Goal: Task Accomplishment & Management: Manage account settings

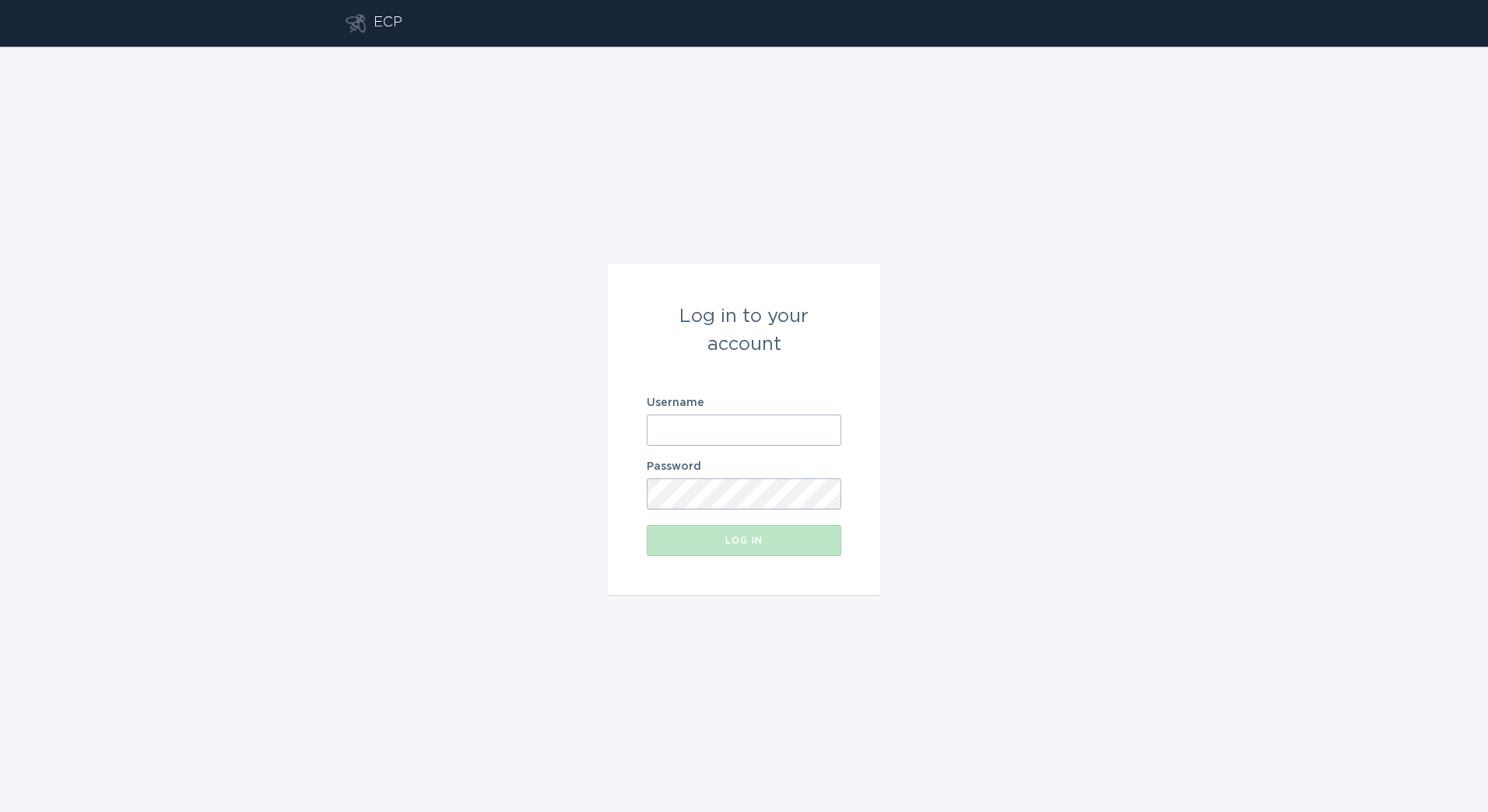
click at [744, 424] on input "Username" at bounding box center [744, 430] width 195 height 31
paste input "[PERSON_NAME][EMAIL_ADDRESS][DOMAIN_NAME]"
type input "[PERSON_NAME][EMAIL_ADDRESS][DOMAIN_NAME]"
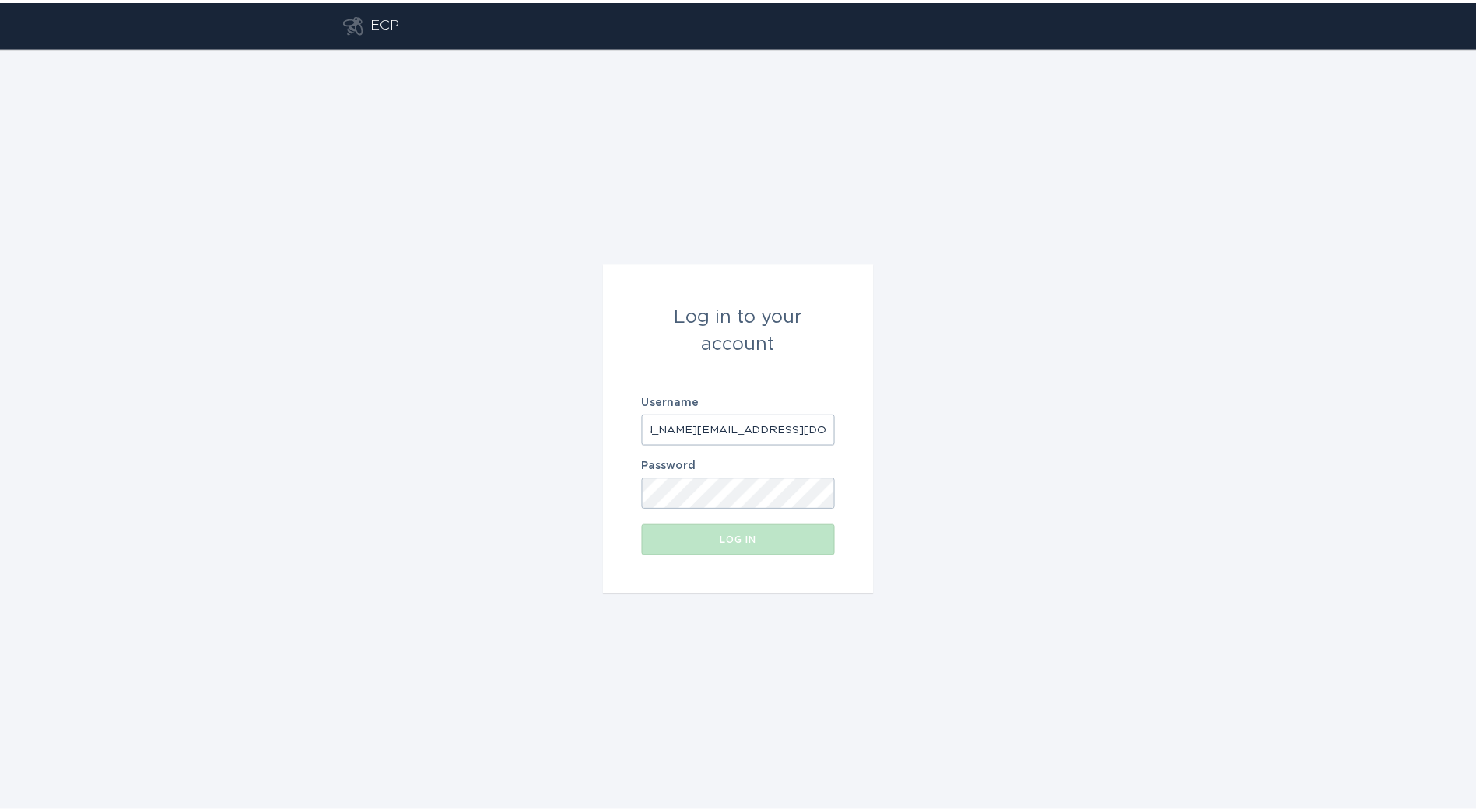
scroll to position [0, 0]
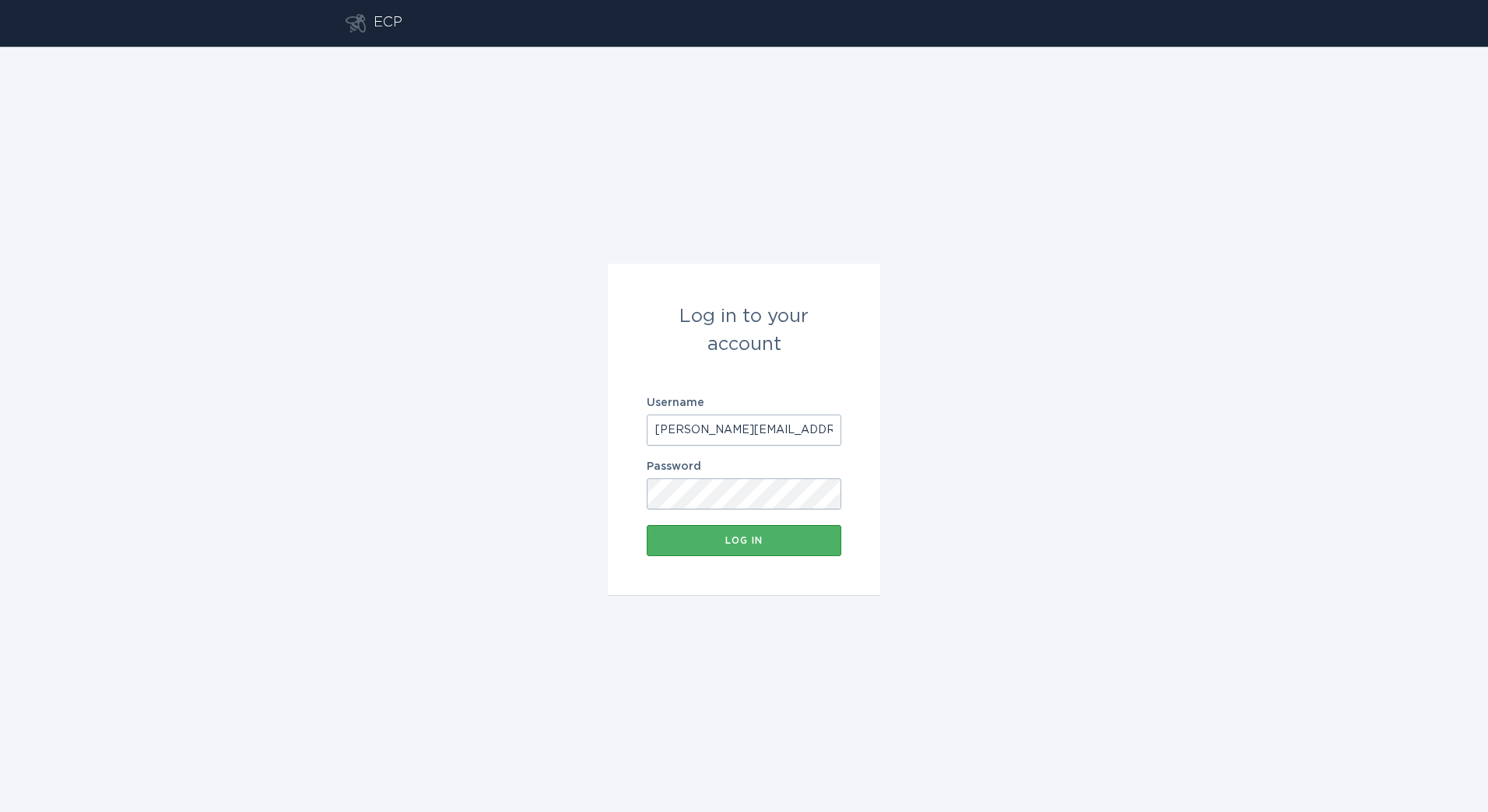
click at [729, 530] on button "Log in" at bounding box center [744, 540] width 195 height 31
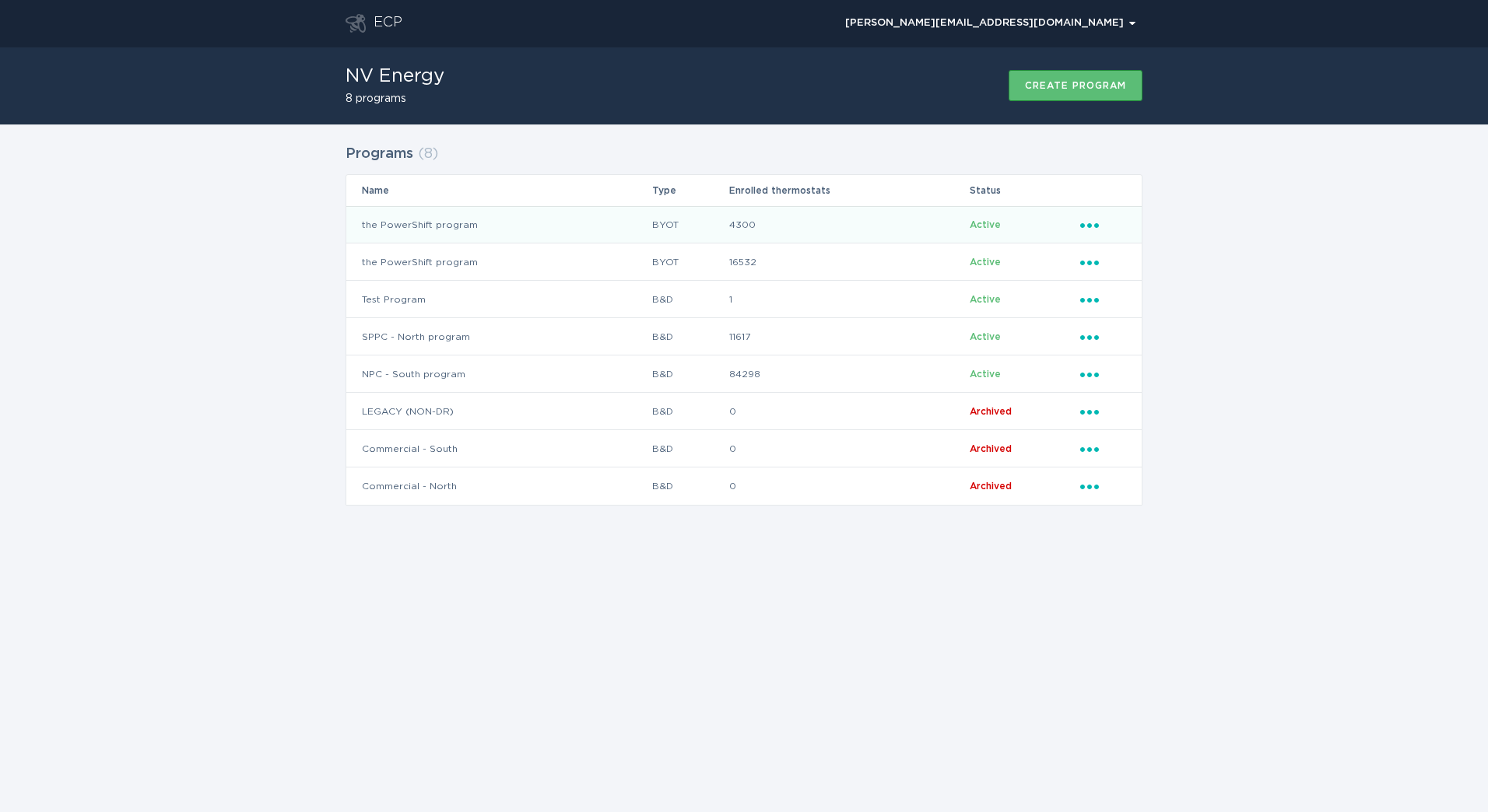
click at [765, 214] on td "4300" at bounding box center [849, 225] width 241 height 38
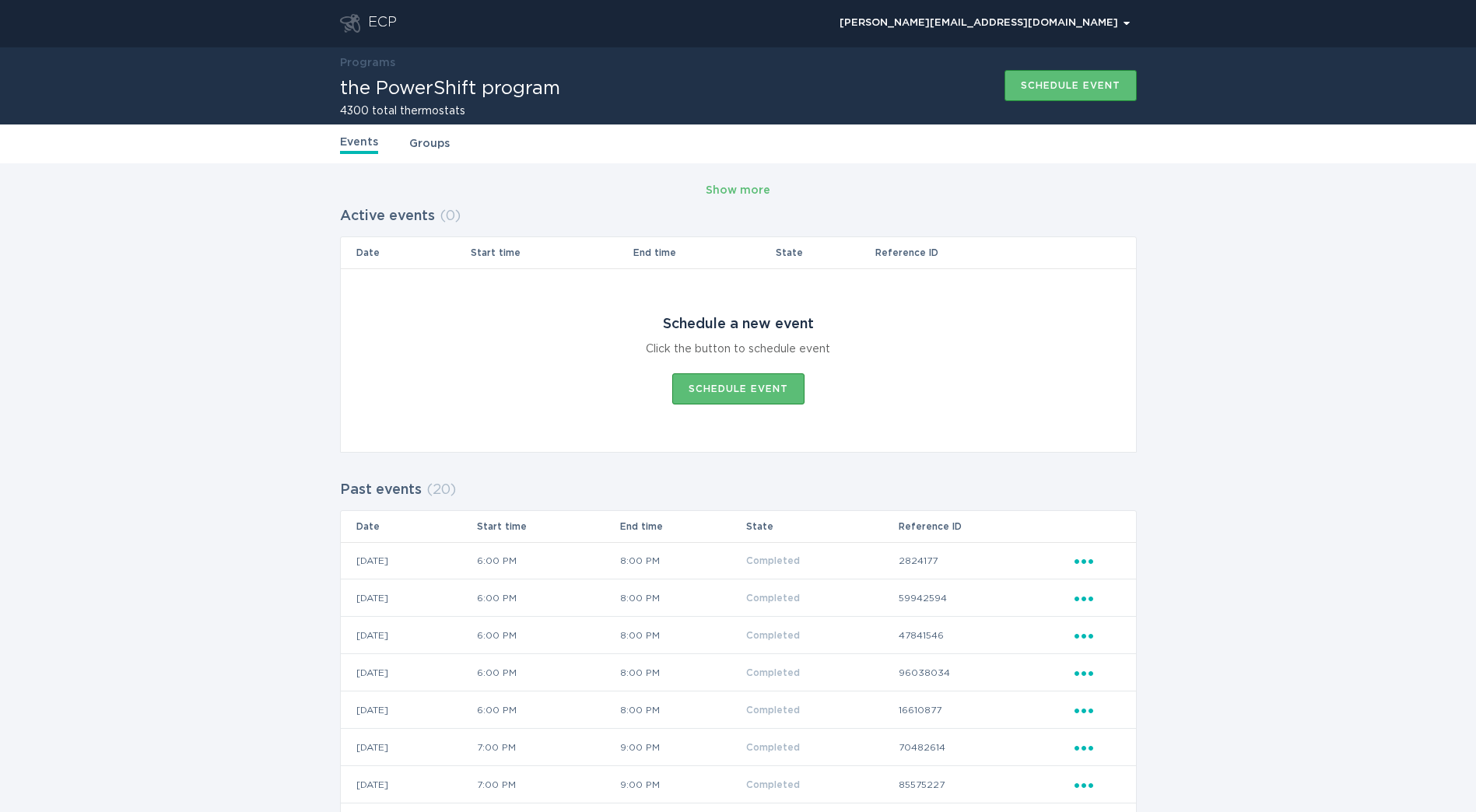
click at [378, 29] on div "ECP" at bounding box center [383, 23] width 29 height 19
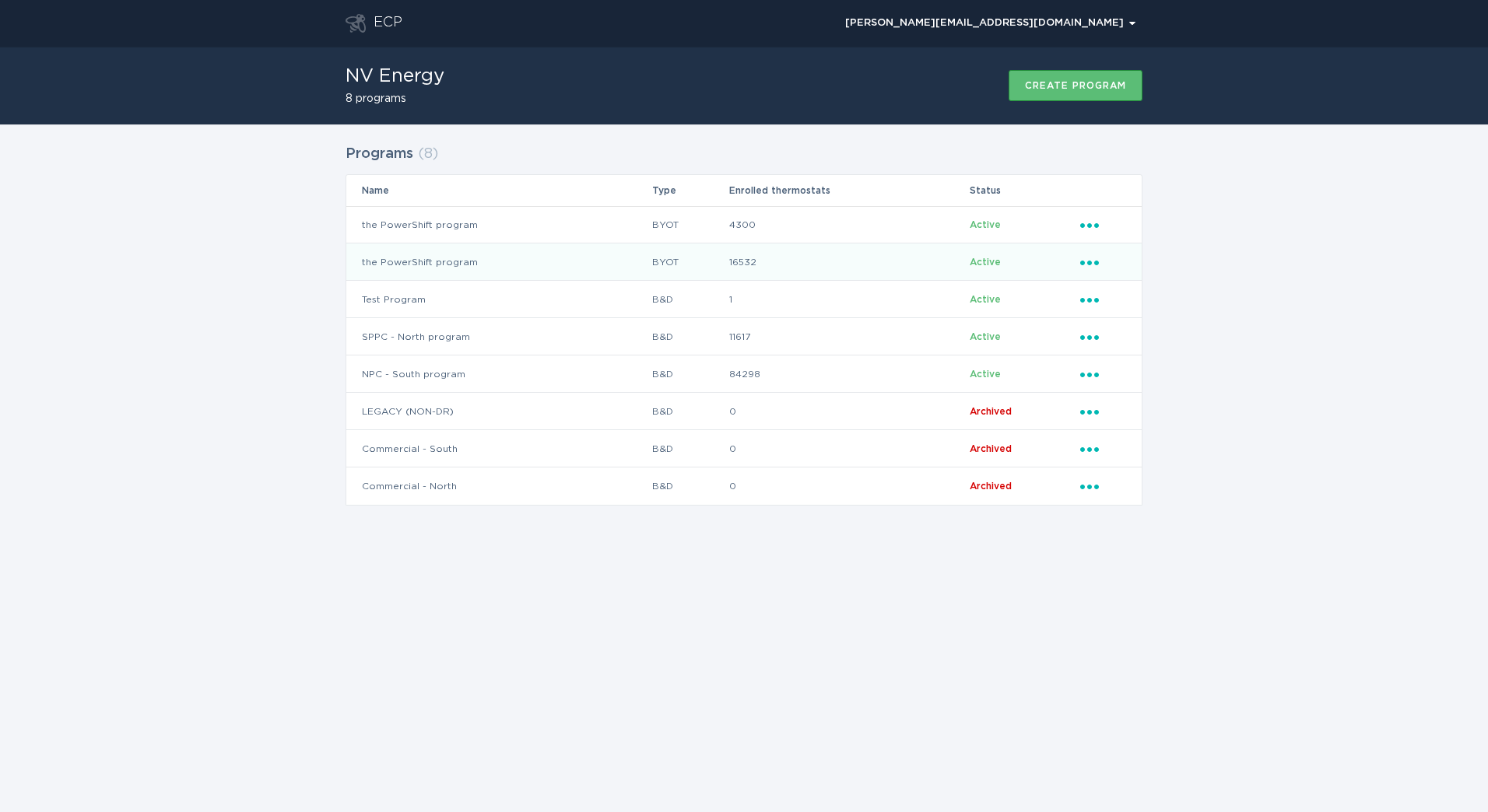
click at [503, 273] on td "the PowerShift program" at bounding box center [498, 262] width 305 height 38
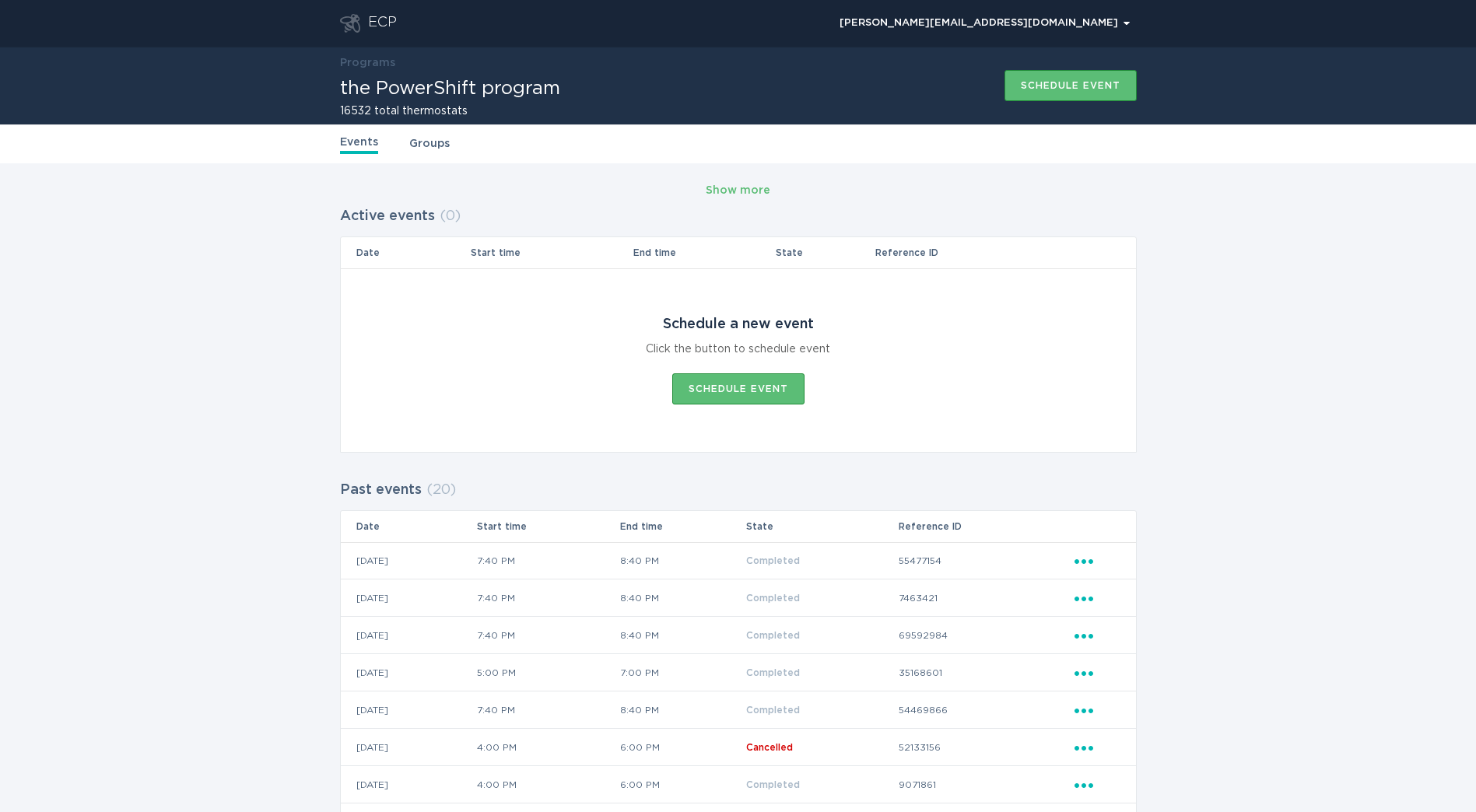
click at [384, 20] on div "ECP" at bounding box center [383, 23] width 29 height 19
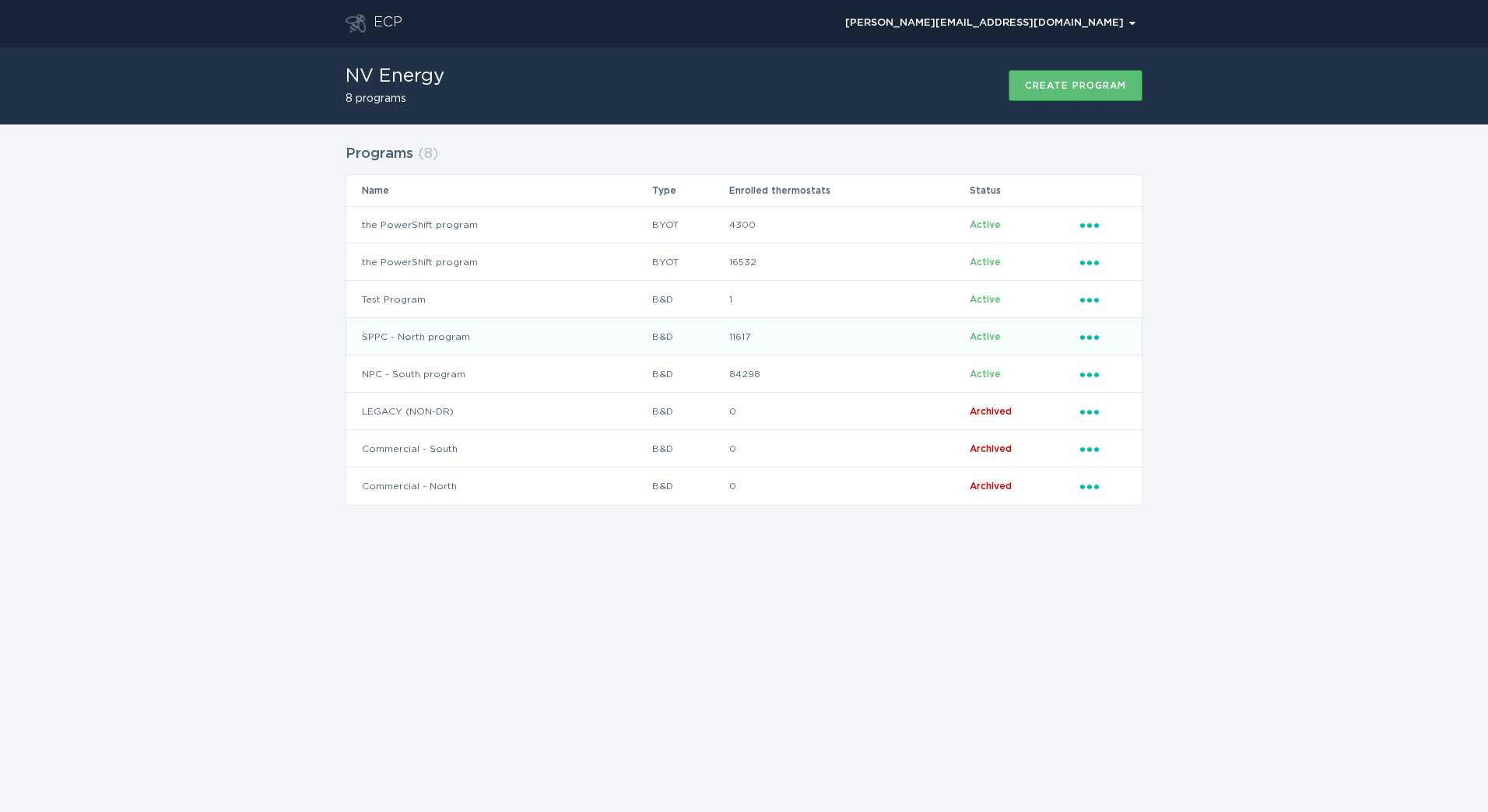
click at [456, 331] on td "SPPC - North program" at bounding box center [498, 337] width 305 height 38
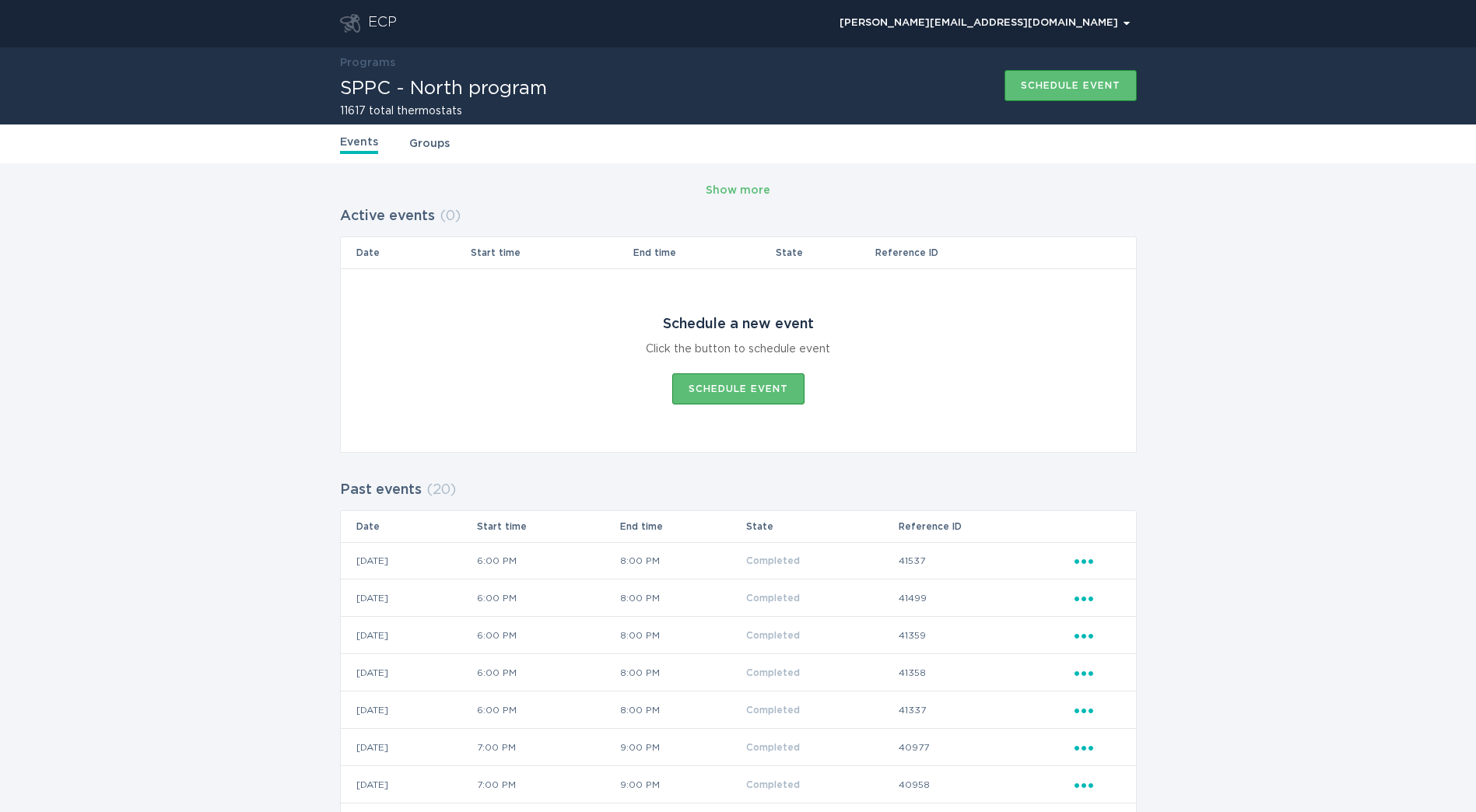
drag, startPoint x: 361, startPoint y: 35, endPoint x: 379, endPoint y: 20, distance: 23.4
click at [362, 35] on header "ECP [PERSON_NAME][EMAIL_ADDRESS][DOMAIN_NAME] Chevron" at bounding box center [738, 23] width 797 height 47
click at [379, 20] on div "ECP" at bounding box center [383, 23] width 29 height 19
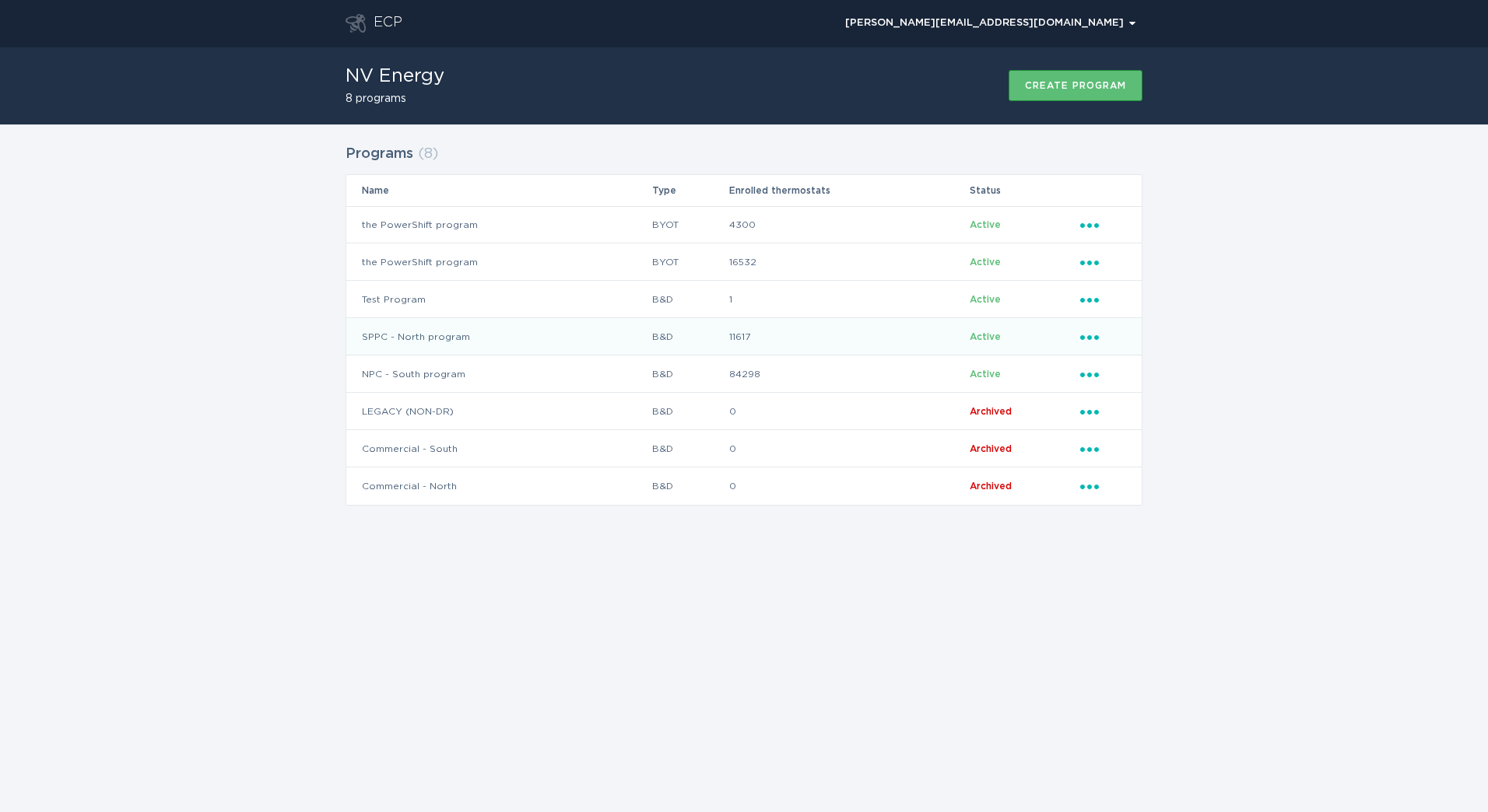
click at [484, 331] on td "SPPC - North program" at bounding box center [498, 337] width 305 height 38
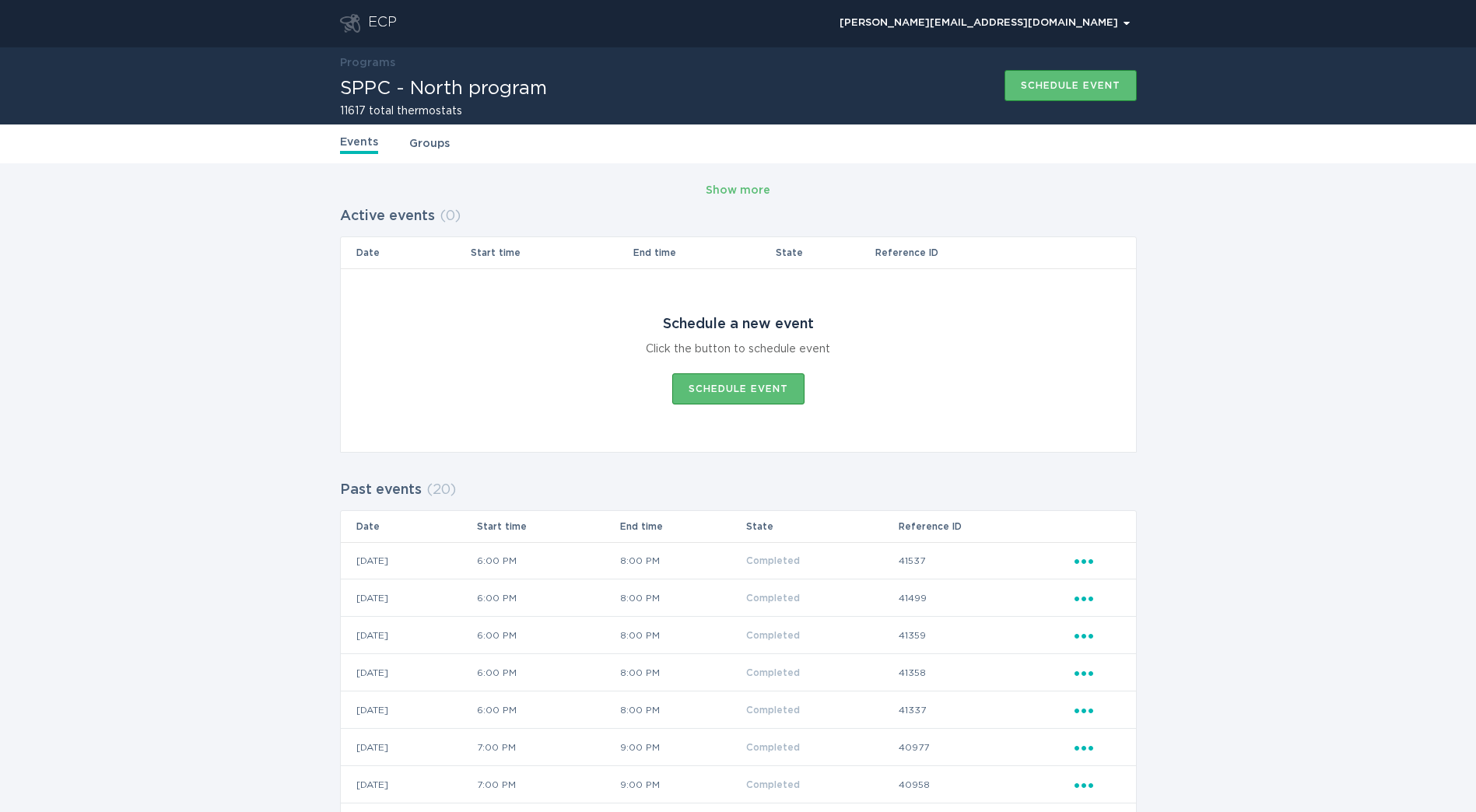
click at [388, 27] on div "ECP" at bounding box center [383, 23] width 29 height 19
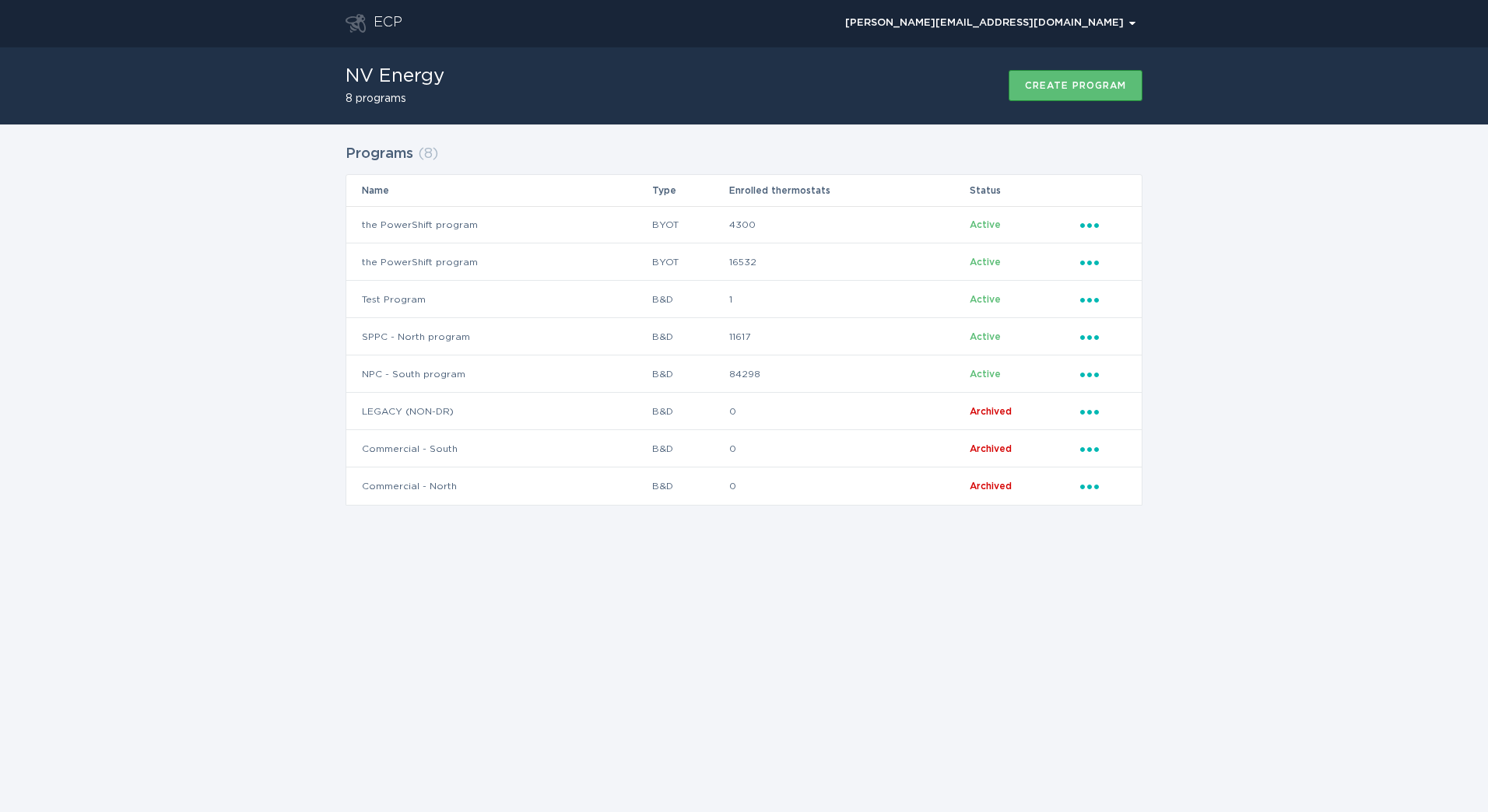
drag, startPoint x: 419, startPoint y: 1, endPoint x: 765, endPoint y: 102, distance: 360.4
click at [765, 102] on div "NV Energy 8 programs Create program" at bounding box center [744, 85] width 797 height 78
click at [627, 346] on td "SPPC - North program" at bounding box center [498, 337] width 305 height 38
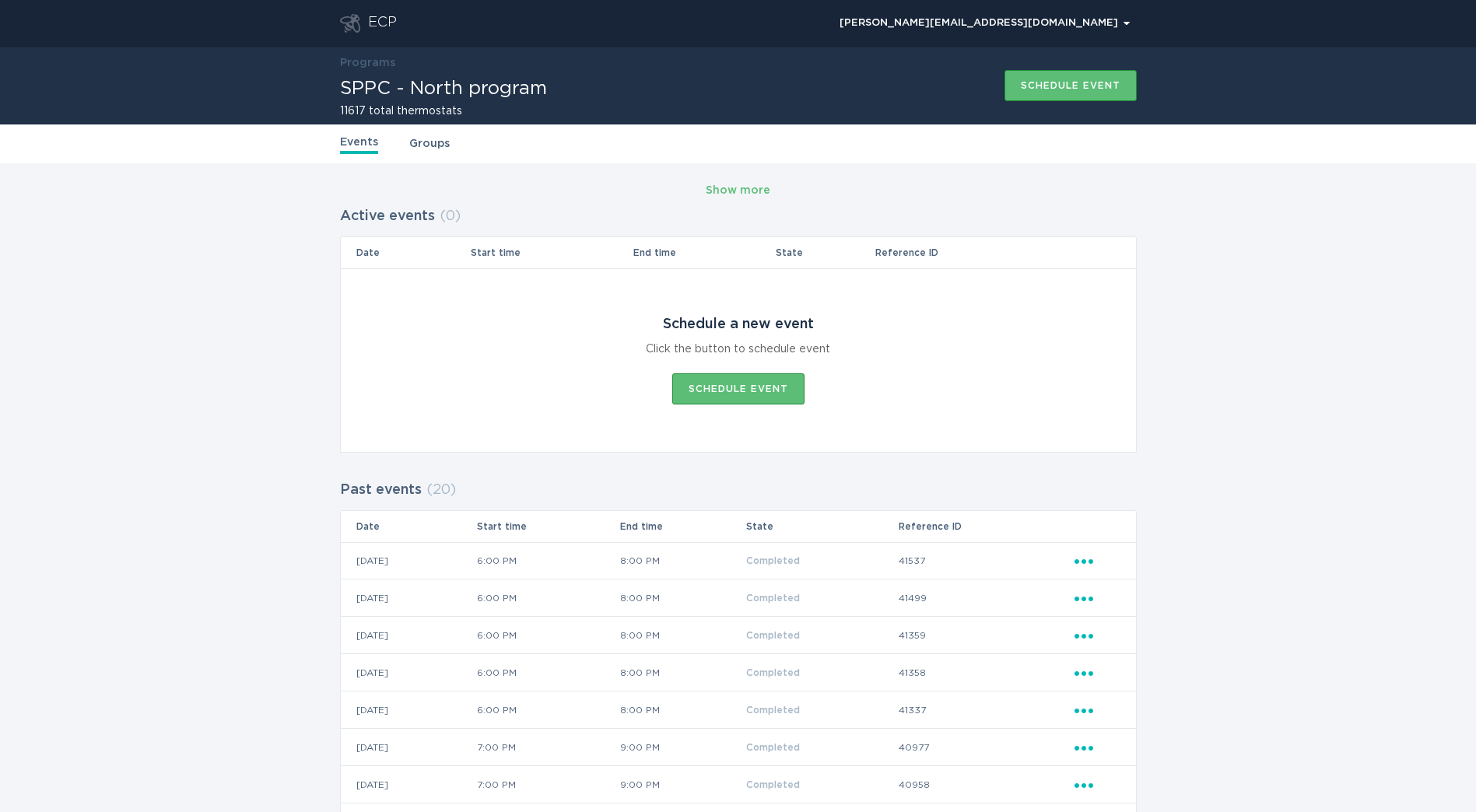
click at [366, 31] on div "ECP" at bounding box center [368, 23] width 57 height 19
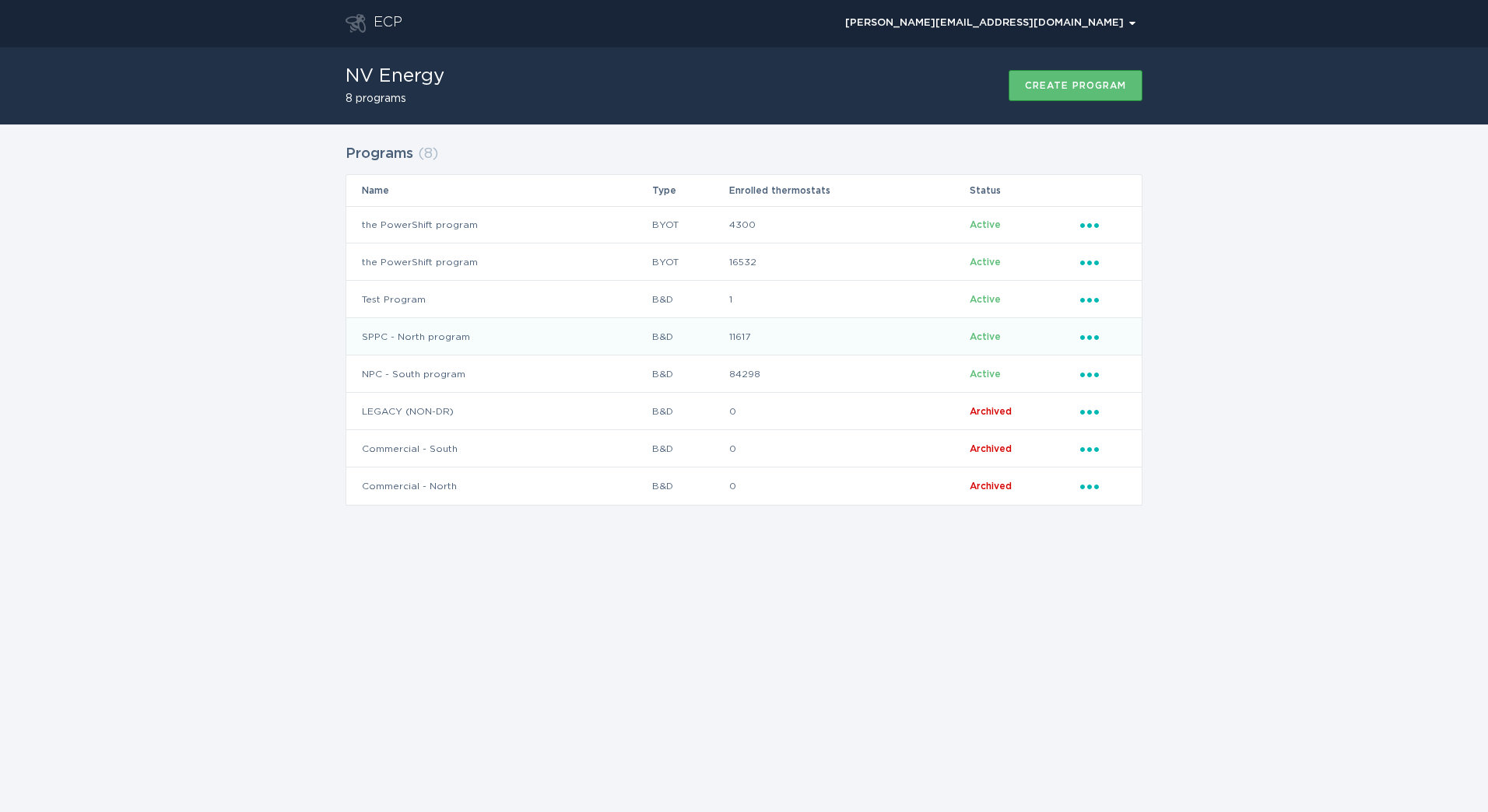
click at [430, 339] on td "SPPC - North program" at bounding box center [498, 337] width 305 height 38
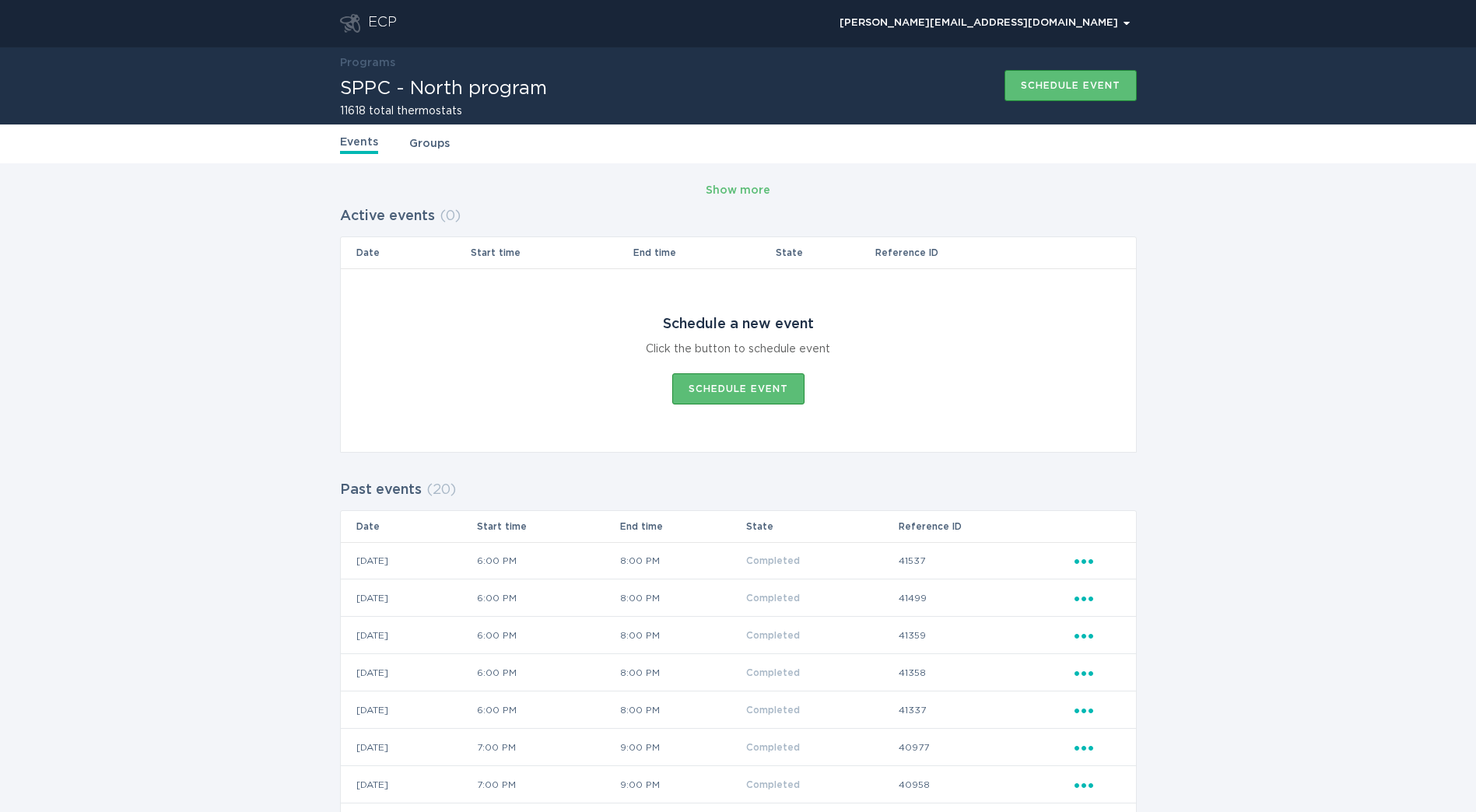
click at [372, 17] on div "ECP" at bounding box center [383, 23] width 29 height 19
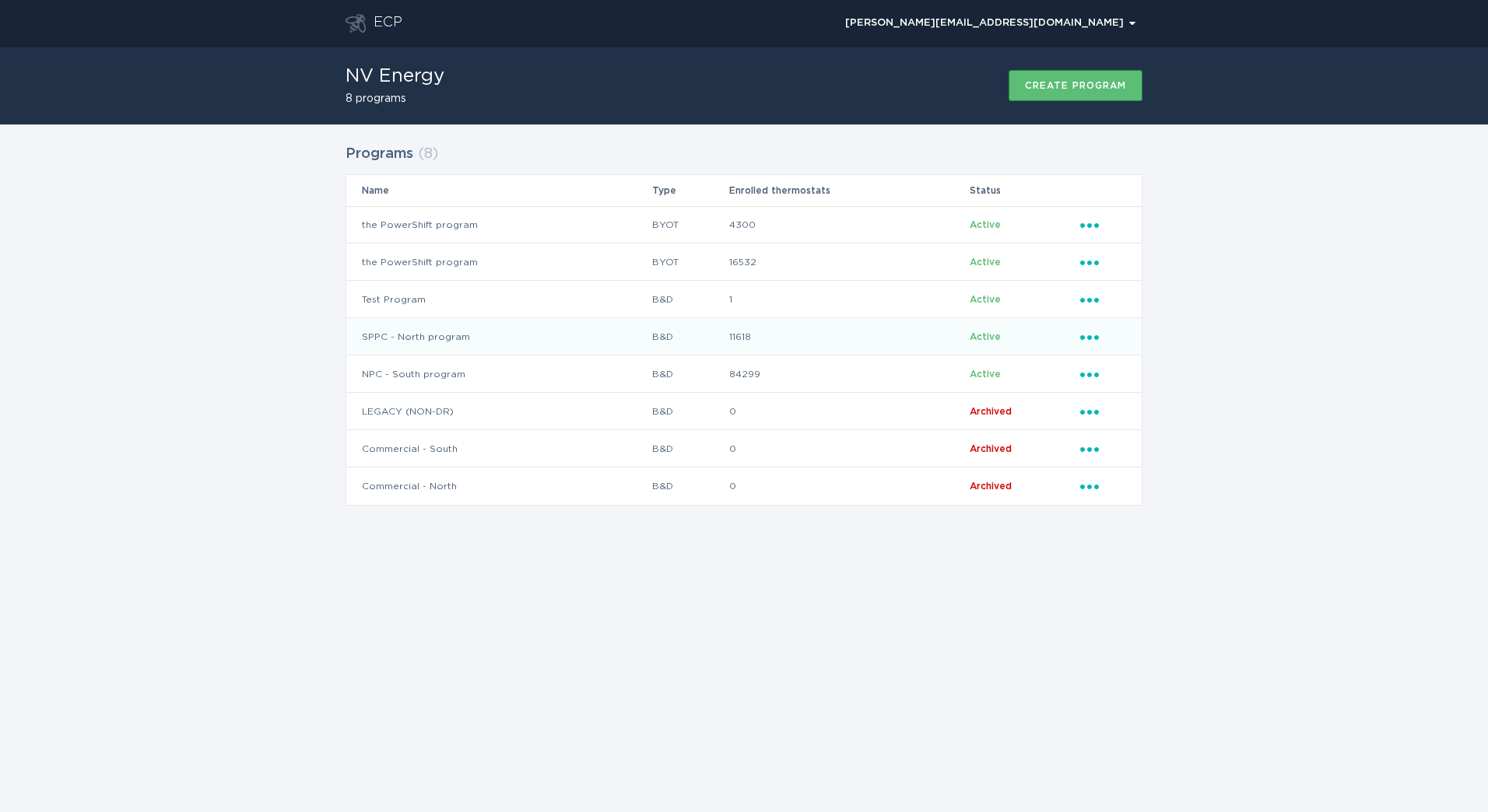
click at [425, 337] on td "SPPC - North program" at bounding box center [498, 337] width 305 height 38
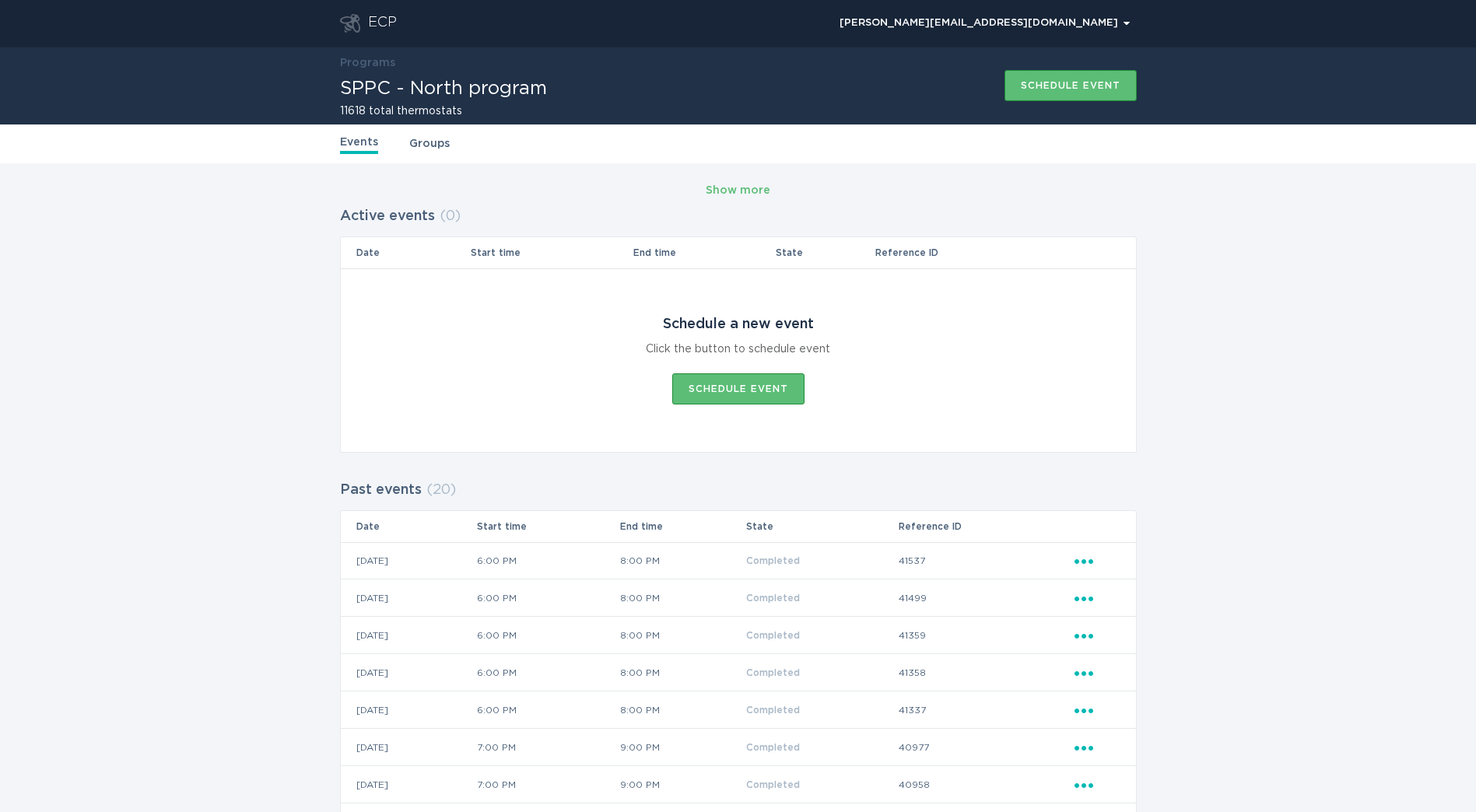
click at [384, 18] on div "ECP" at bounding box center [383, 23] width 29 height 19
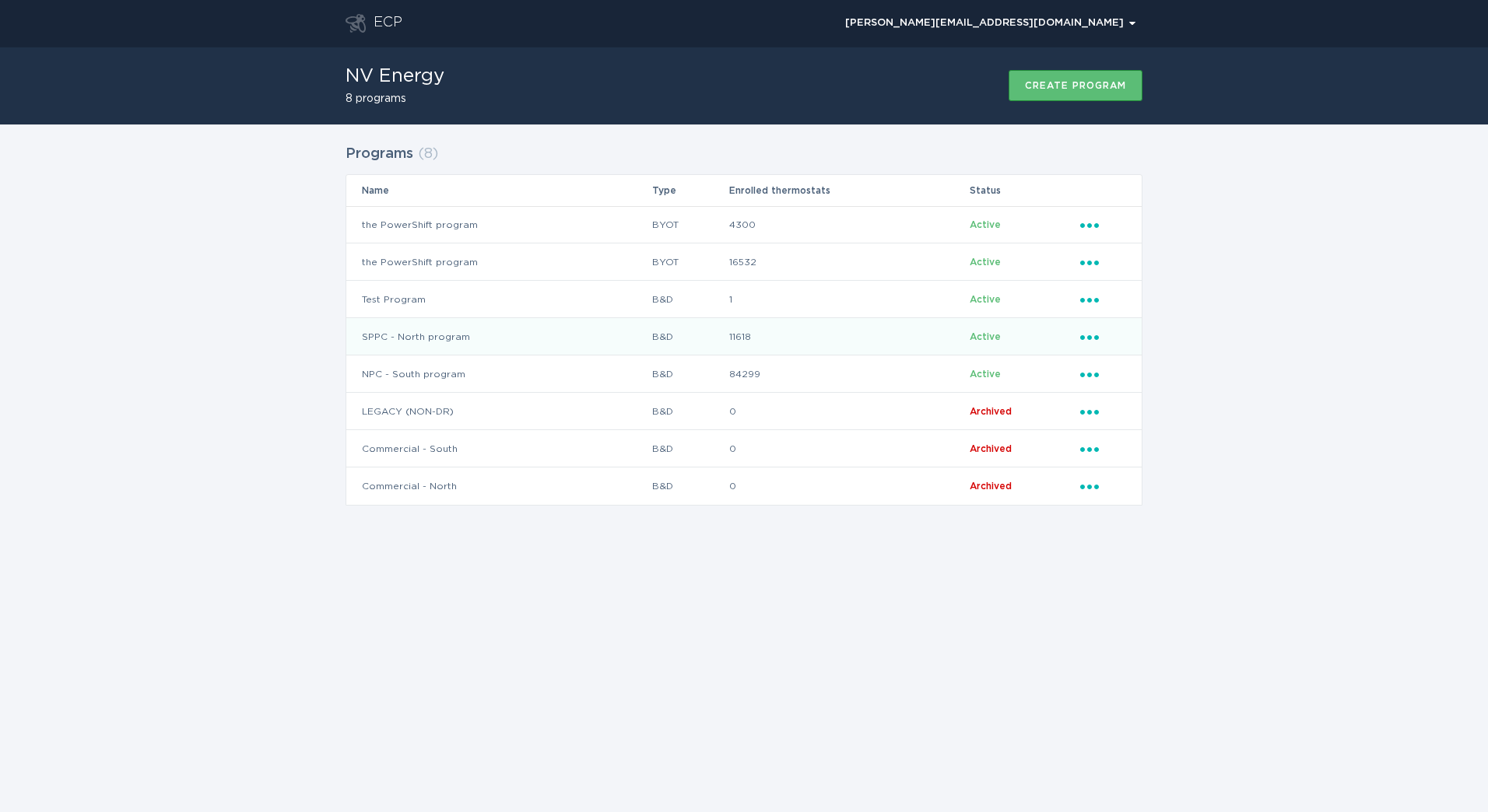
click at [489, 342] on td "SPPC - North program" at bounding box center [498, 337] width 305 height 38
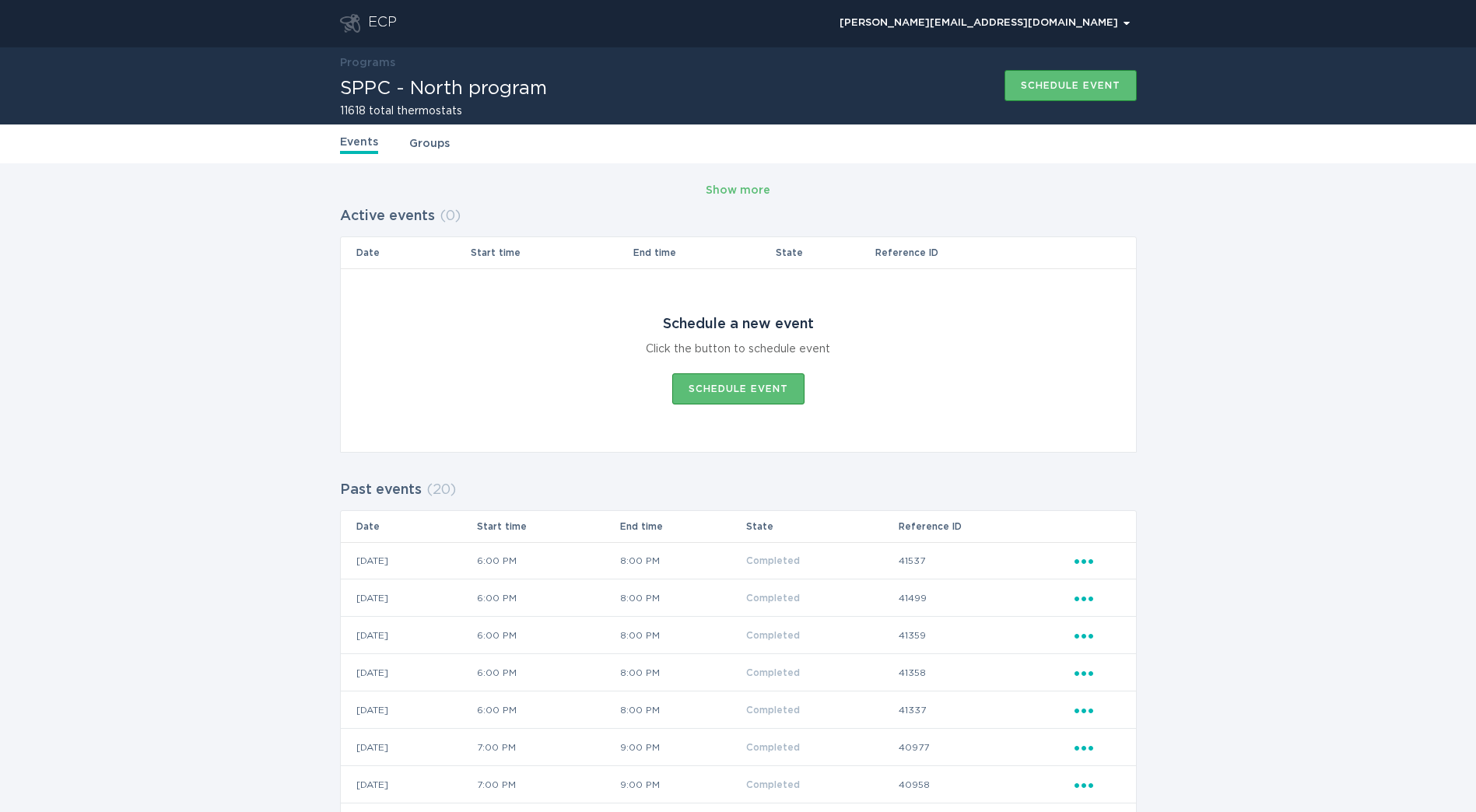
click at [294, 225] on div "Show more Active events ( 0 ) Date Start time End time State Reference ID Sched…" at bounding box center [738, 745] width 1476 height 1165
click at [379, 22] on div "ECP" at bounding box center [383, 23] width 29 height 19
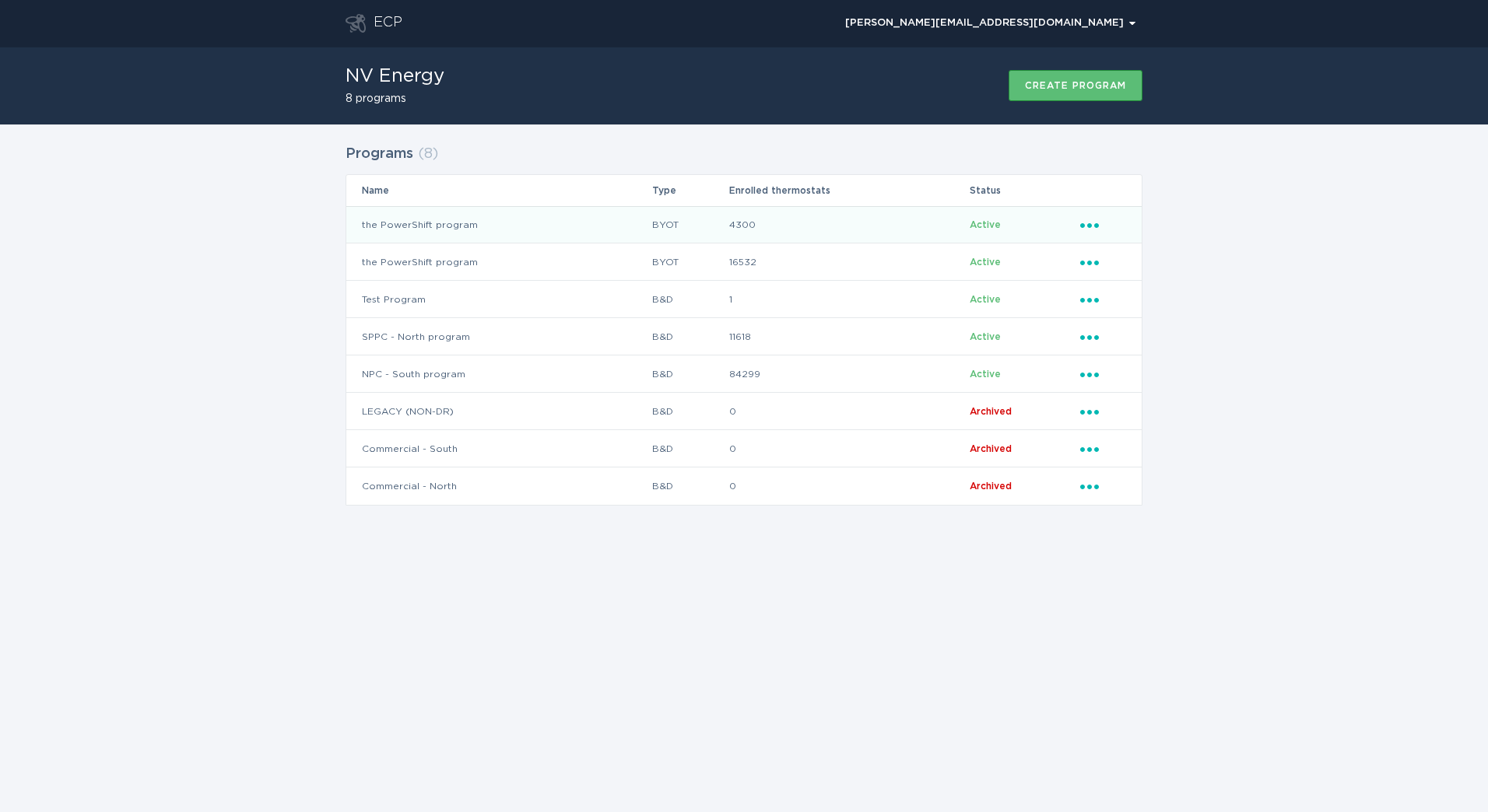
click at [574, 230] on td "the PowerShift program" at bounding box center [498, 225] width 305 height 38
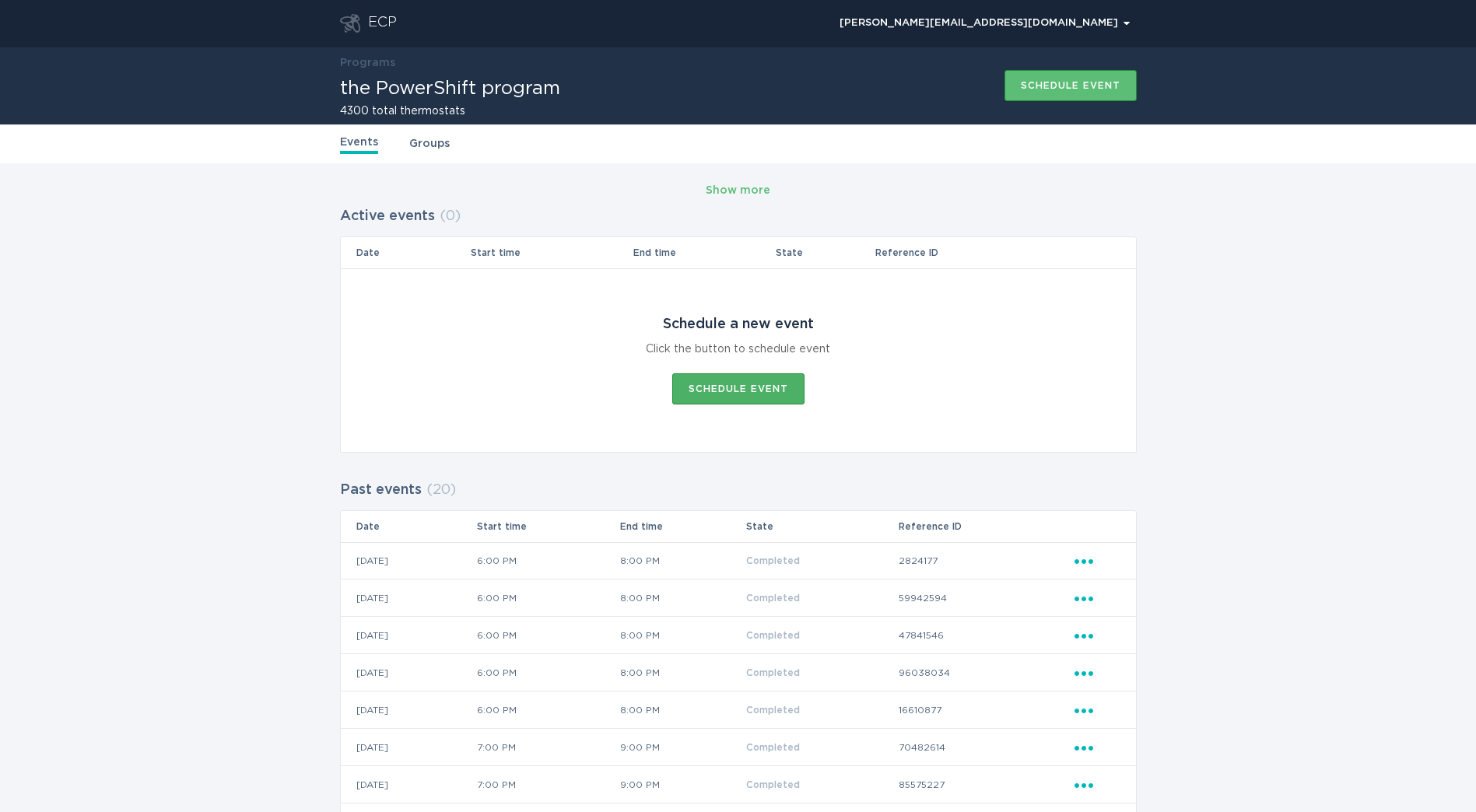
click at [747, 373] on button "Schedule event" at bounding box center [738, 388] width 132 height 31
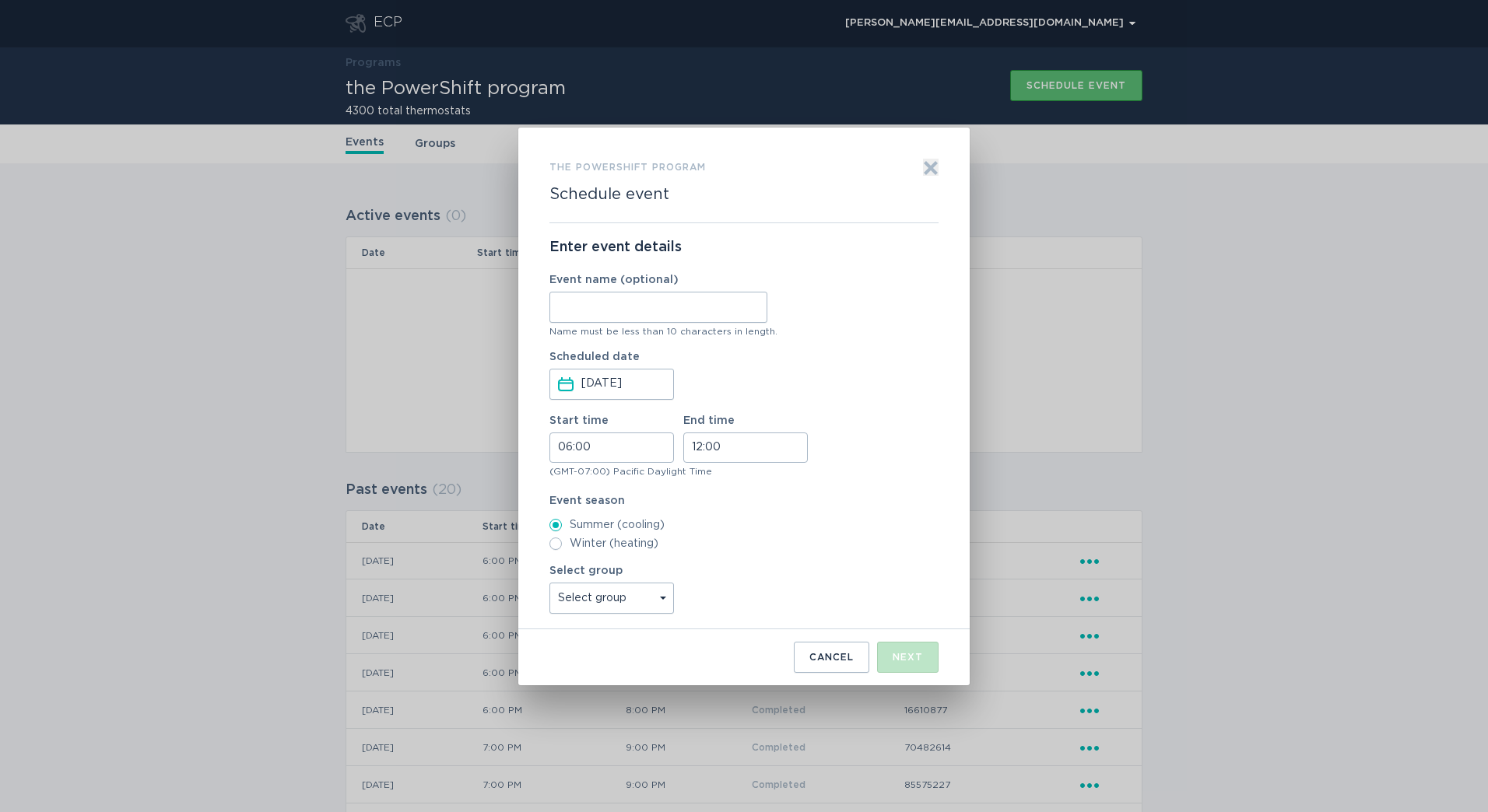
click at [660, 318] on input "Event name (optional)" at bounding box center [658, 307] width 218 height 31
click at [616, 315] on input "Event name (optional)" at bounding box center [658, 307] width 218 height 31
paste input "SLF 2-Hour"
type input "SLF 2-Hour"
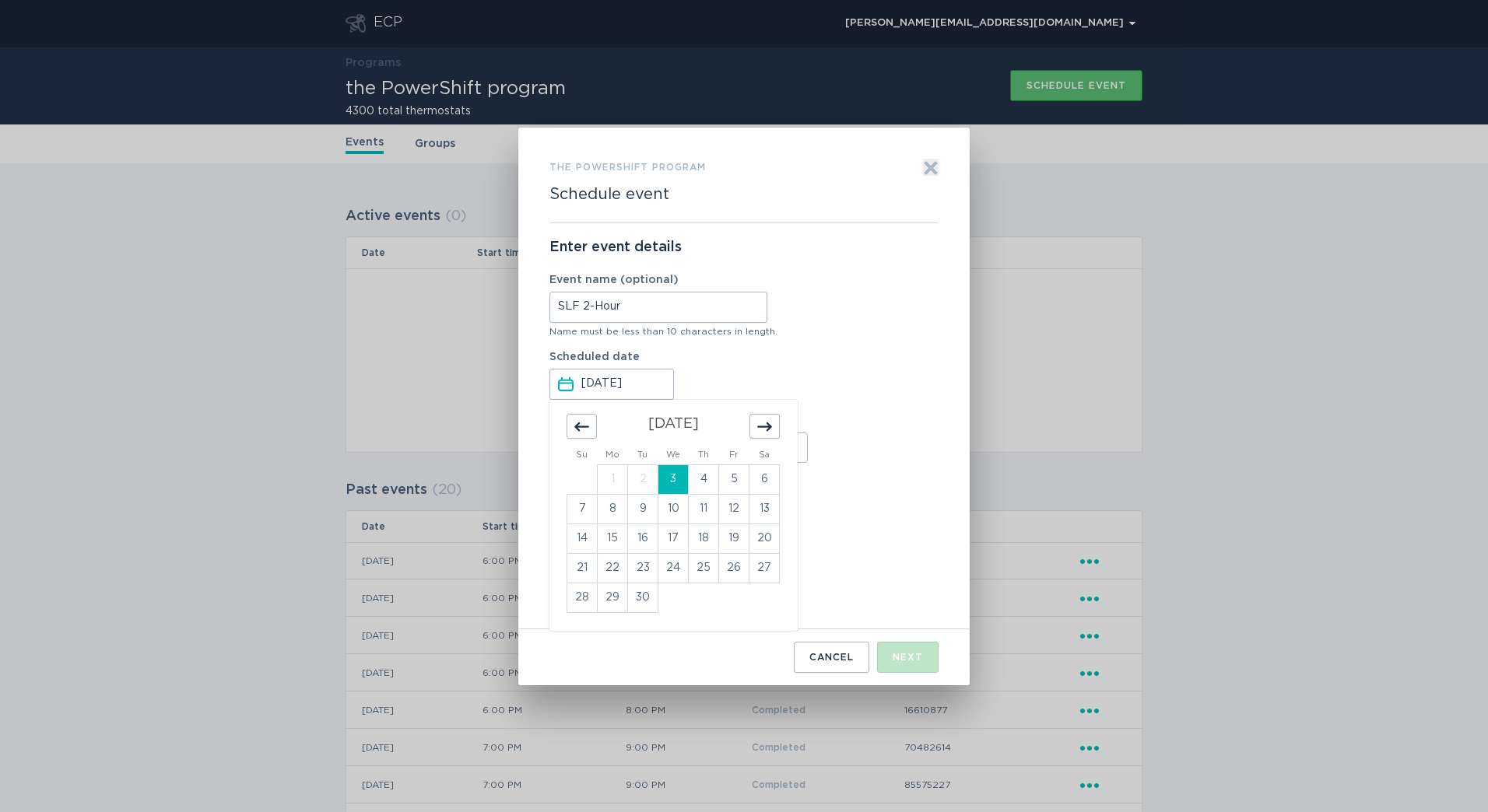
click at [634, 383] on input "Sep 3, 2025" at bounding box center [627, 384] width 91 height 30
click at [676, 488] on td "3" at bounding box center [674, 479] width 31 height 30
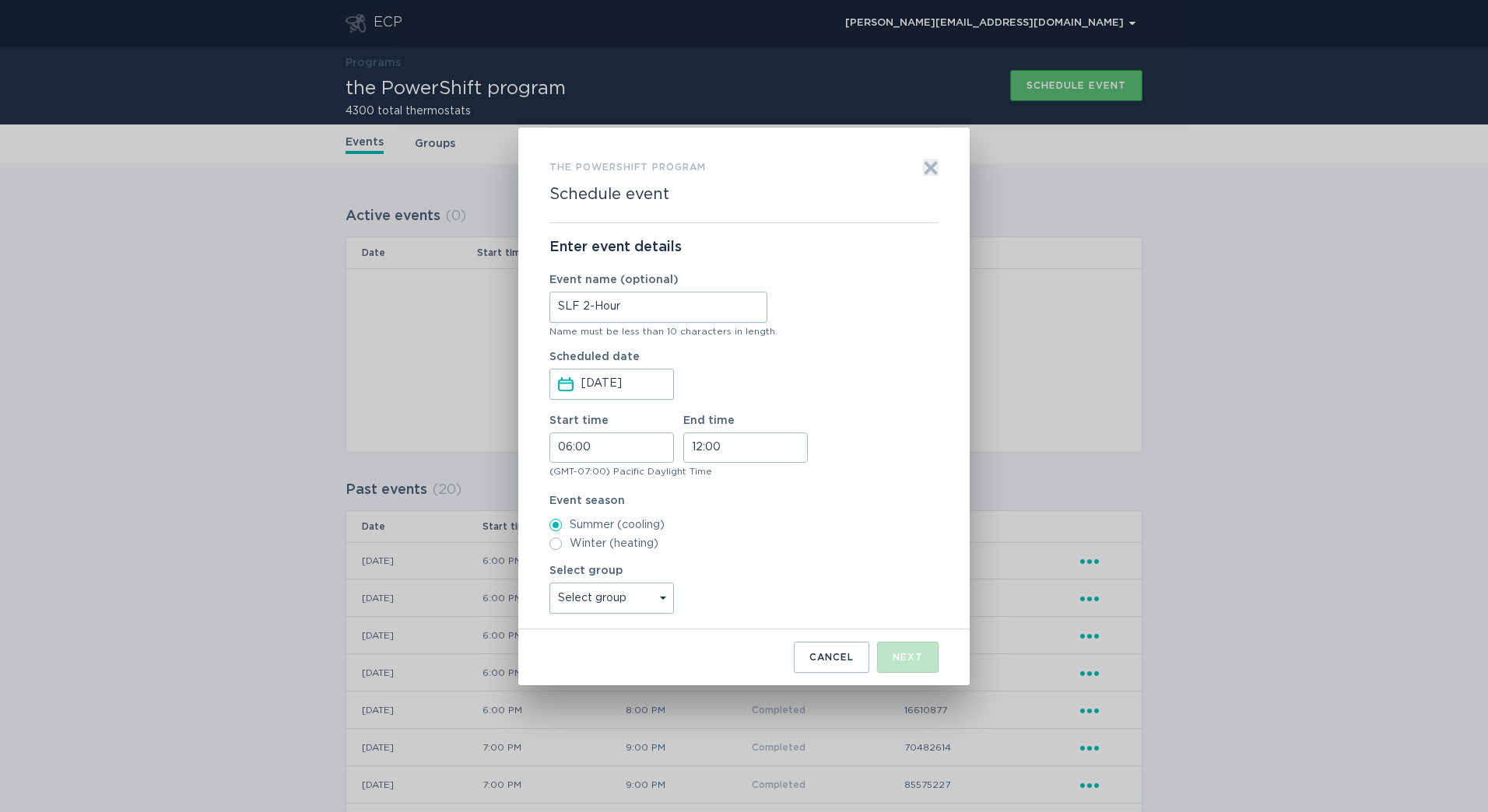
click at [636, 456] on input "06:00" at bounding box center [612, 448] width 125 height 31
click at [569, 501] on li "16" at bounding box center [571, 500] width 43 height 19
type input "16:00"
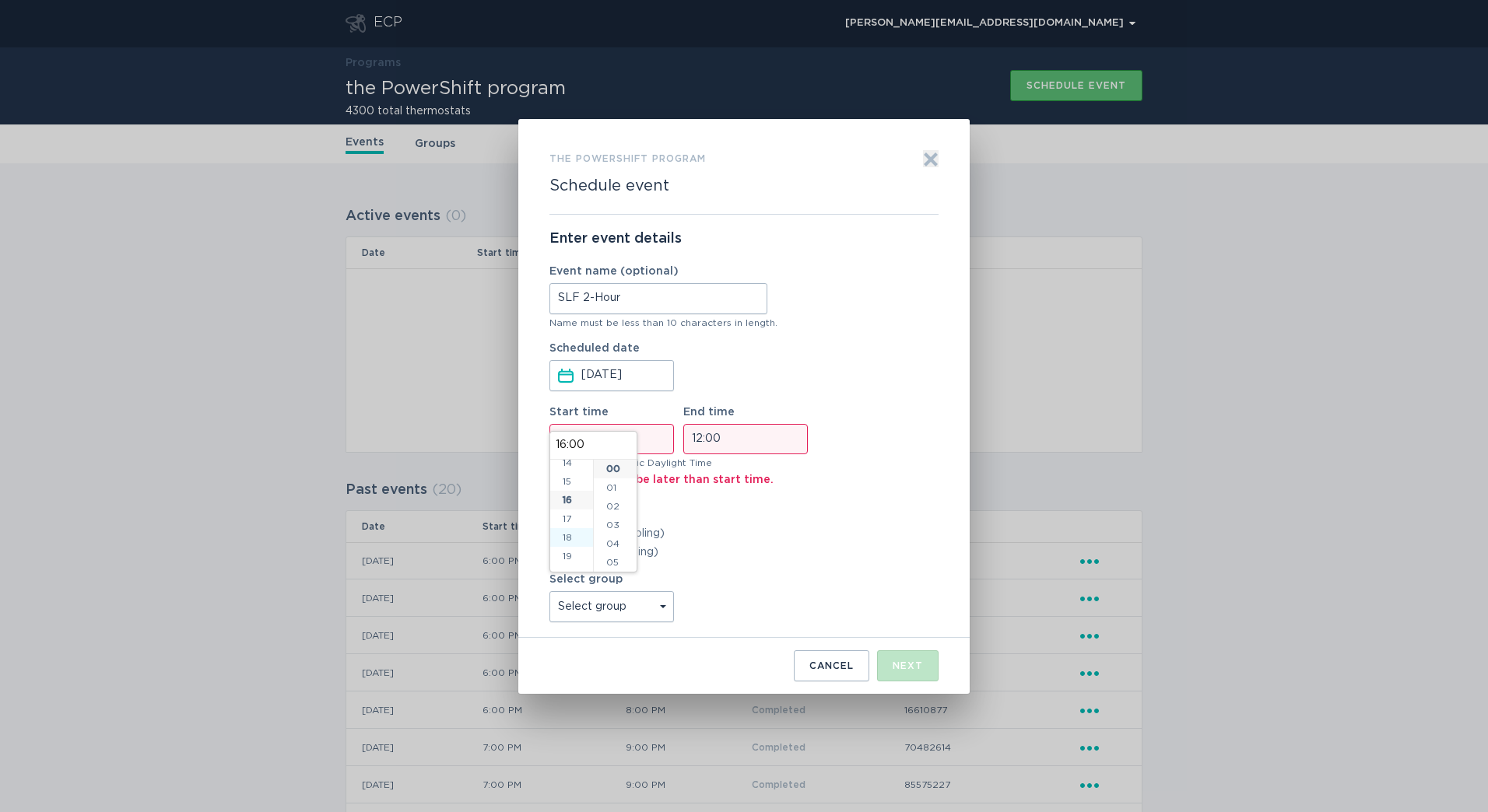
scroll to position [299, 0]
click at [699, 441] on input "12:00" at bounding box center [746, 440] width 125 height 31
drag, startPoint x: 700, startPoint y: 538, endPoint x: 762, endPoint y: 523, distance: 63.8
click at [700, 538] on li "18" at bounding box center [706, 539] width 43 height 19
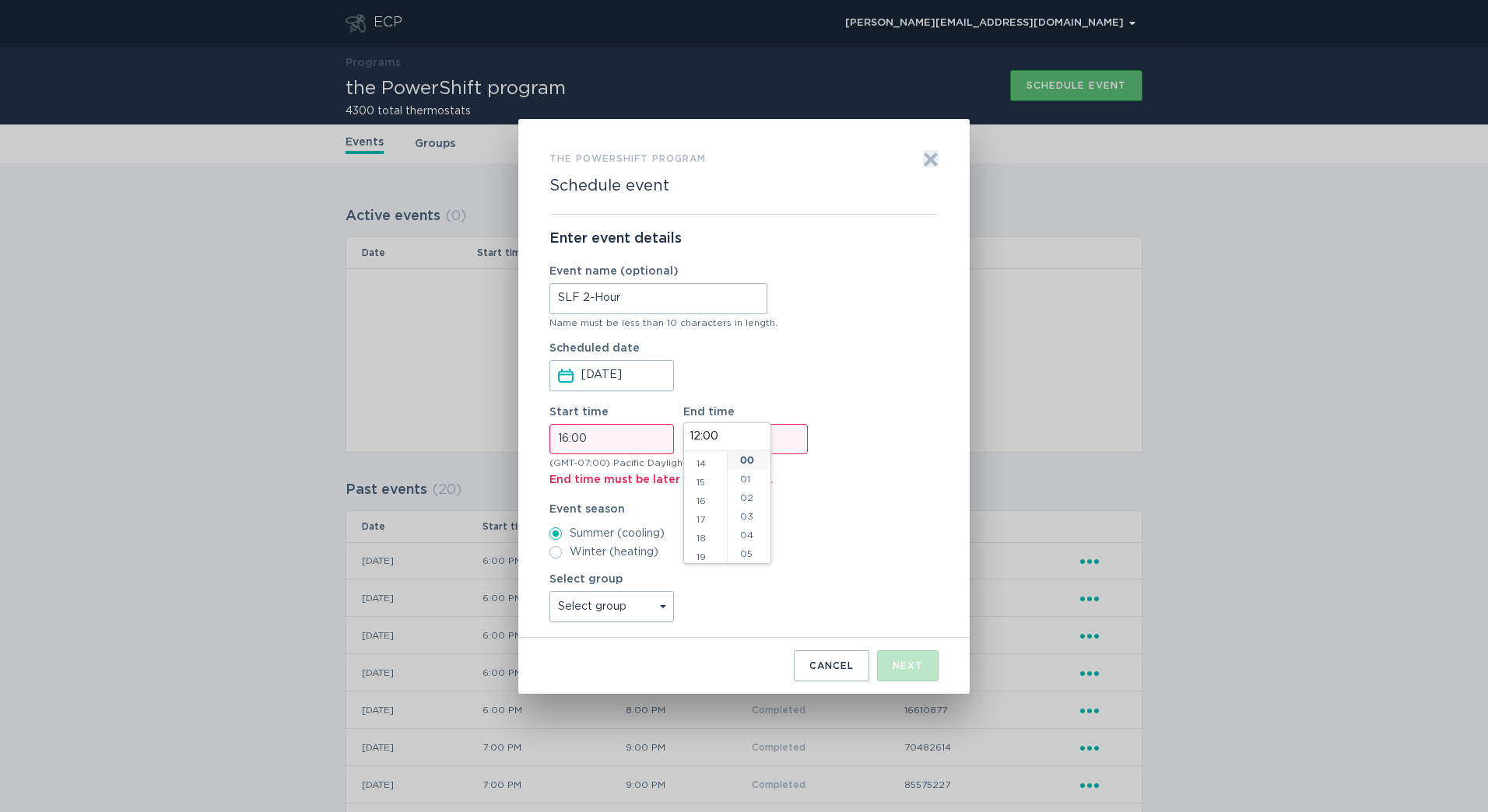
type input "18:00"
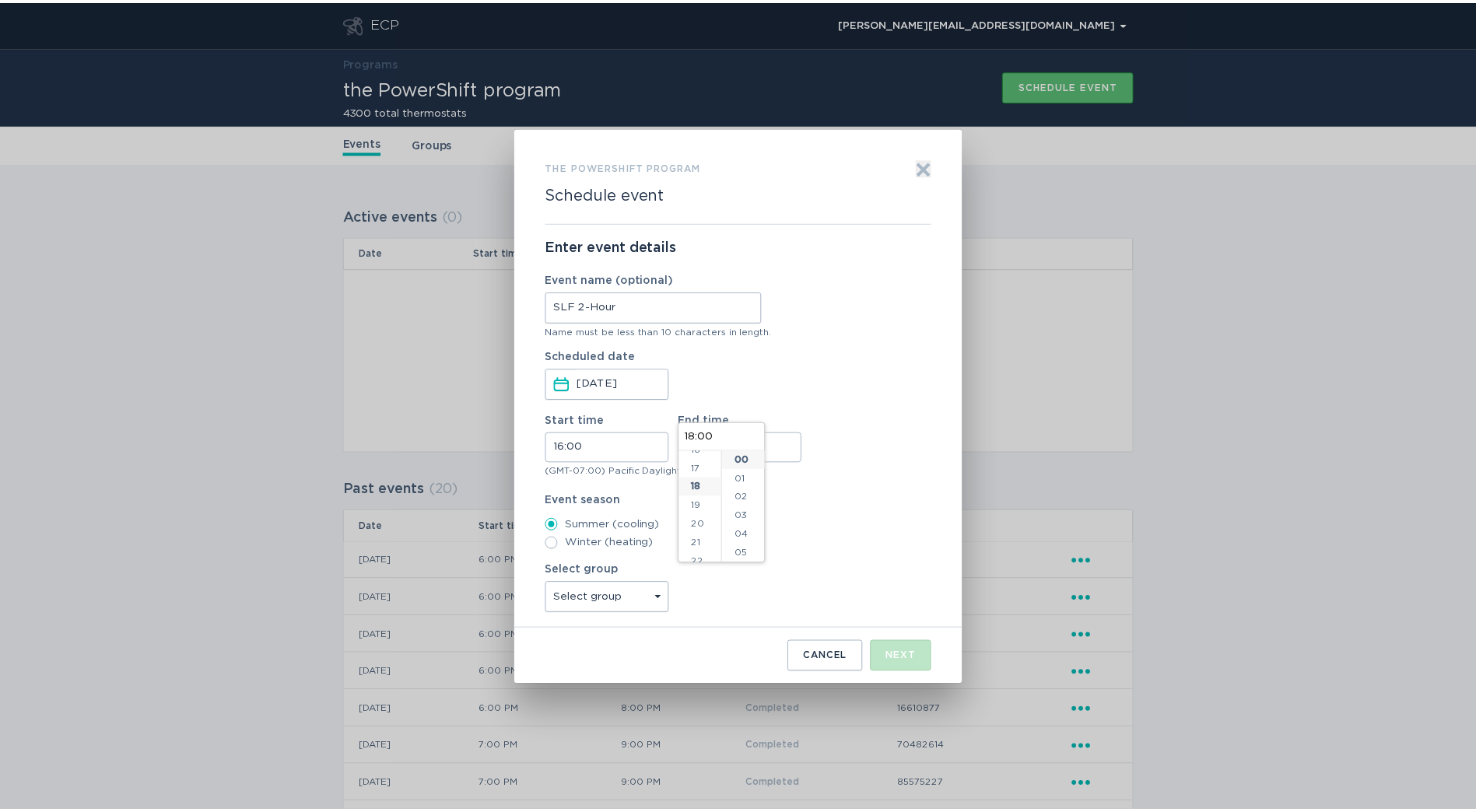
scroll to position [0, 0]
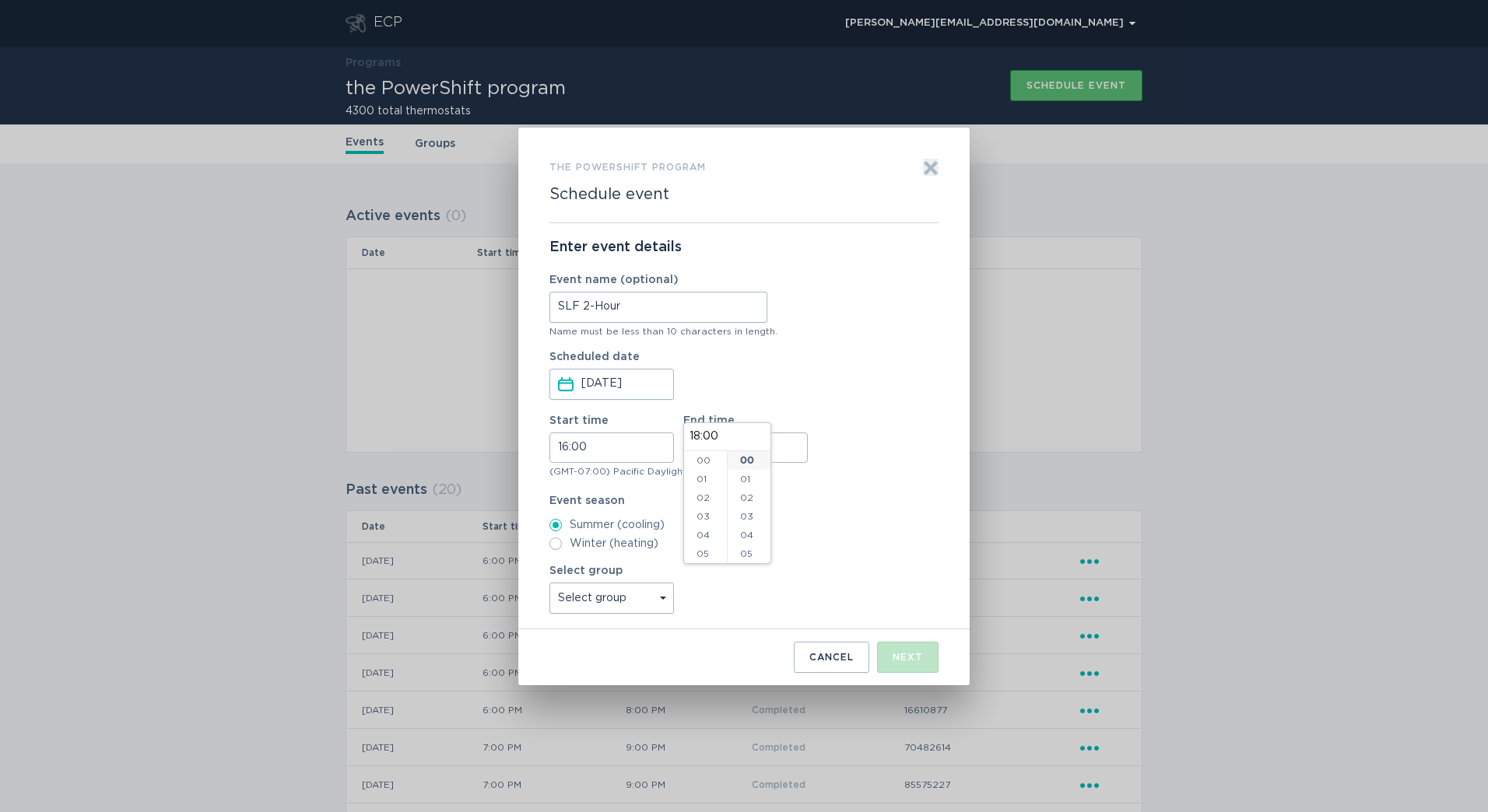
click at [853, 509] on div "Event season Summer (cooling) Winter (heating)" at bounding box center [744, 523] width 390 height 55
click at [594, 602] on select "Select group All thermostats" at bounding box center [612, 598] width 125 height 31
select select "5e328b14c06a4e318b280cd5f9364b3b"
click at [549, 582] on select "Select group All thermostats" at bounding box center [612, 598] width 125 height 31
click at [905, 663] on button "Next" at bounding box center [908, 657] width 62 height 31
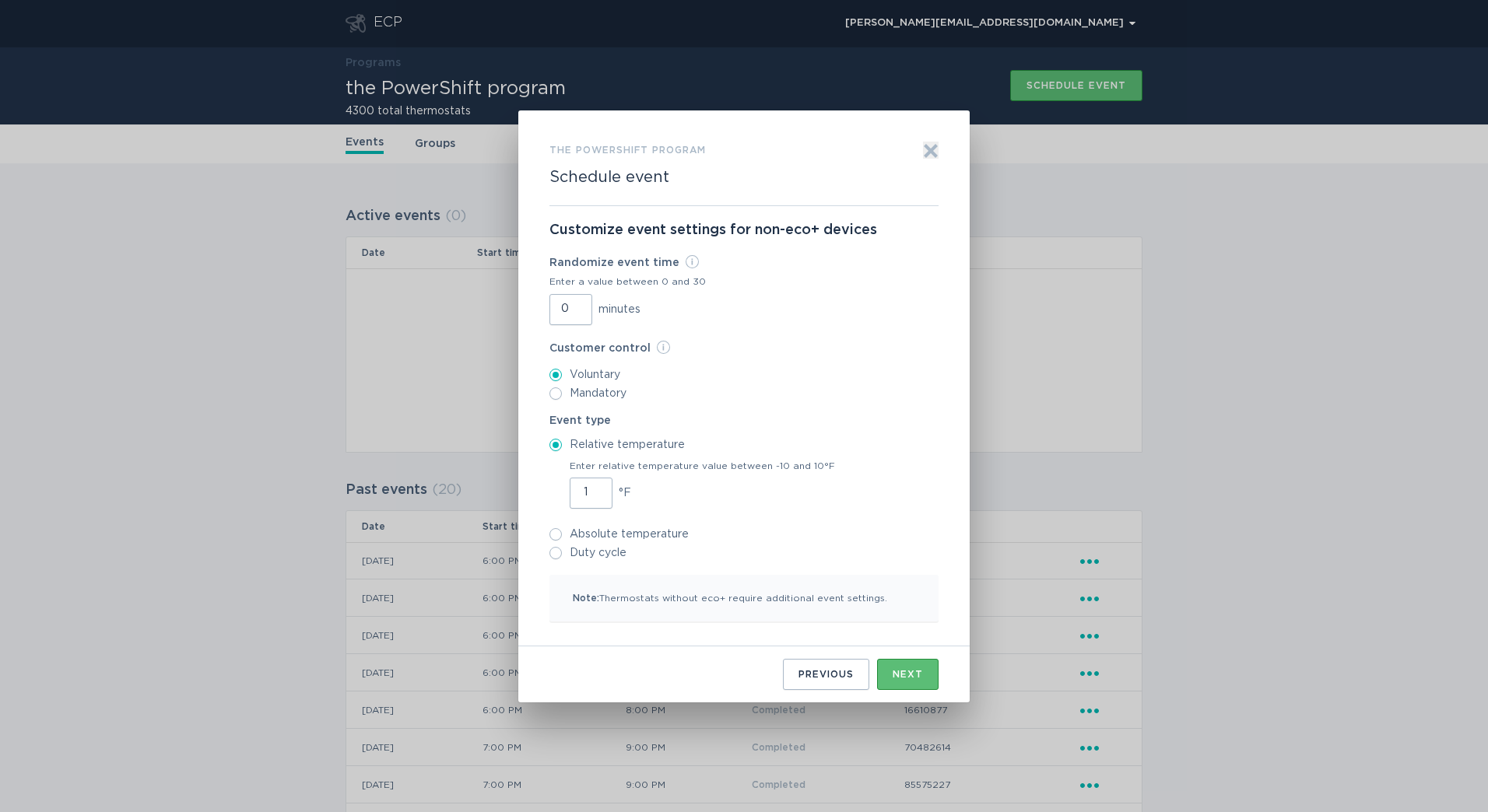
click at [599, 489] on input "1" at bounding box center [591, 493] width 43 height 31
click at [599, 489] on input "2" at bounding box center [591, 493] width 43 height 31
click at [599, 489] on input "3" at bounding box center [591, 493] width 43 height 31
type input "4"
click at [599, 489] on input "4" at bounding box center [591, 493] width 43 height 31
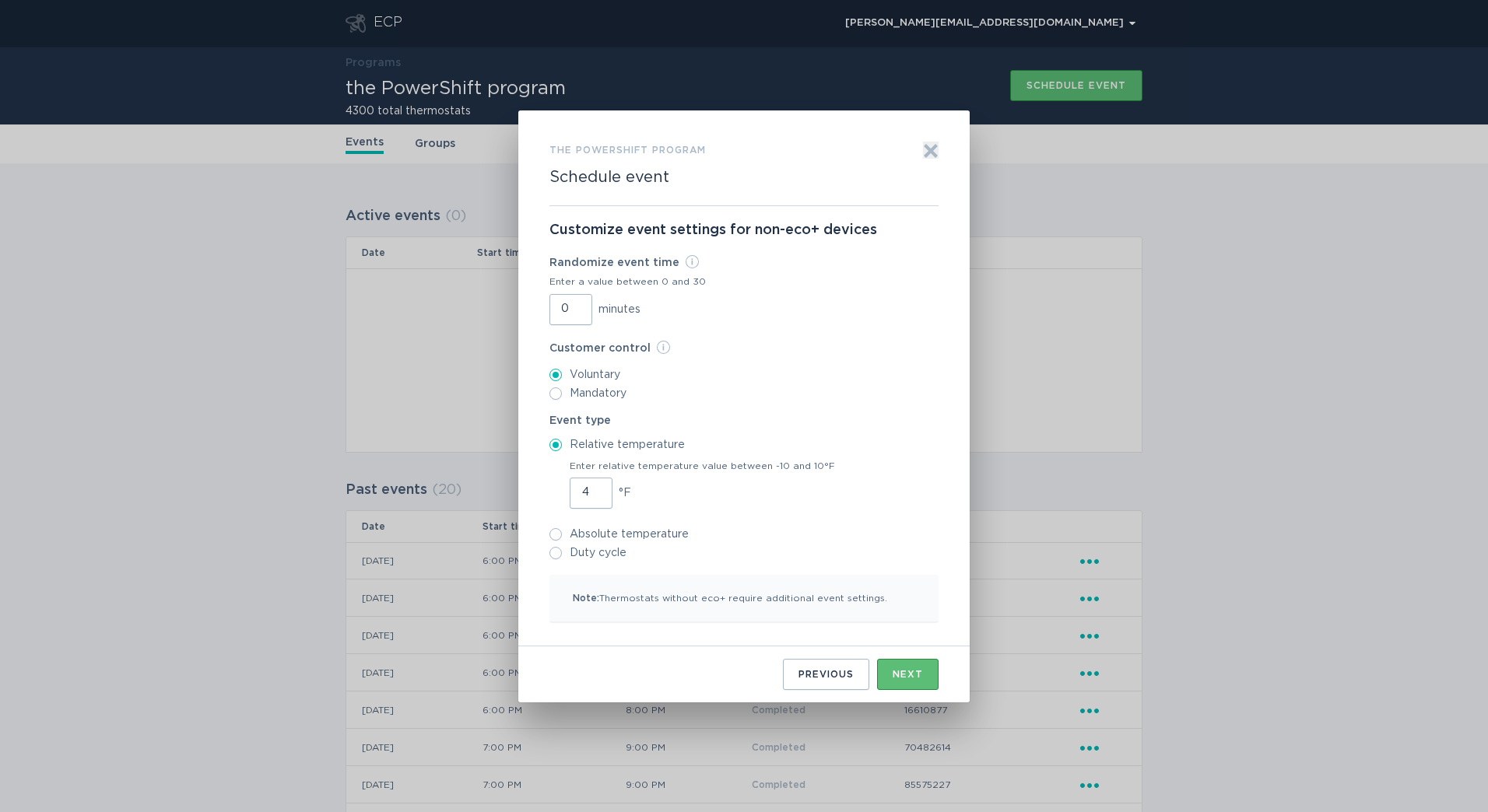
click at [692, 663] on div "Previous Next" at bounding box center [744, 668] width 390 height 44
click at [898, 665] on button "Next" at bounding box center [908, 675] width 62 height 31
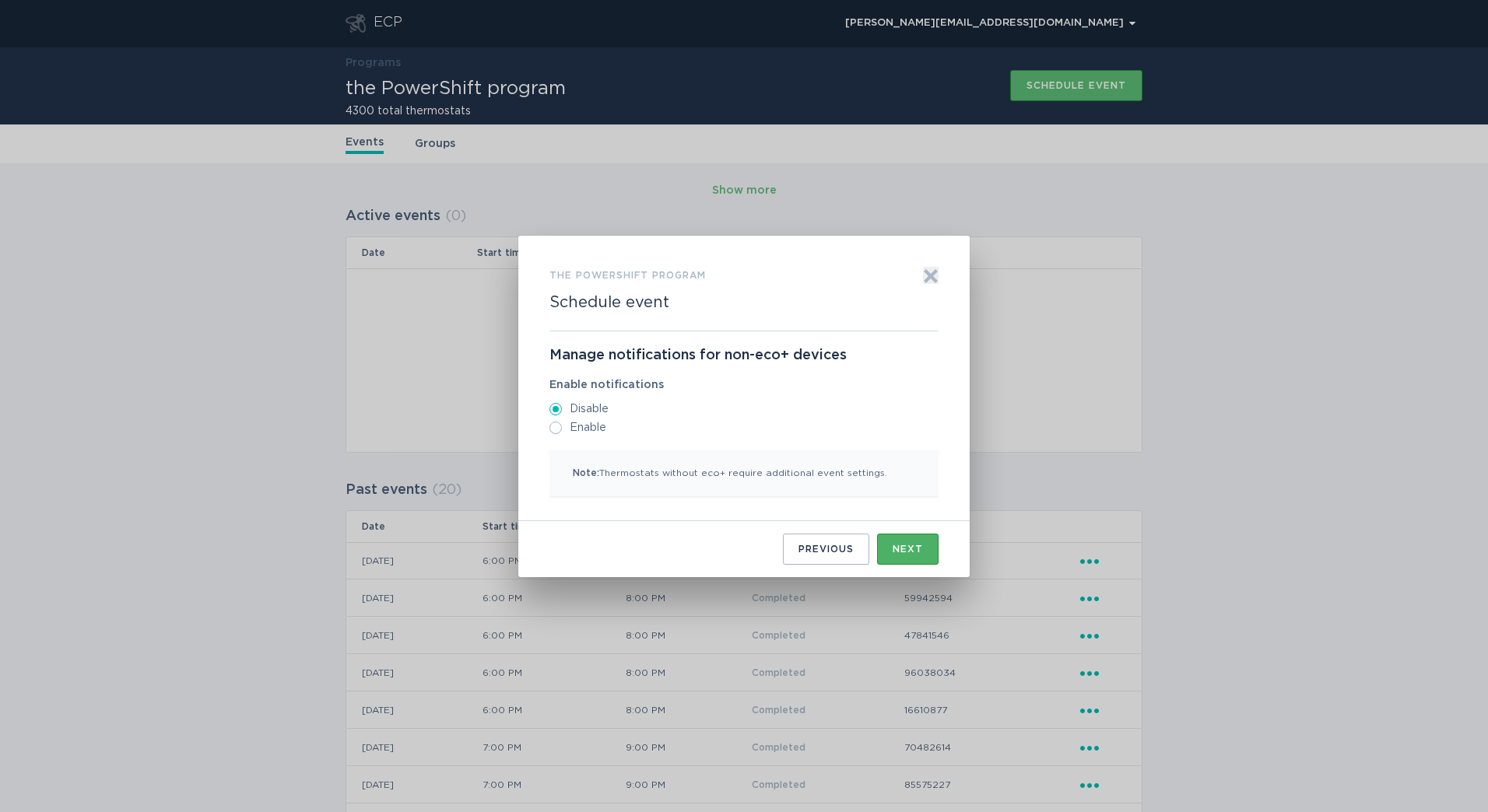
click at [910, 556] on button "Next" at bounding box center [908, 549] width 62 height 31
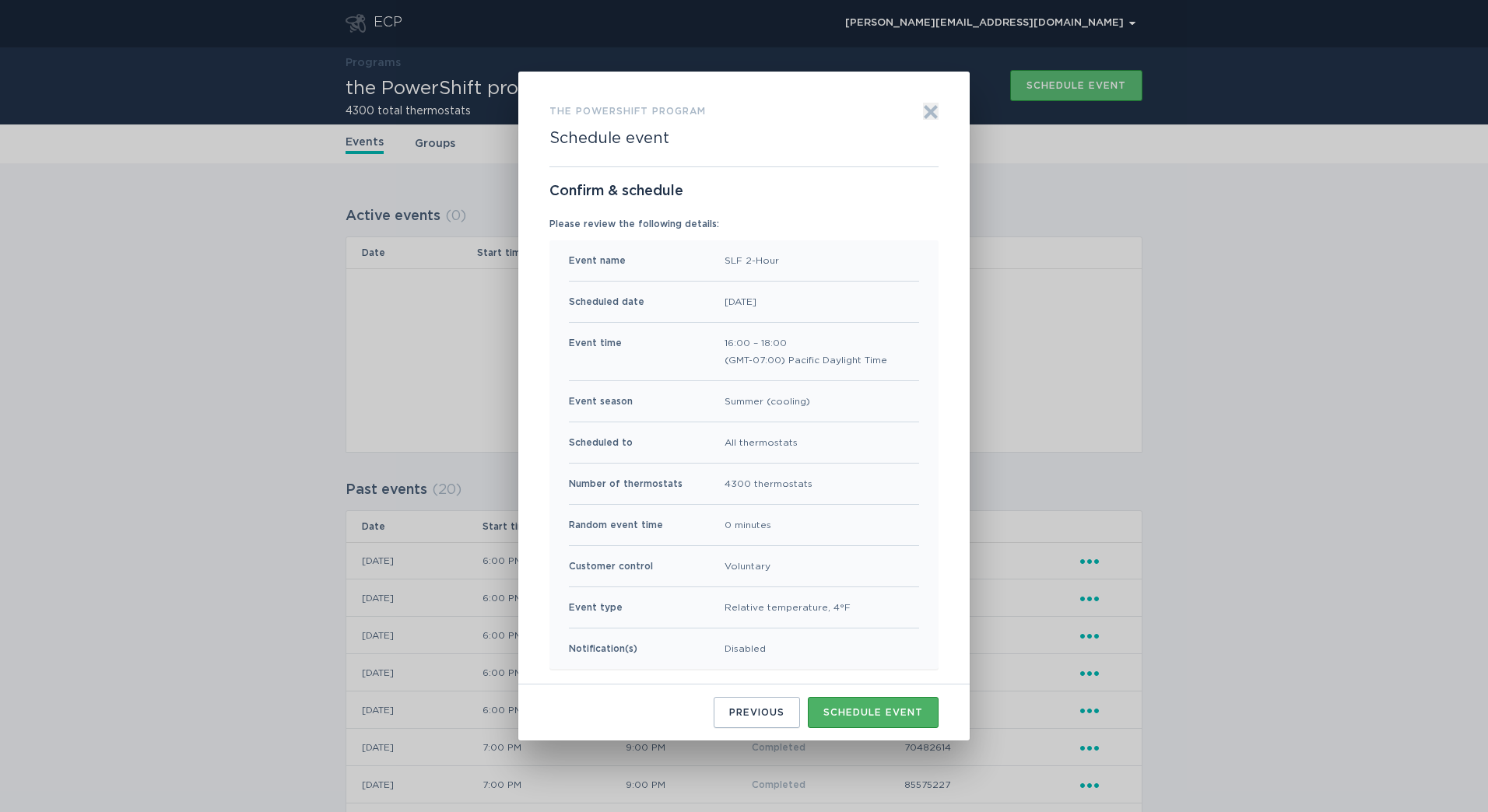
click at [881, 710] on div "Schedule event" at bounding box center [873, 712] width 100 height 9
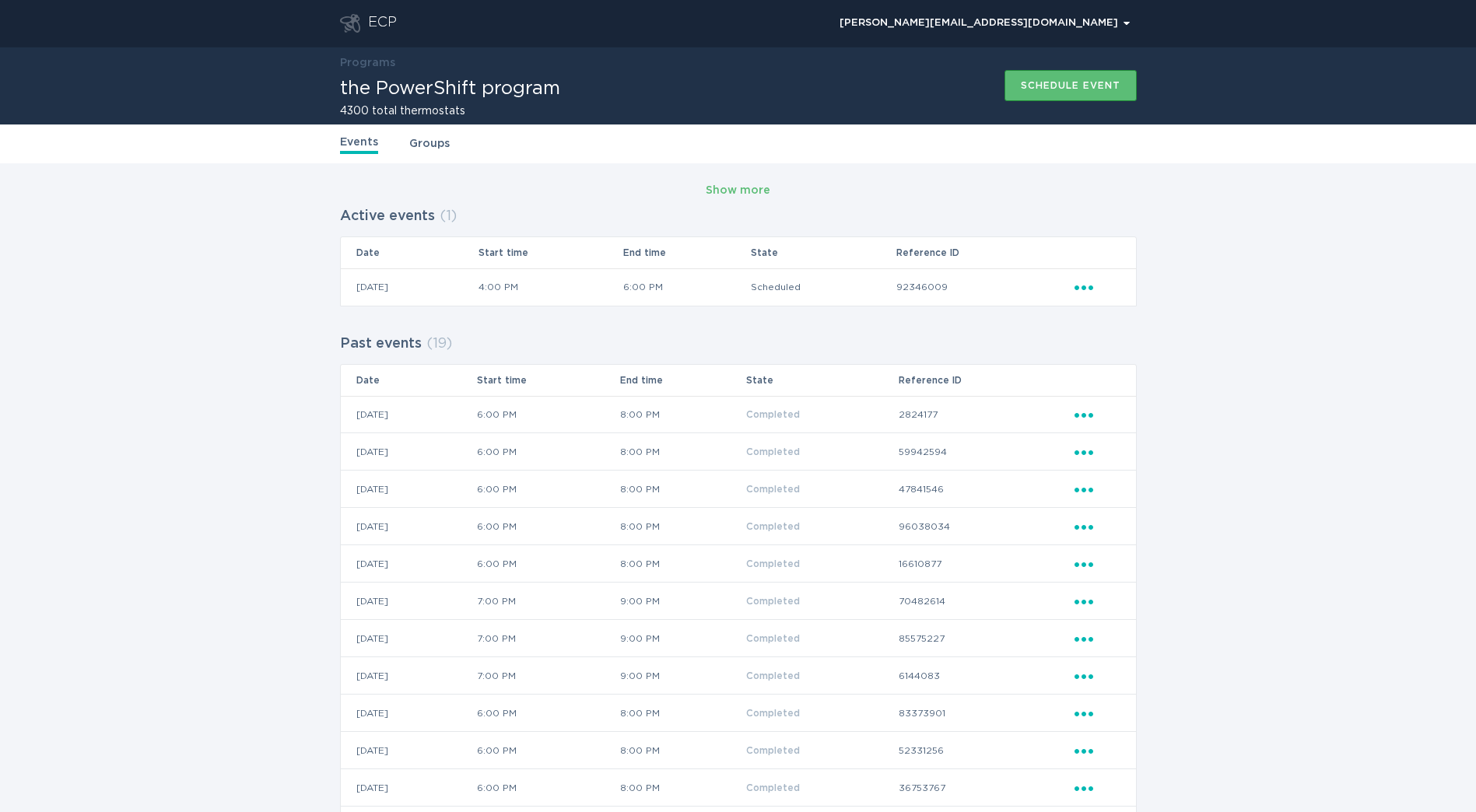
click at [1310, 377] on div "Show more Active events ( 1 ) Date Start time End time State Reference ID 03 / …" at bounding box center [738, 654] width 1476 height 982
click at [311, 278] on div "Show more Active events ( 1 ) Date Start time End time State Reference ID 03 / …" at bounding box center [738, 654] width 1476 height 982
click at [376, 25] on div "ECP" at bounding box center [383, 23] width 29 height 19
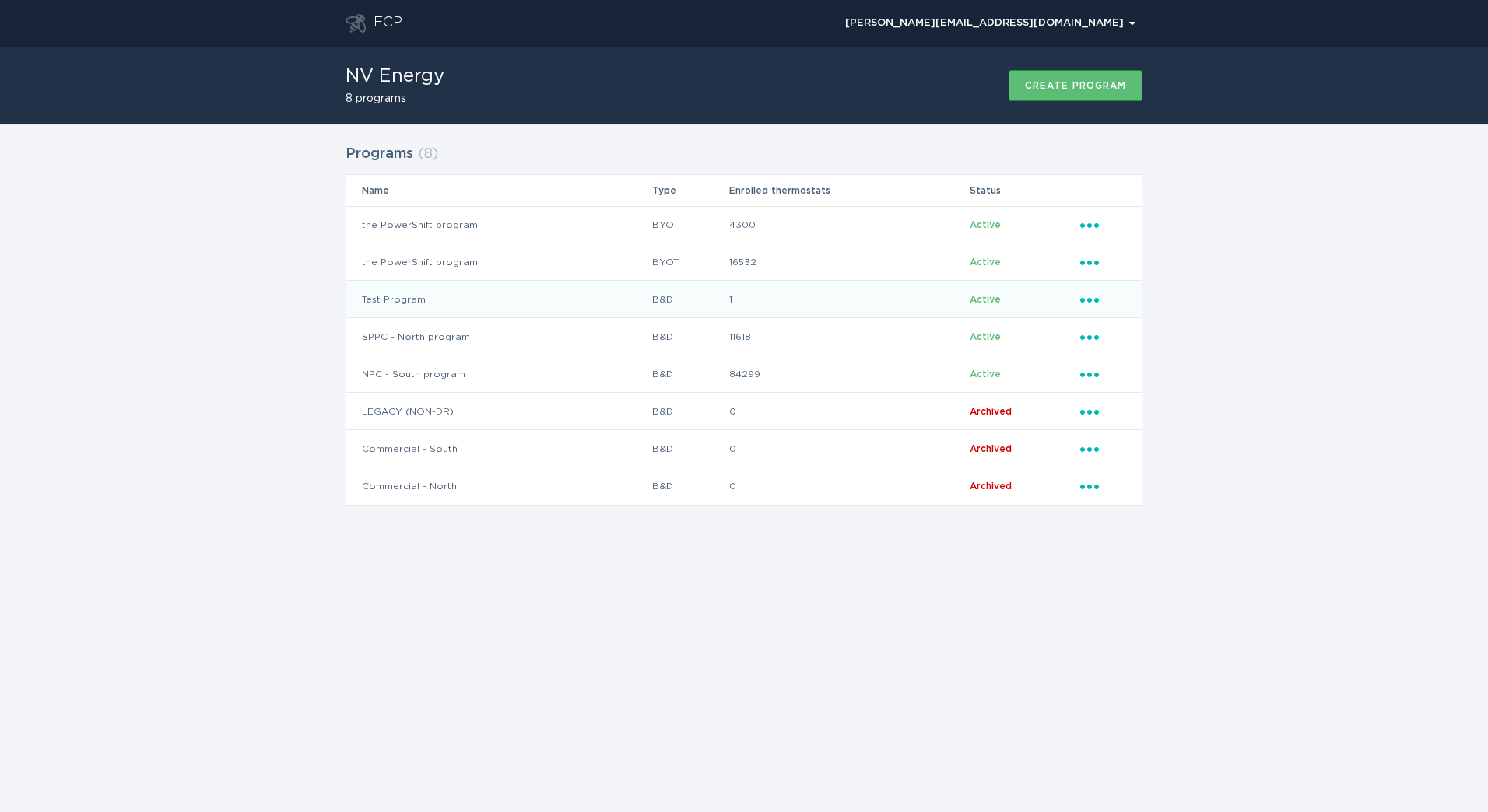
click at [622, 297] on td "Test Program" at bounding box center [498, 300] width 305 height 38
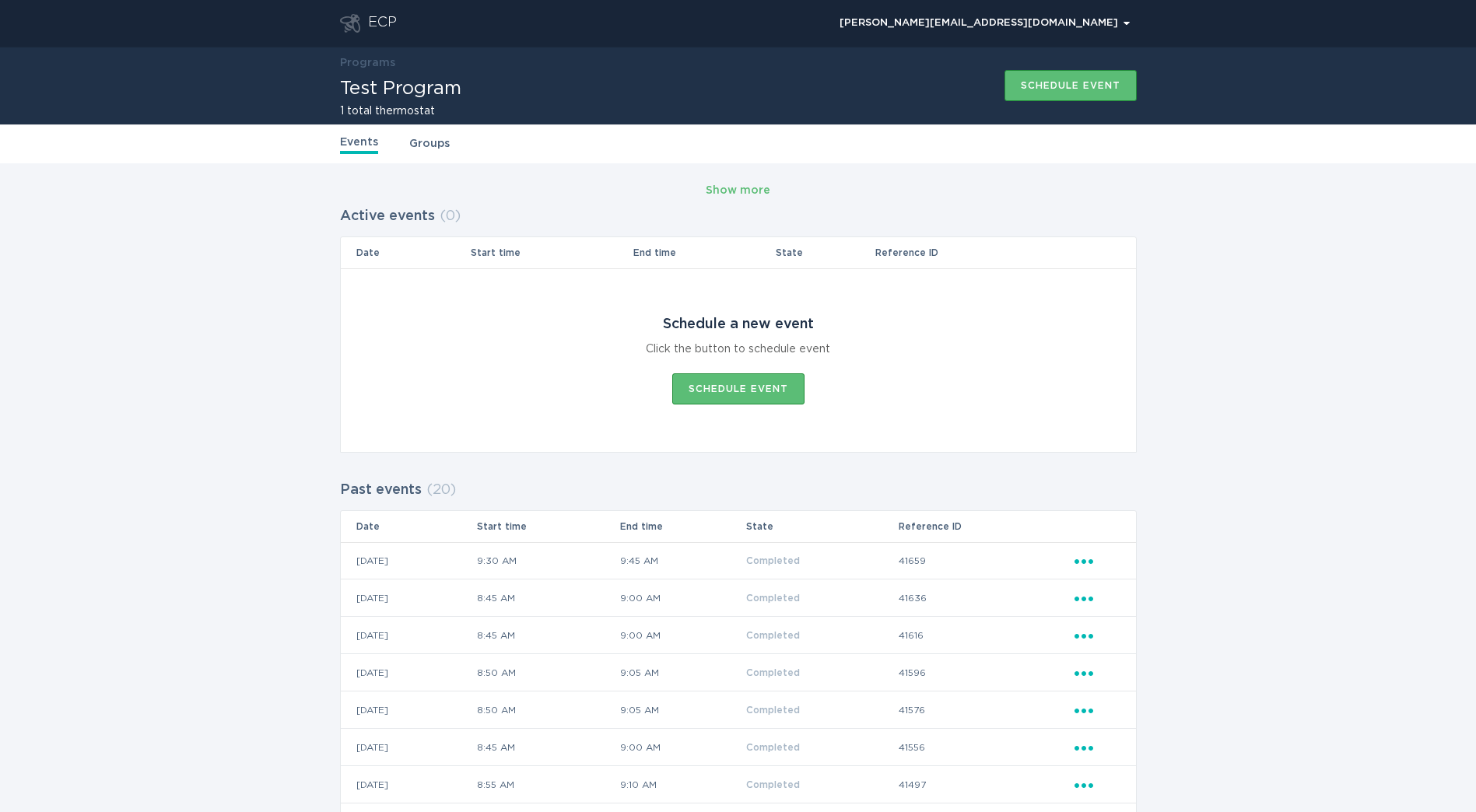
click at [388, 24] on div "ECP" at bounding box center [383, 23] width 29 height 19
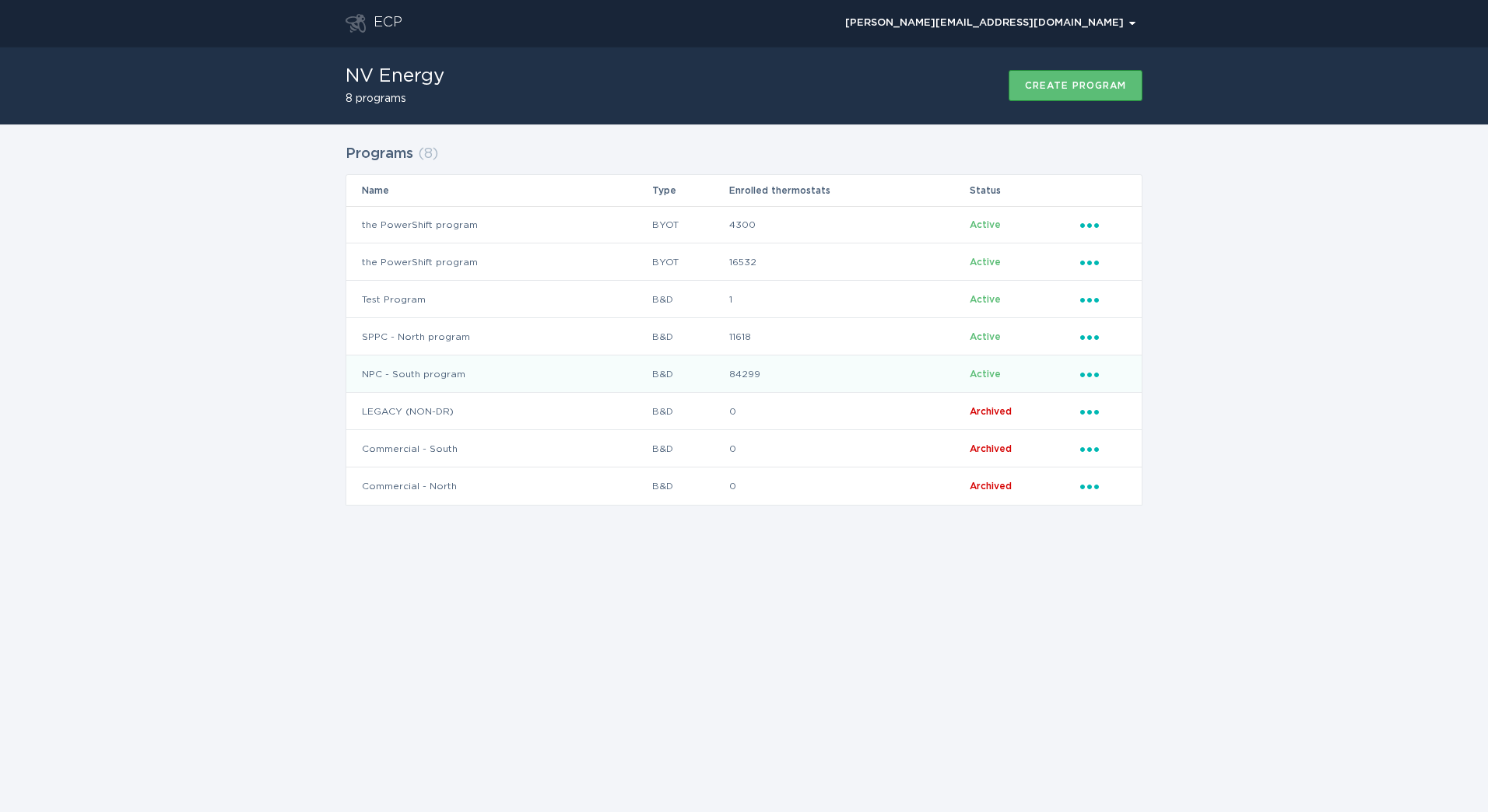
click at [636, 379] on td "NPC - South program" at bounding box center [498, 374] width 305 height 38
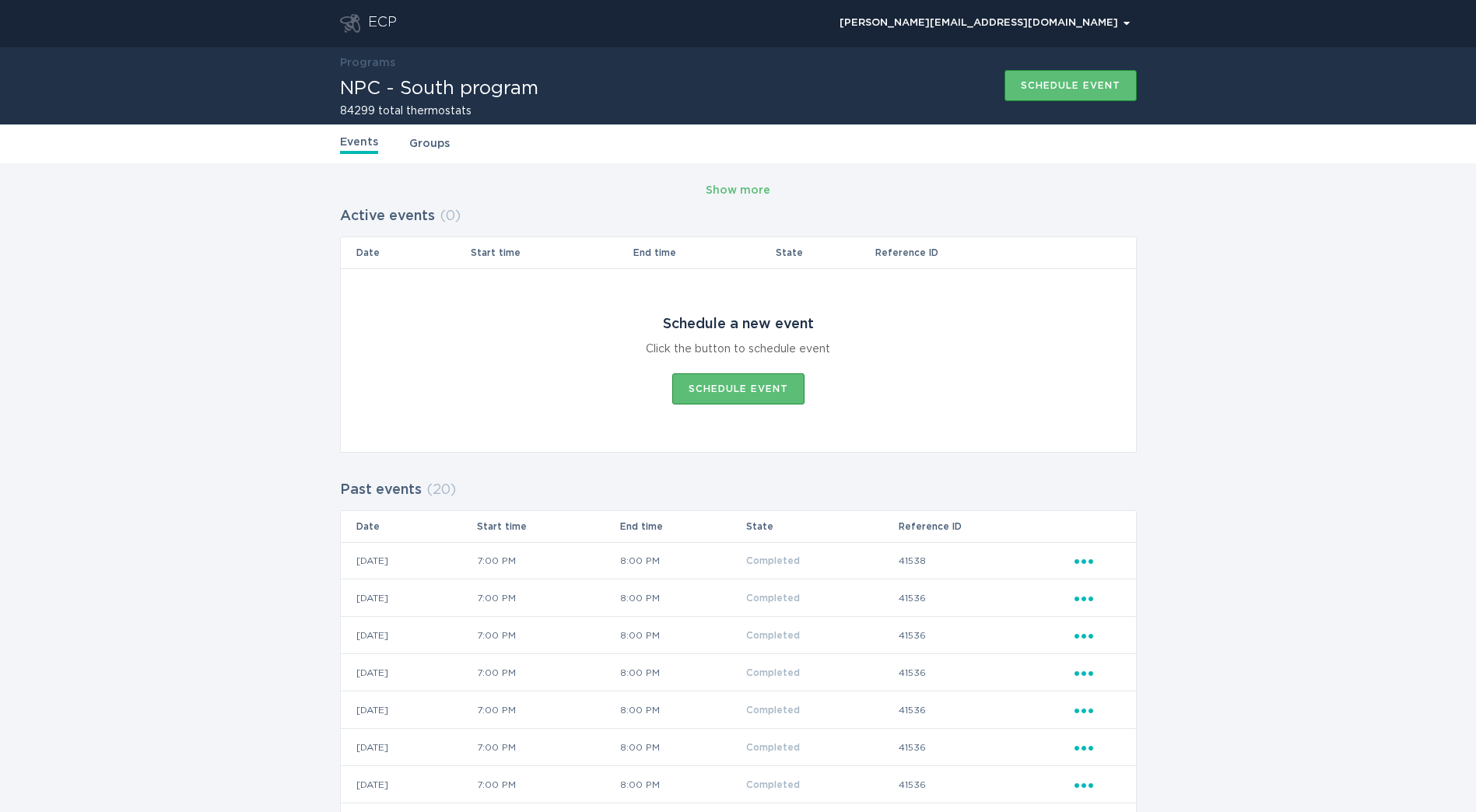
click at [364, 20] on div "ECP" at bounding box center [368, 23] width 57 height 19
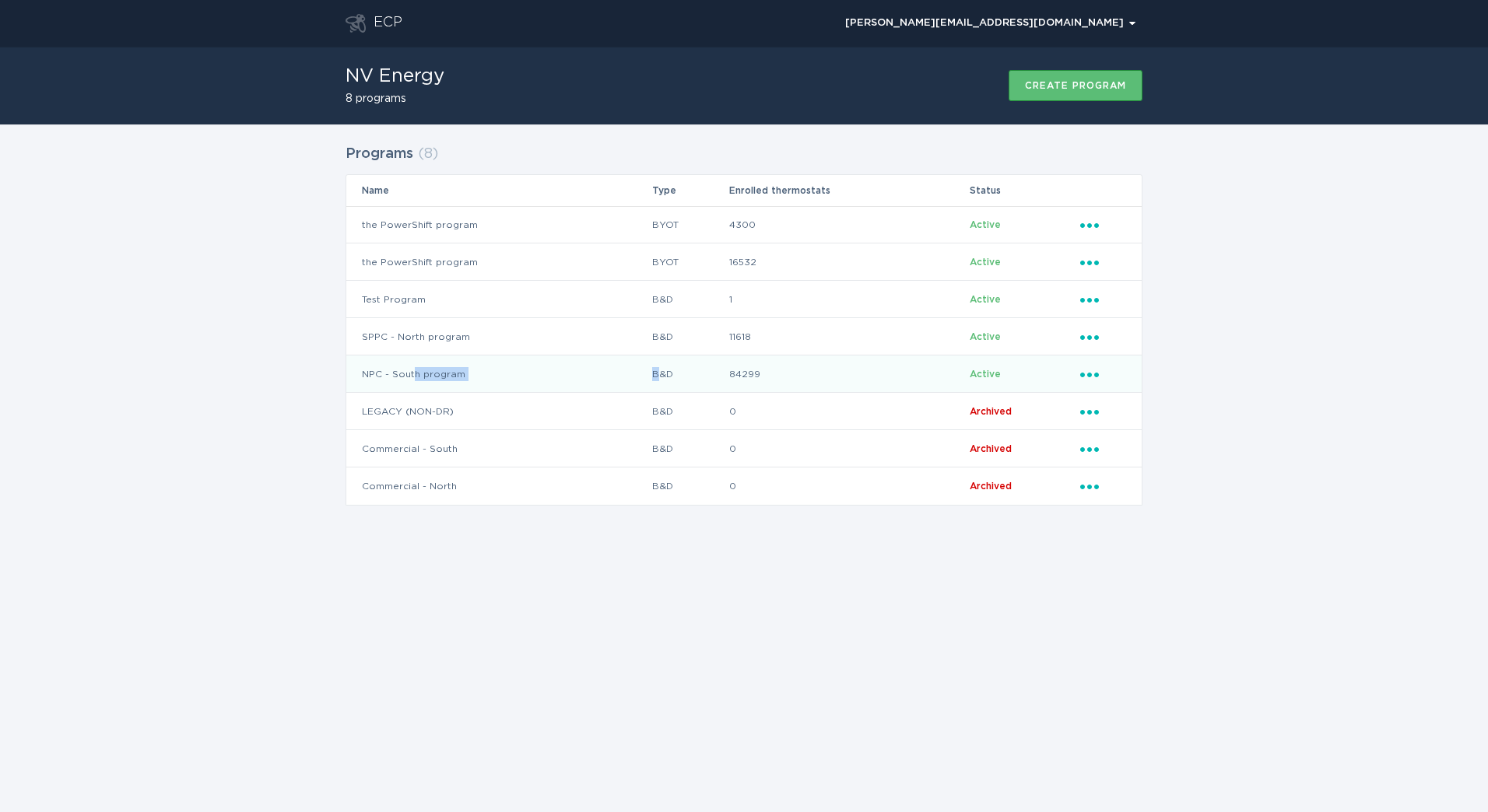
drag, startPoint x: 653, startPoint y: 392, endPoint x: 407, endPoint y: 382, distance: 246.2
click at [407, 382] on tr "NPC - South program B&D 84299 Active Ellipsis" at bounding box center [743, 374] width 795 height 38
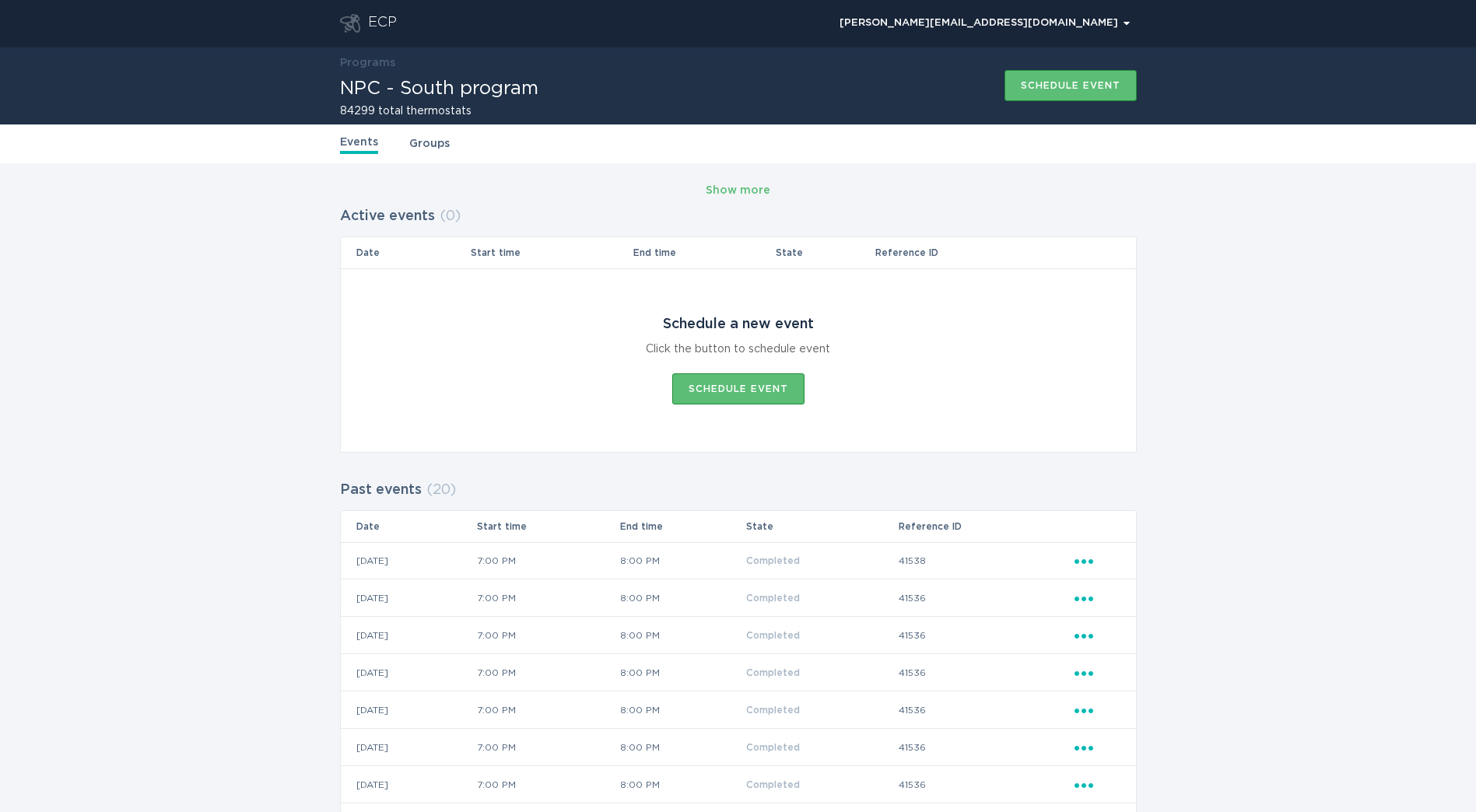
click at [372, 27] on div "ECP" at bounding box center [383, 23] width 29 height 19
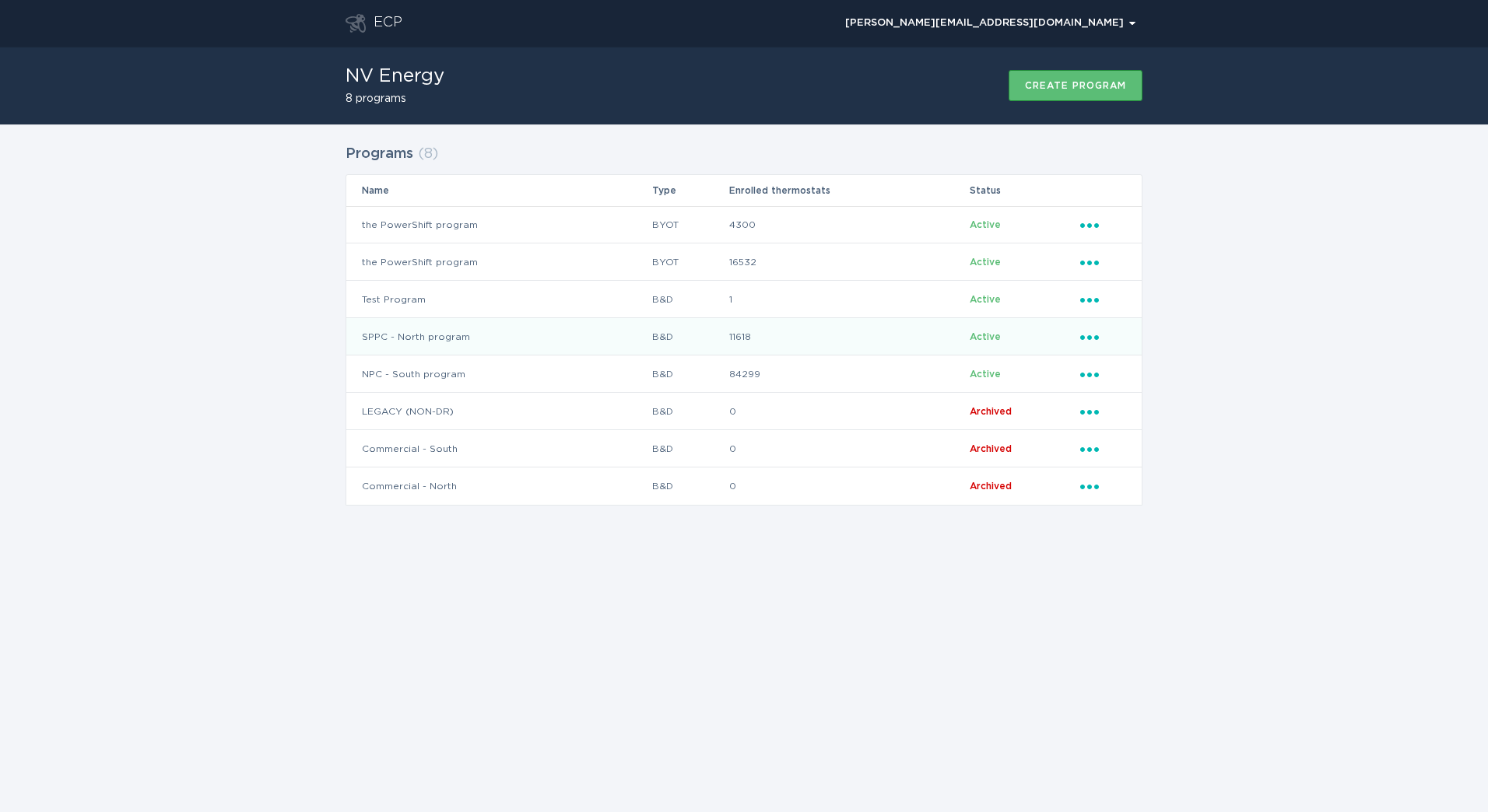
click at [463, 345] on td "SPPC - North program" at bounding box center [498, 337] width 305 height 38
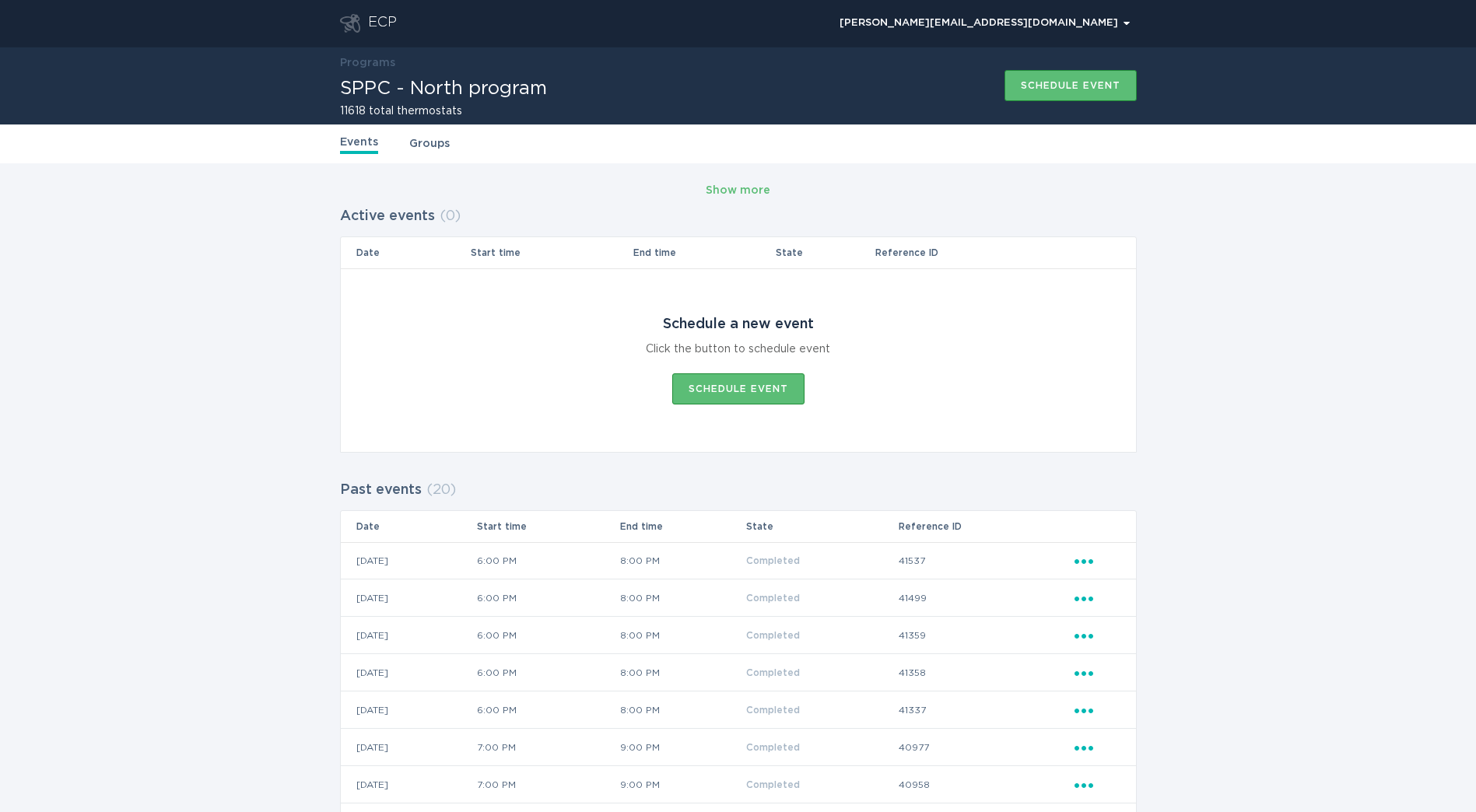
click at [384, 29] on div "ECP" at bounding box center [383, 23] width 29 height 19
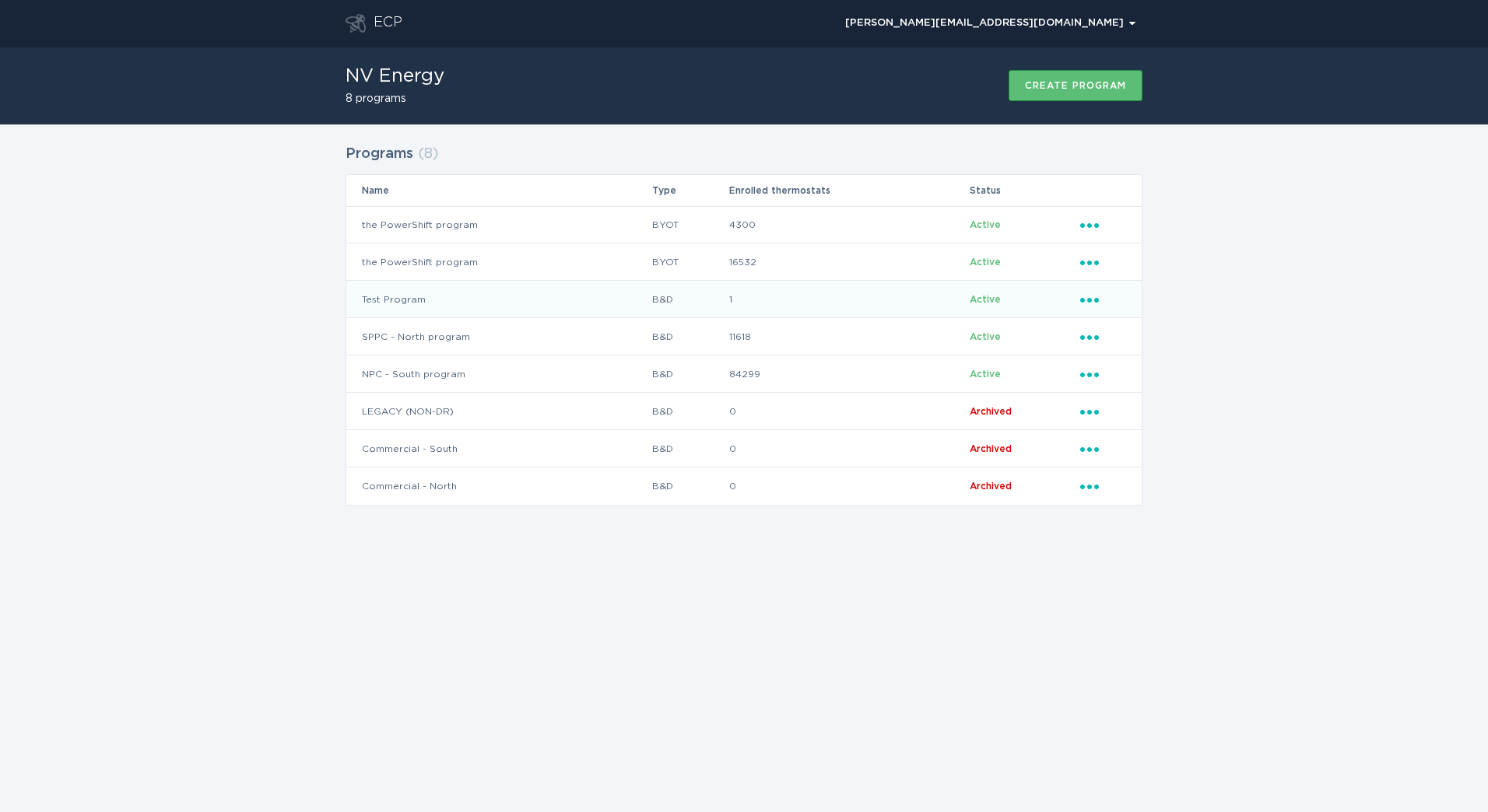
click at [412, 300] on td "Test Program" at bounding box center [498, 300] width 305 height 38
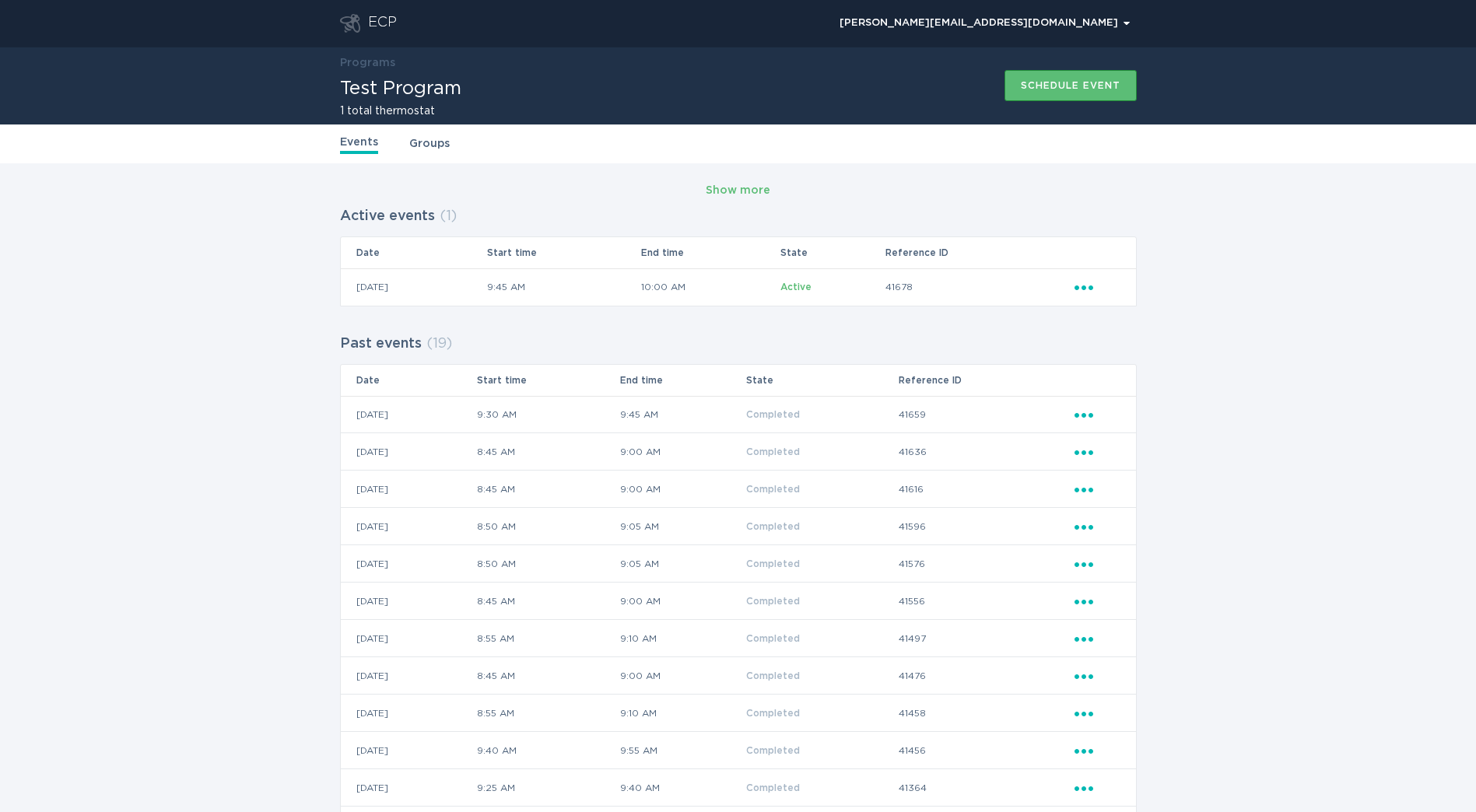
click at [184, 146] on div "Events Groups" at bounding box center [738, 144] width 1476 height 39
click at [364, 31] on div "ECP" at bounding box center [368, 23] width 57 height 19
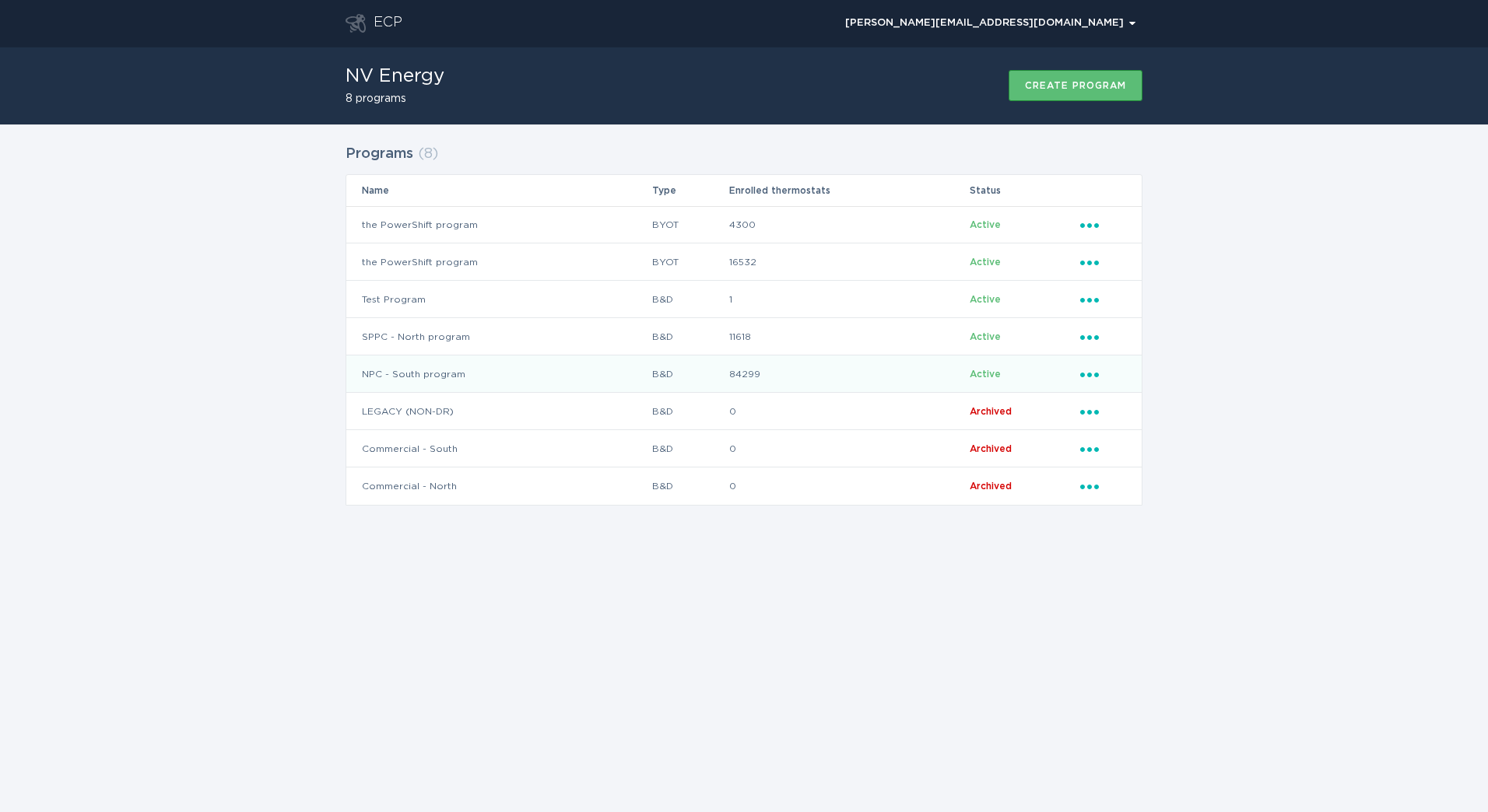
click at [386, 371] on td "NPC - South program" at bounding box center [498, 374] width 305 height 38
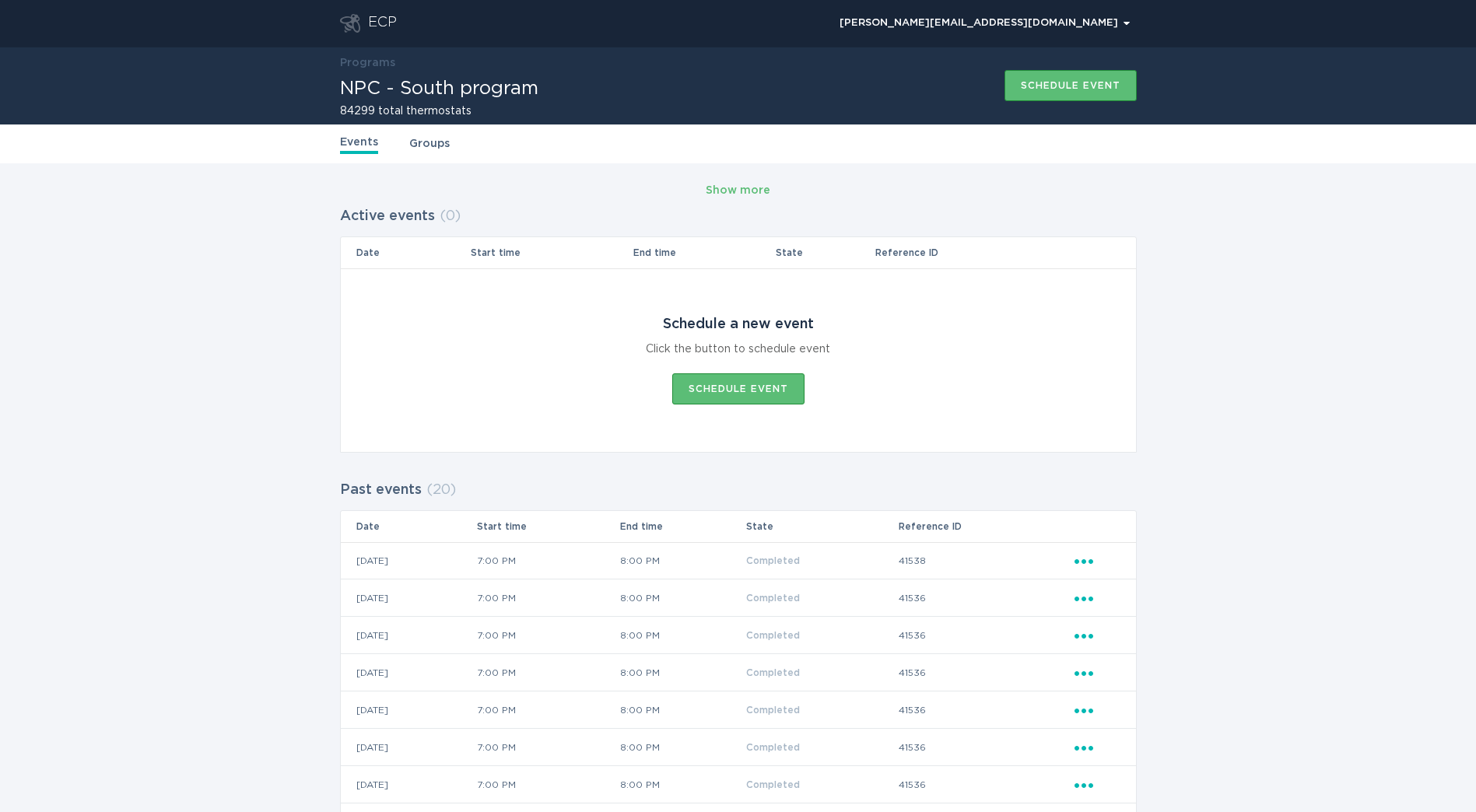
click at [364, 22] on div "ECP" at bounding box center [368, 23] width 57 height 19
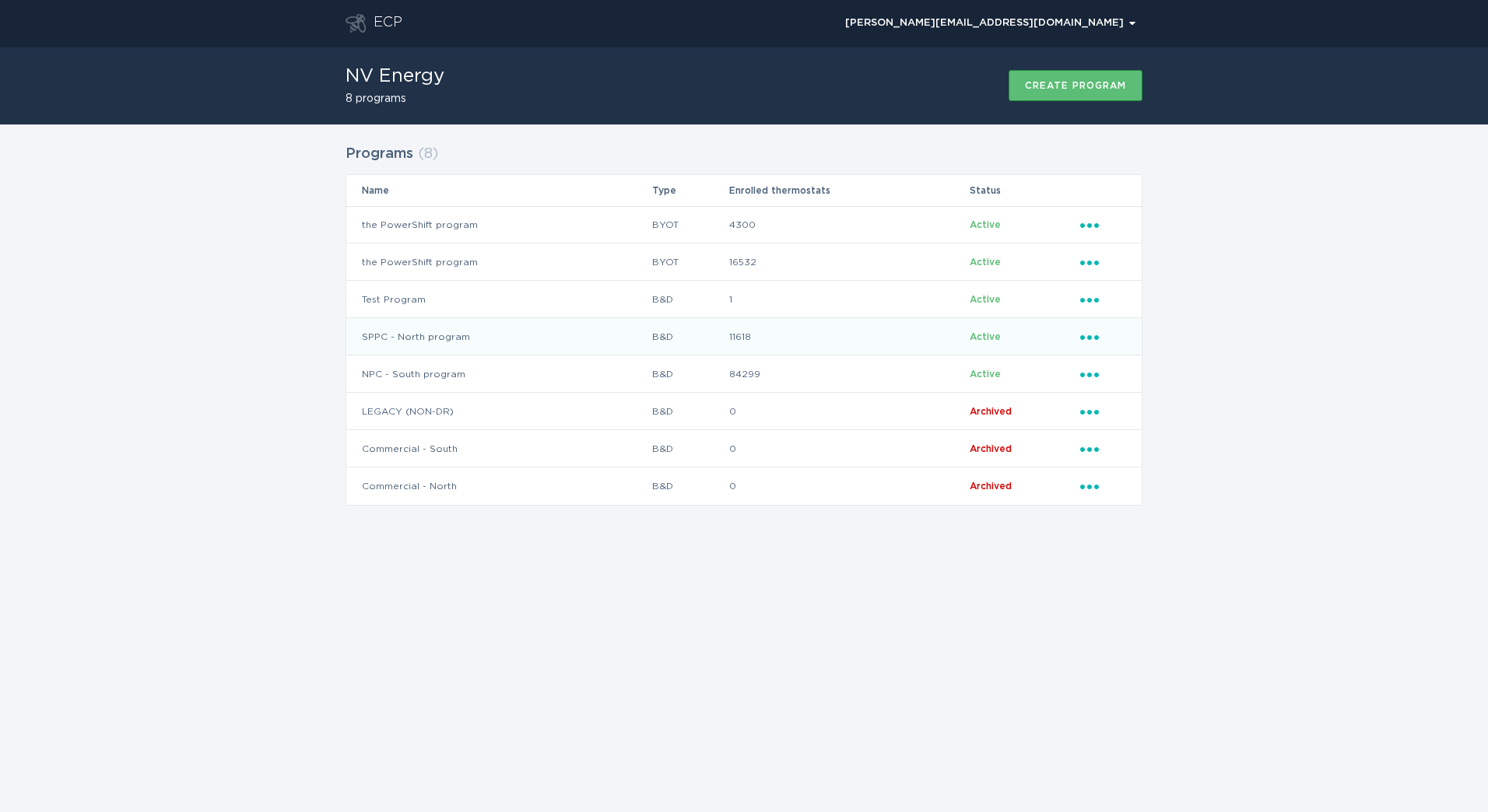
click at [406, 339] on td "SPPC - North program" at bounding box center [498, 337] width 305 height 38
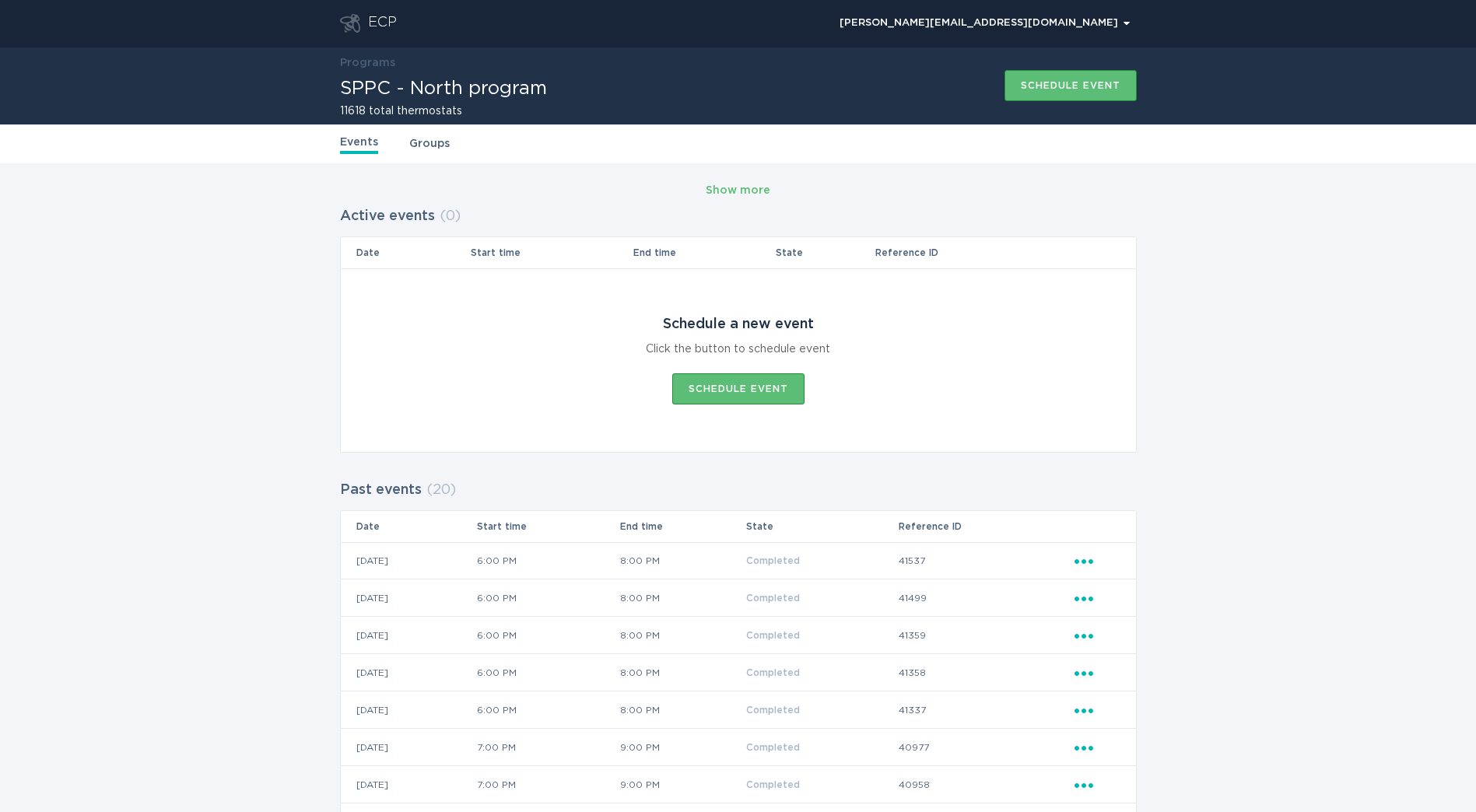
click at [340, 15] on icon "Go to dashboard" at bounding box center [350, 23] width 20 height 19
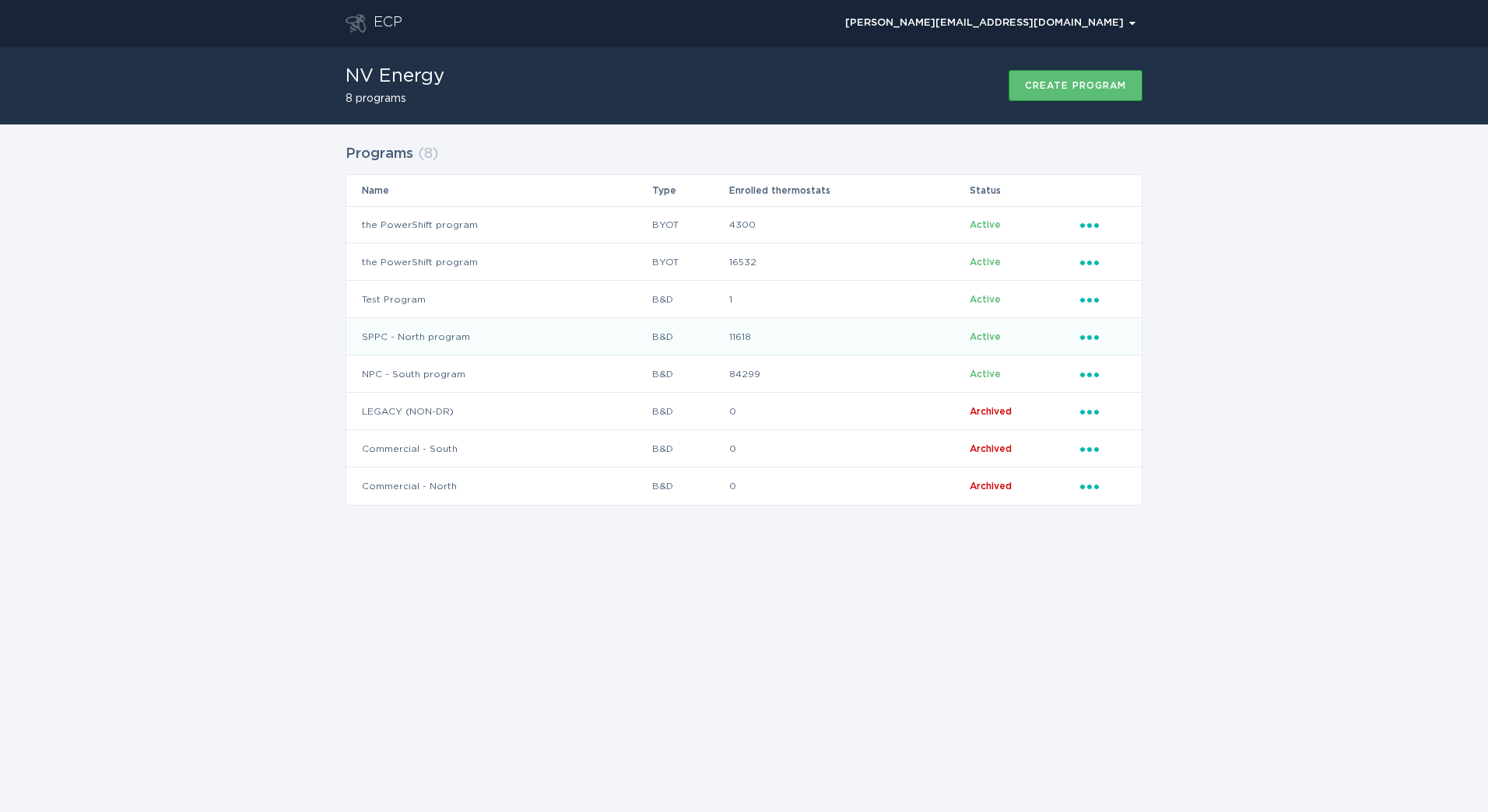
click at [453, 332] on td "SPPC - North program" at bounding box center [498, 337] width 305 height 38
click at [676, 300] on td "B&D" at bounding box center [690, 300] width 77 height 38
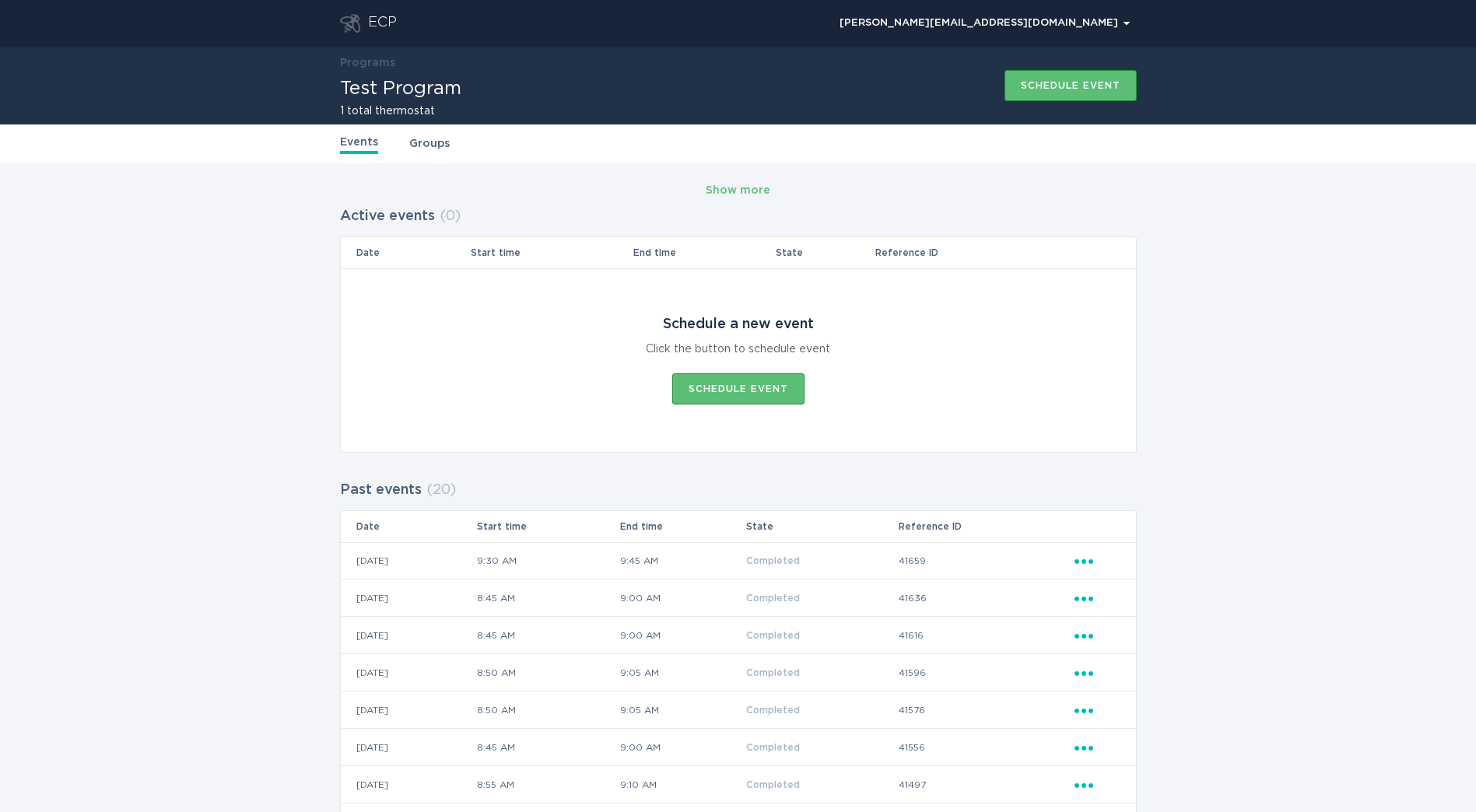
click at [382, 38] on header "ECP [PERSON_NAME][EMAIL_ADDRESS][DOMAIN_NAME] Chevron" at bounding box center [738, 23] width 797 height 47
click at [381, 26] on div "ECP" at bounding box center [383, 23] width 29 height 19
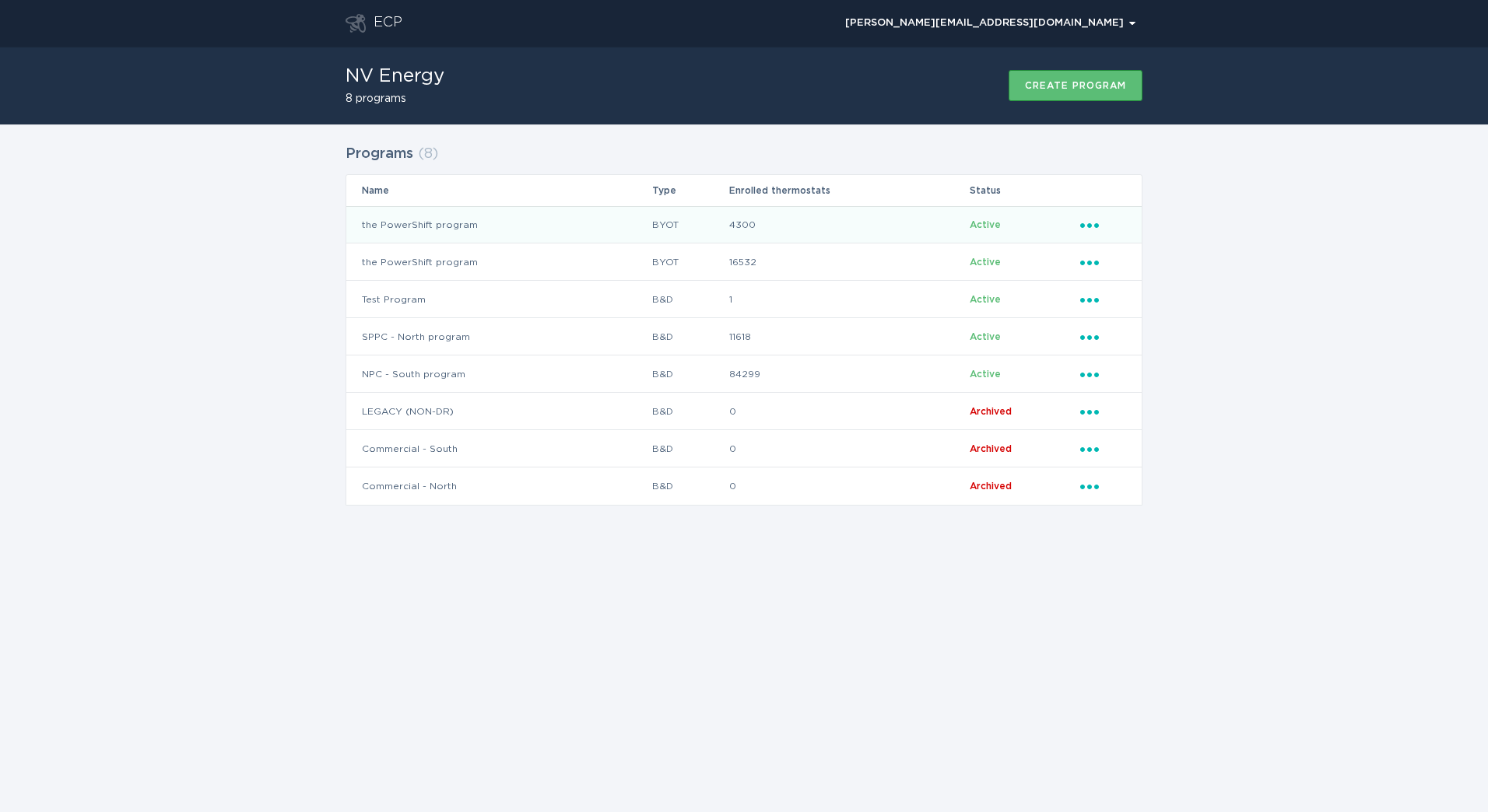
click at [578, 227] on td "the PowerShift program" at bounding box center [498, 225] width 305 height 38
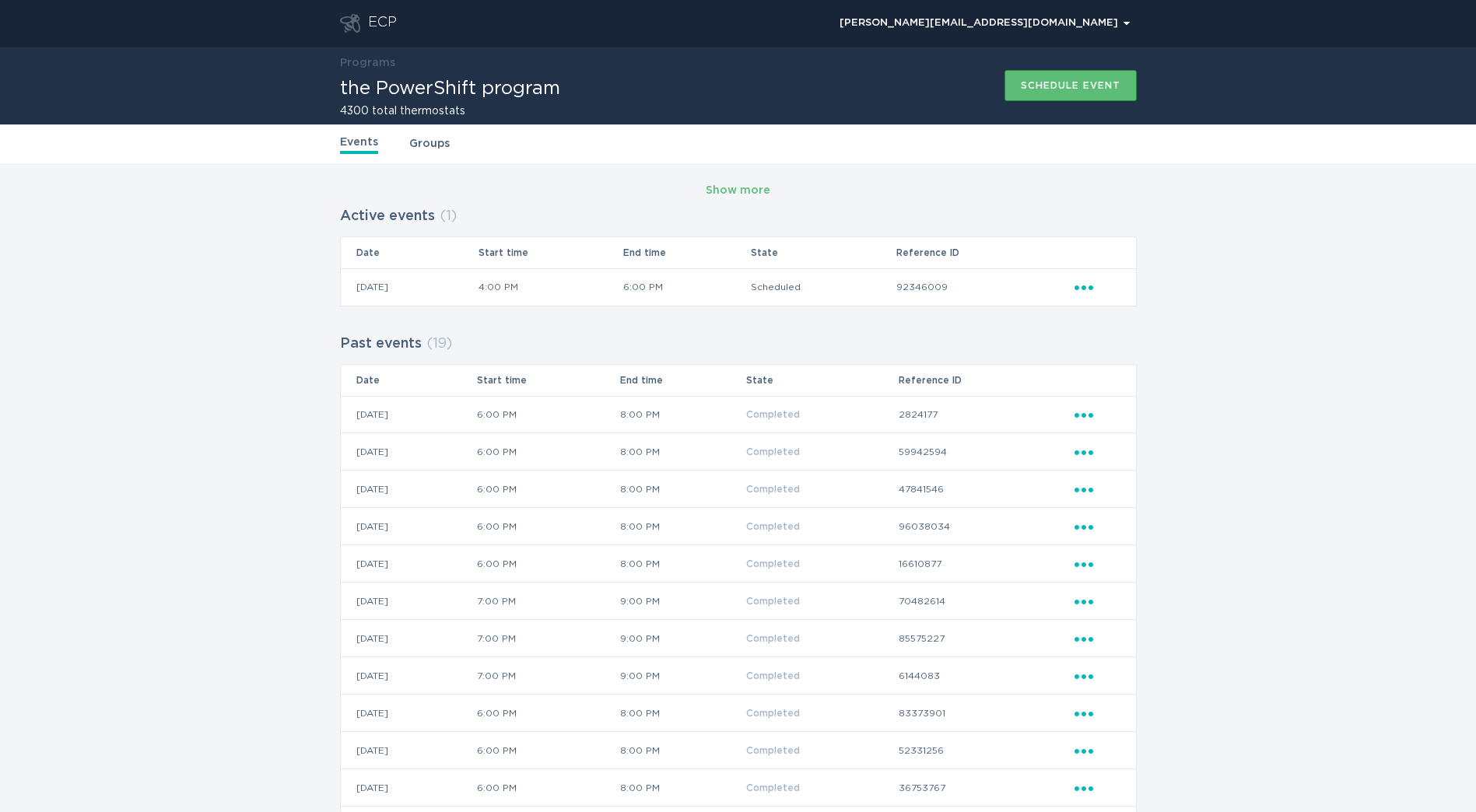
click at [381, 25] on div "ECP" at bounding box center [383, 23] width 29 height 19
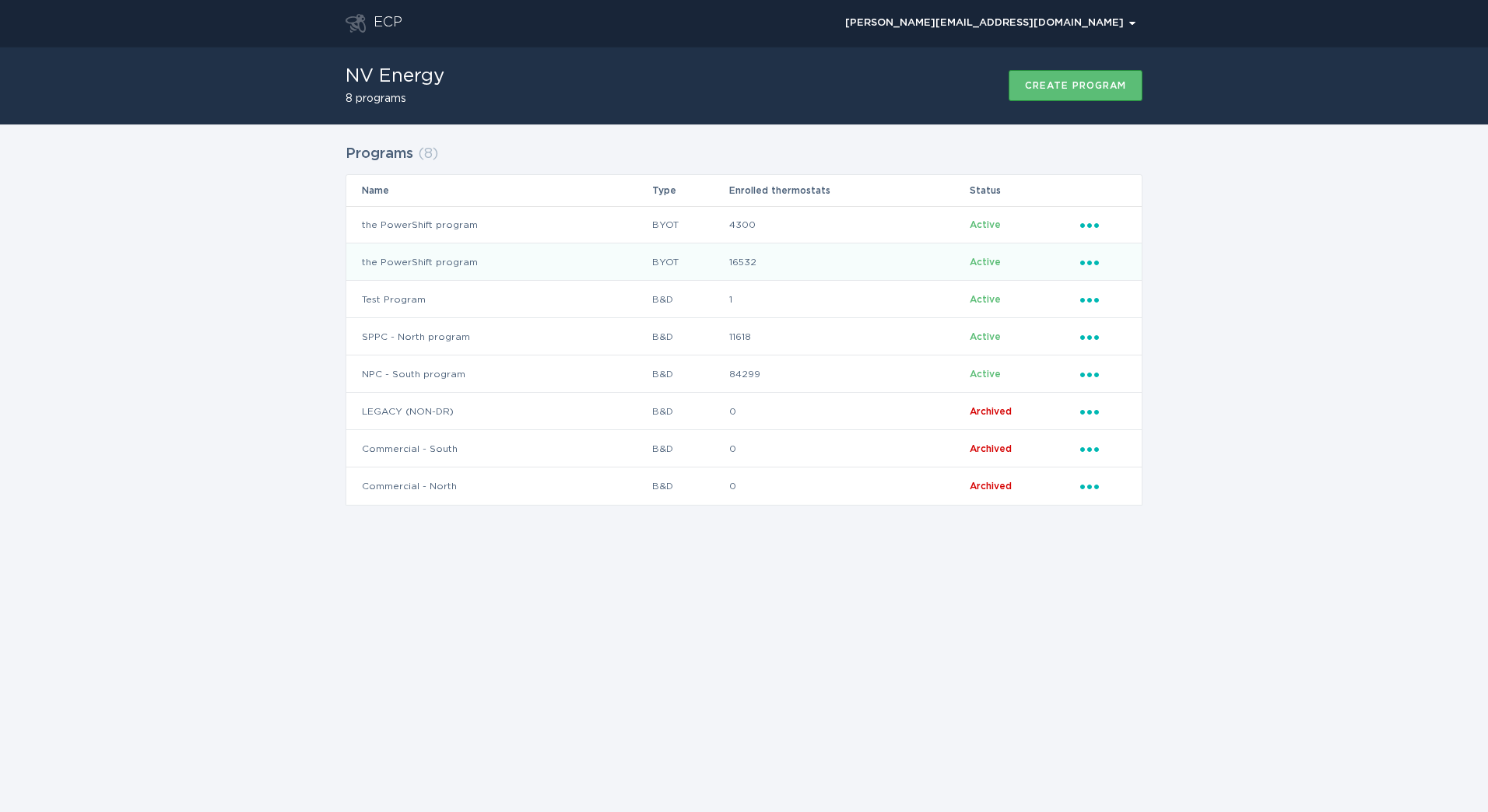
click at [422, 249] on td "the PowerShift program" at bounding box center [498, 262] width 305 height 38
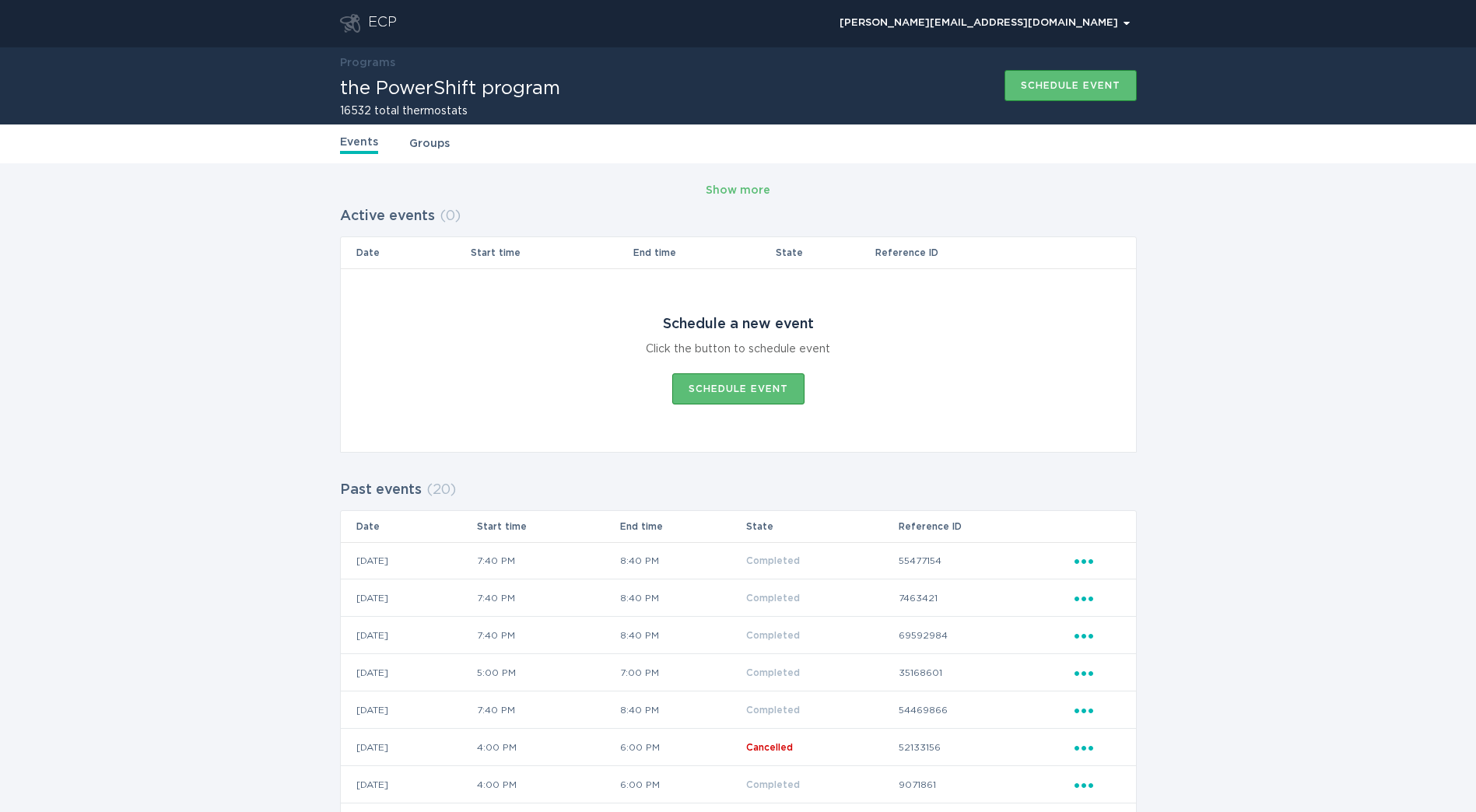
click at [359, 9] on header "ECP [PERSON_NAME][EMAIL_ADDRESS][DOMAIN_NAME] Chevron" at bounding box center [738, 23] width 797 height 47
click at [355, 29] on icon "Go to dashboard" at bounding box center [350, 23] width 20 height 19
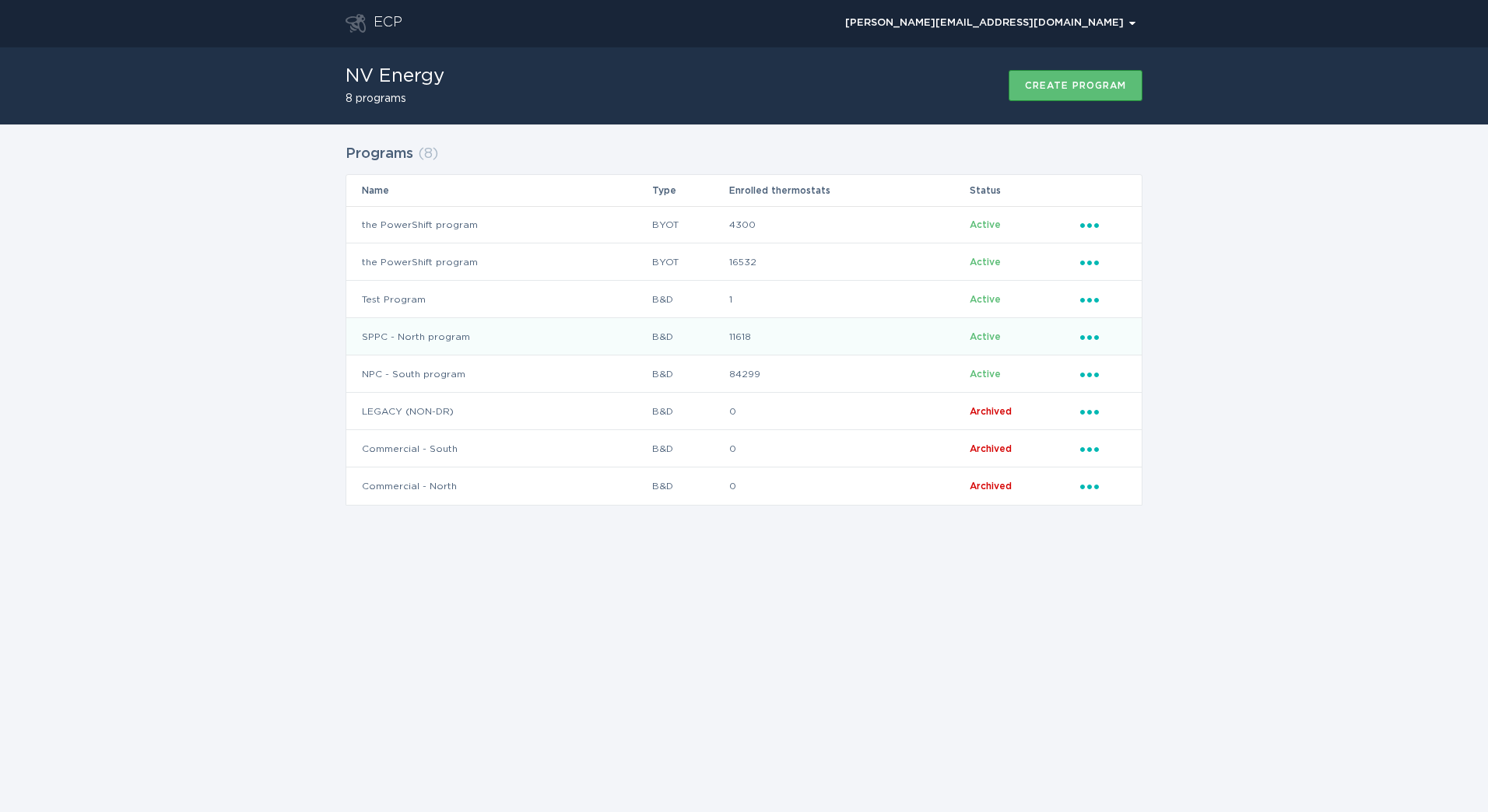
click at [493, 353] on td "SPPC - North program" at bounding box center [498, 337] width 305 height 38
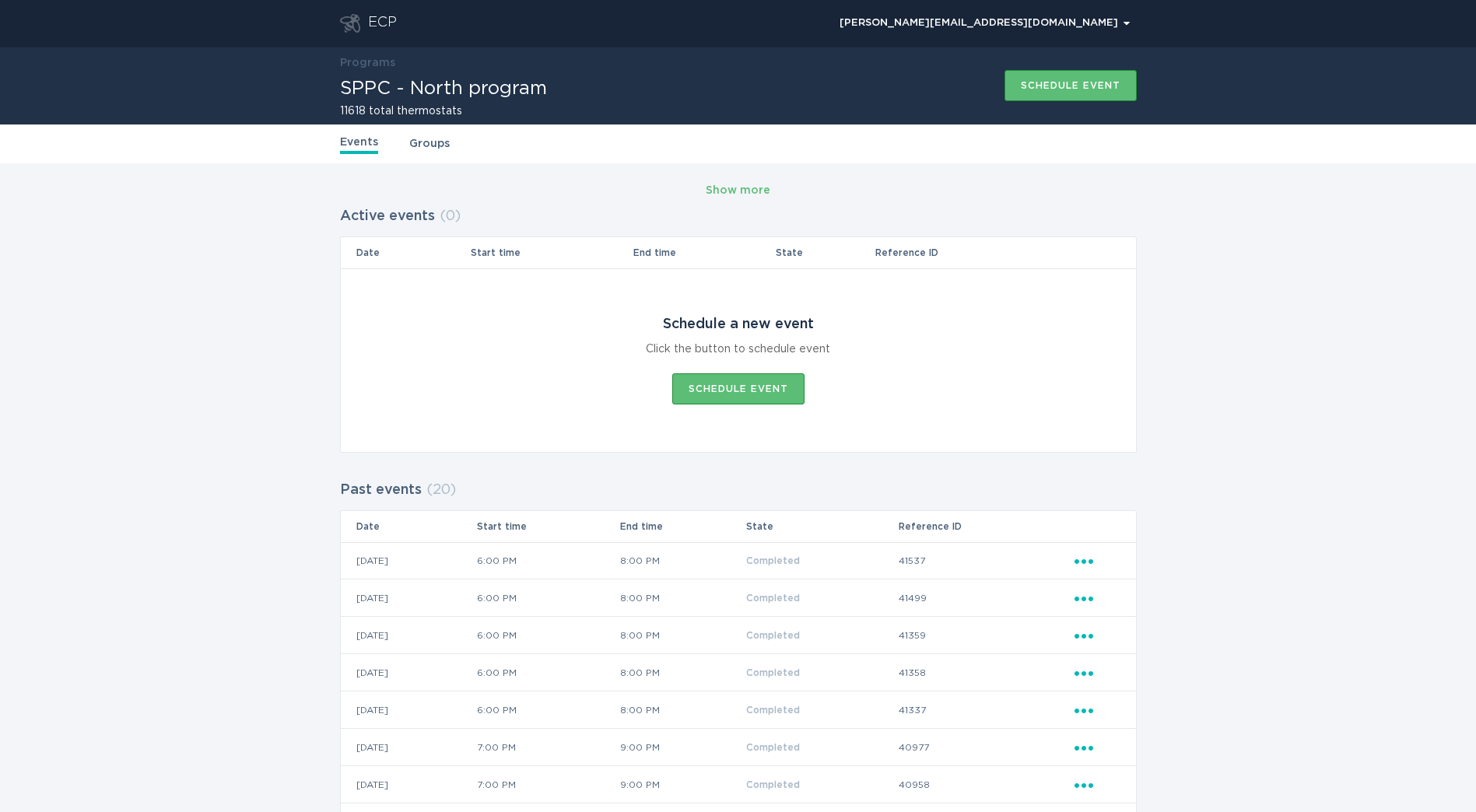
click at [346, 18] on icon "Go to dashboard" at bounding box center [350, 23] width 20 height 19
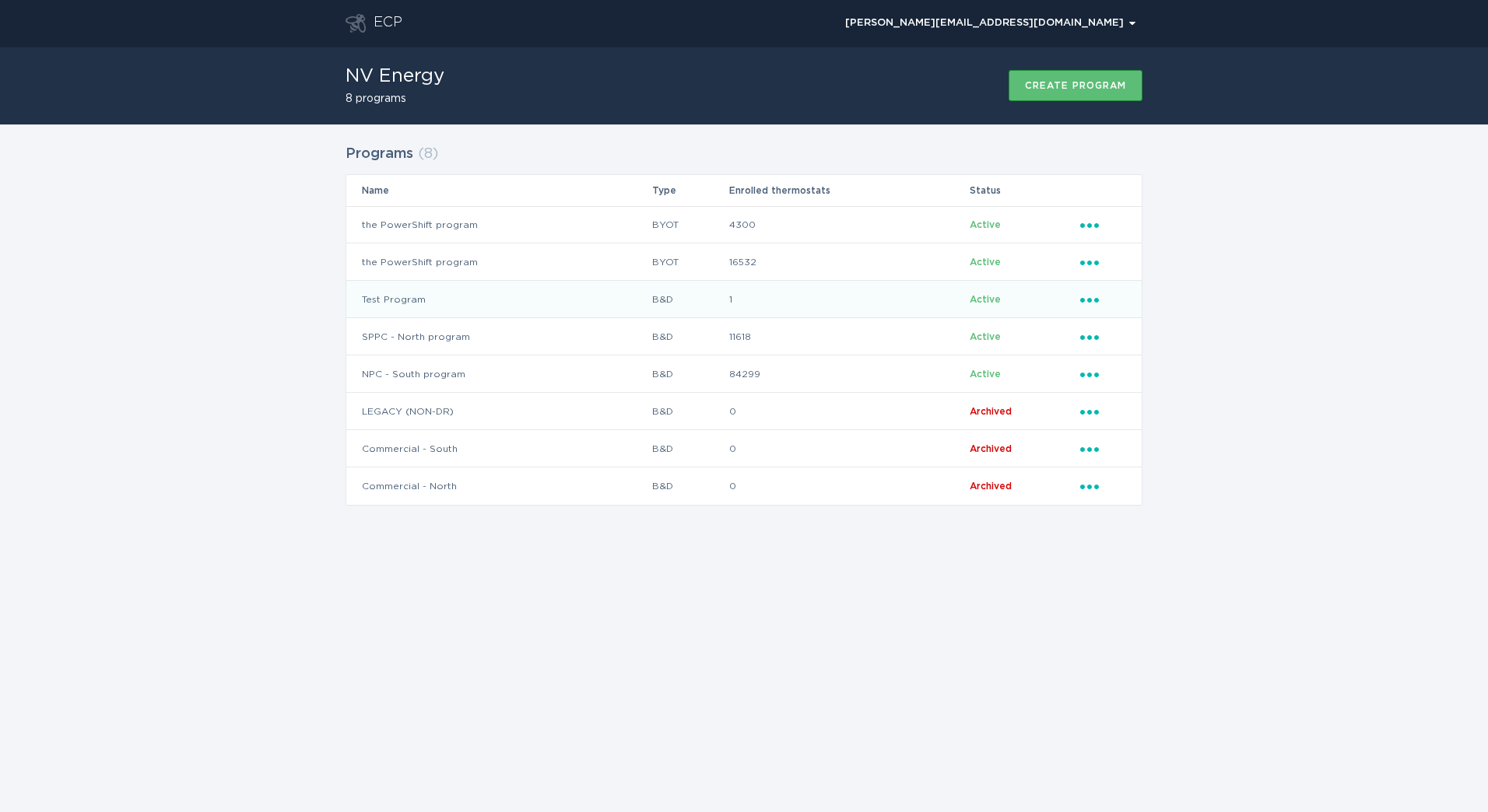
click at [507, 309] on td "Test Program" at bounding box center [498, 300] width 305 height 38
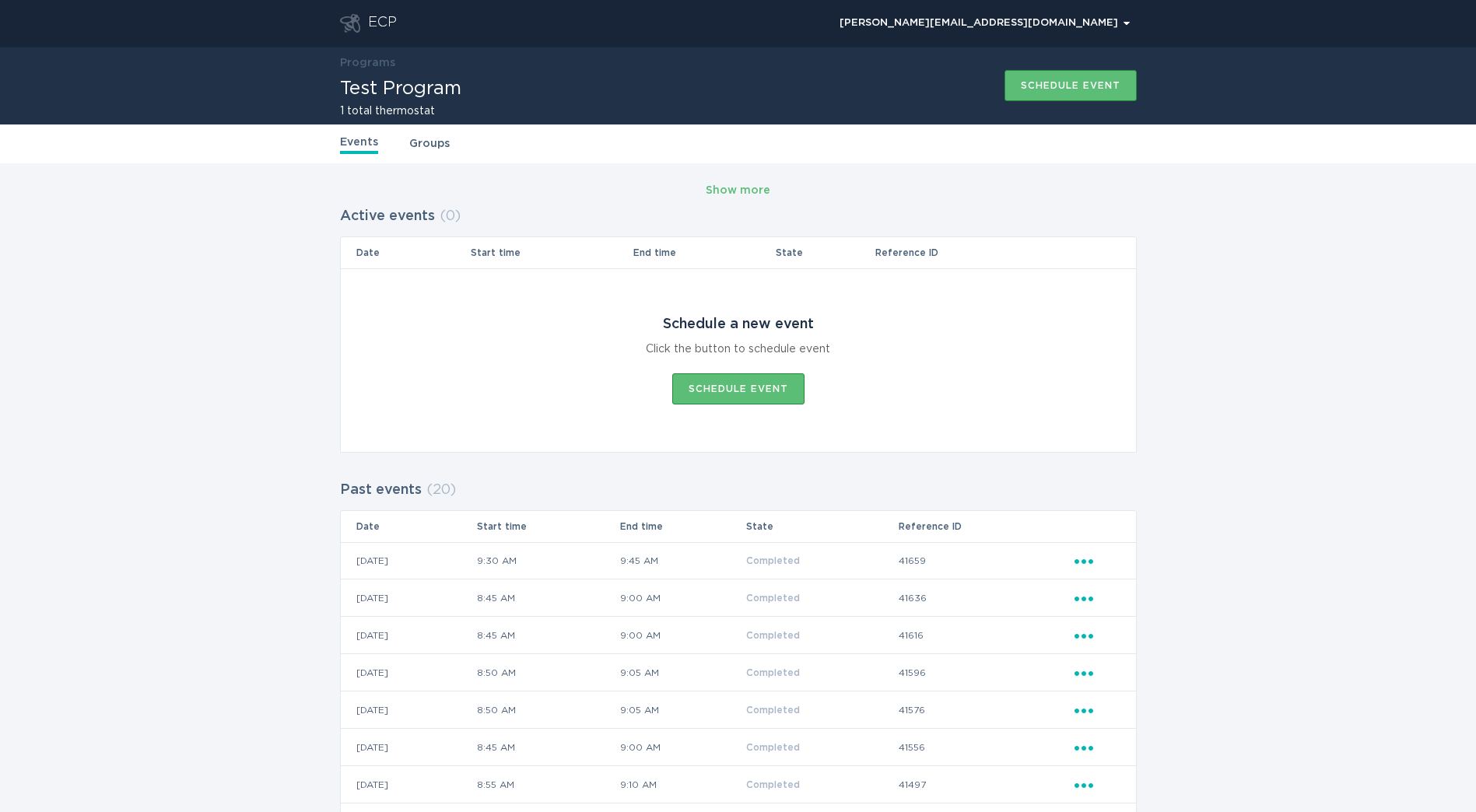
click at [370, 31] on div "ECP" at bounding box center [383, 23] width 29 height 19
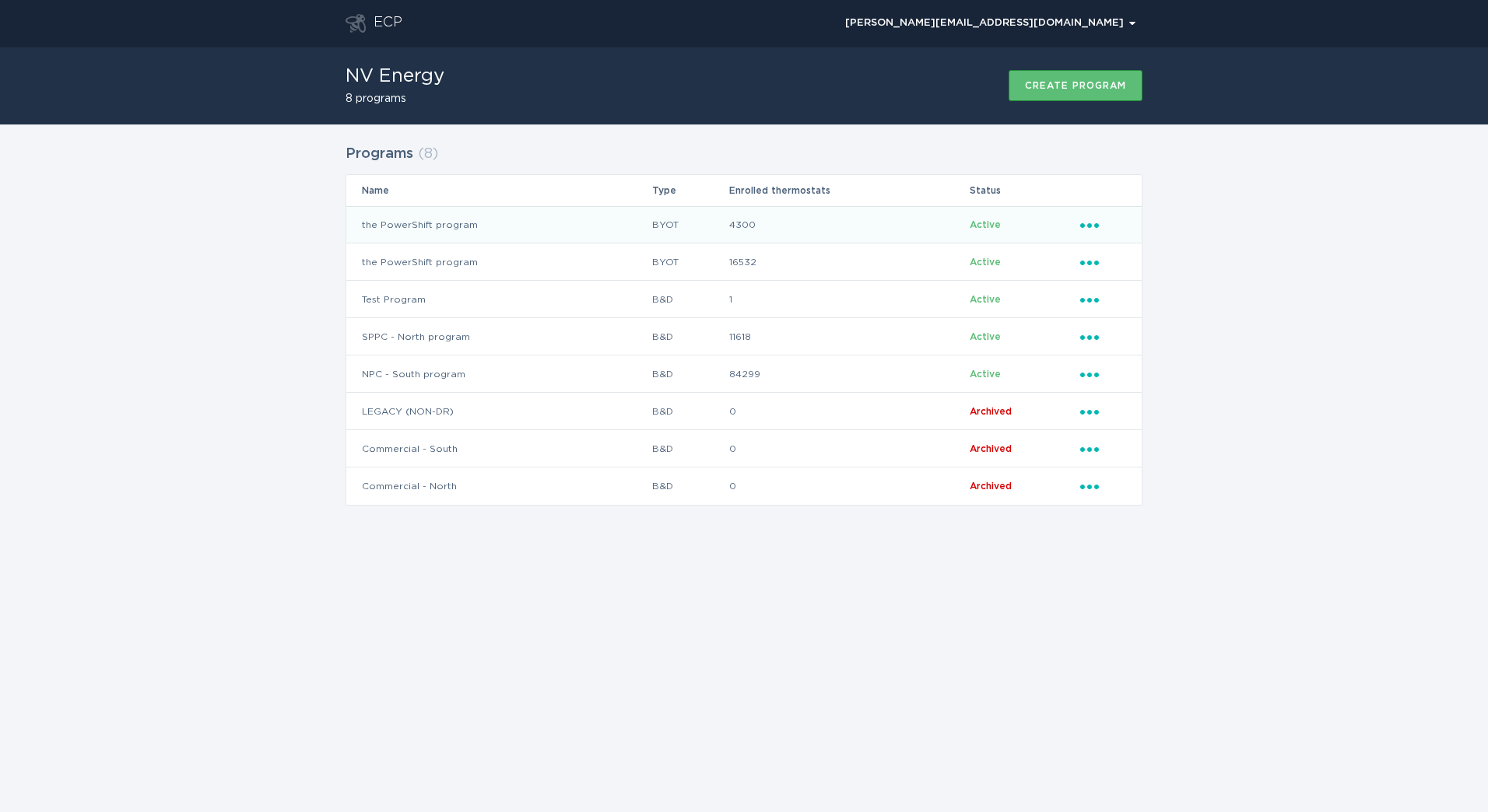
click at [571, 231] on td "the PowerShift program" at bounding box center [498, 225] width 305 height 38
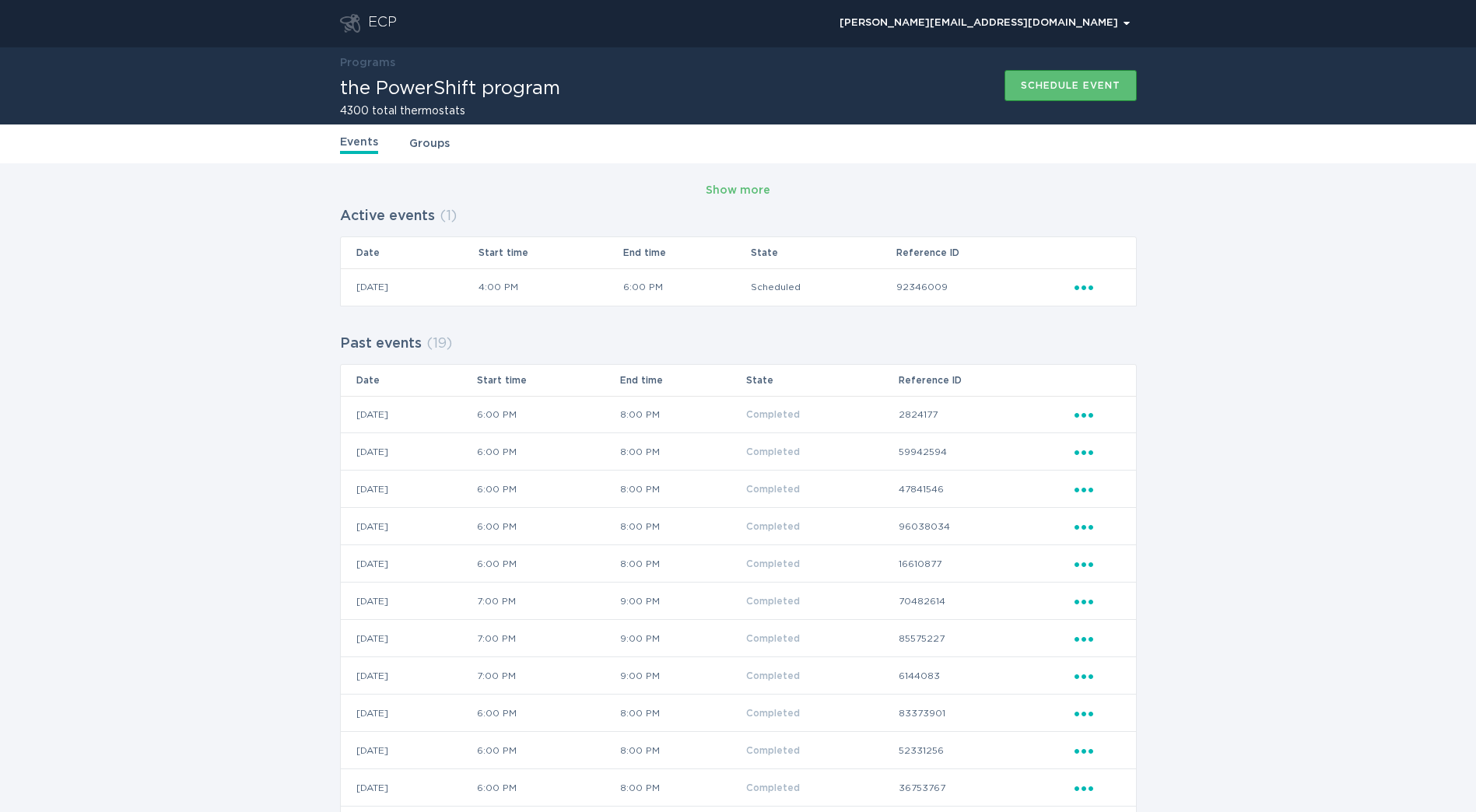
click at [366, 23] on div "ECP" at bounding box center [368, 23] width 57 height 19
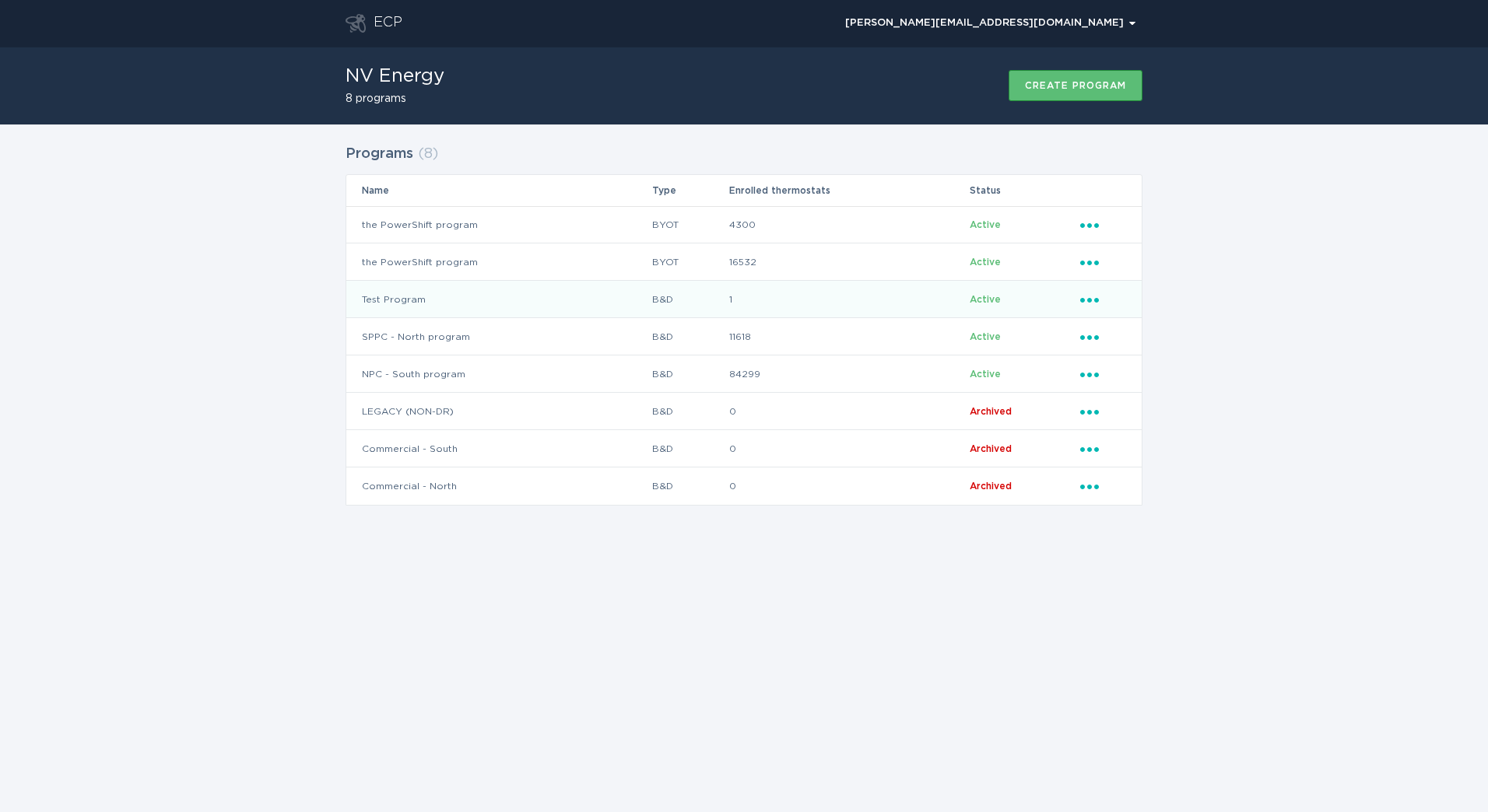
click at [443, 284] on td "Test Program" at bounding box center [498, 300] width 305 height 38
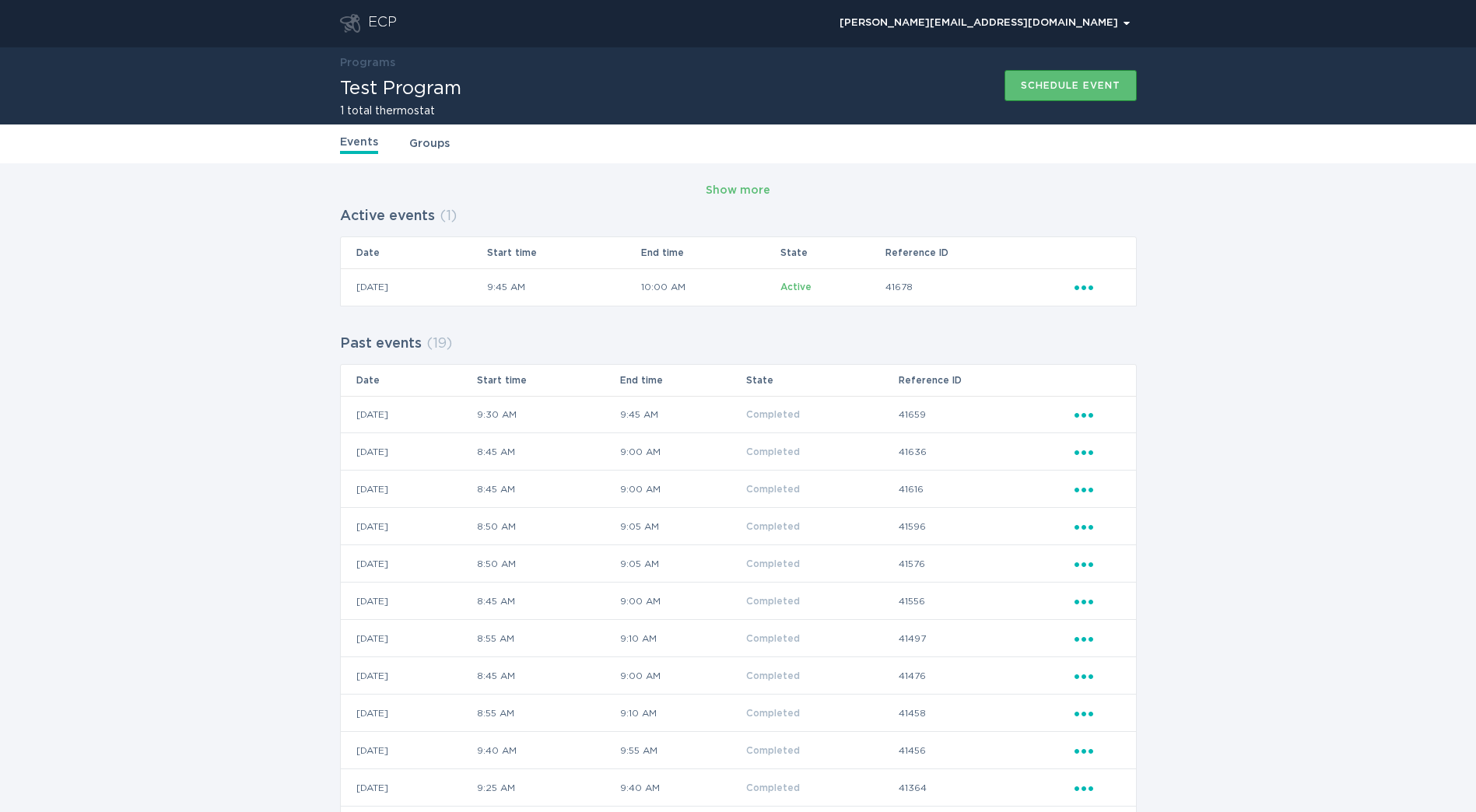
click at [363, 22] on div "ECP" at bounding box center [368, 23] width 57 height 19
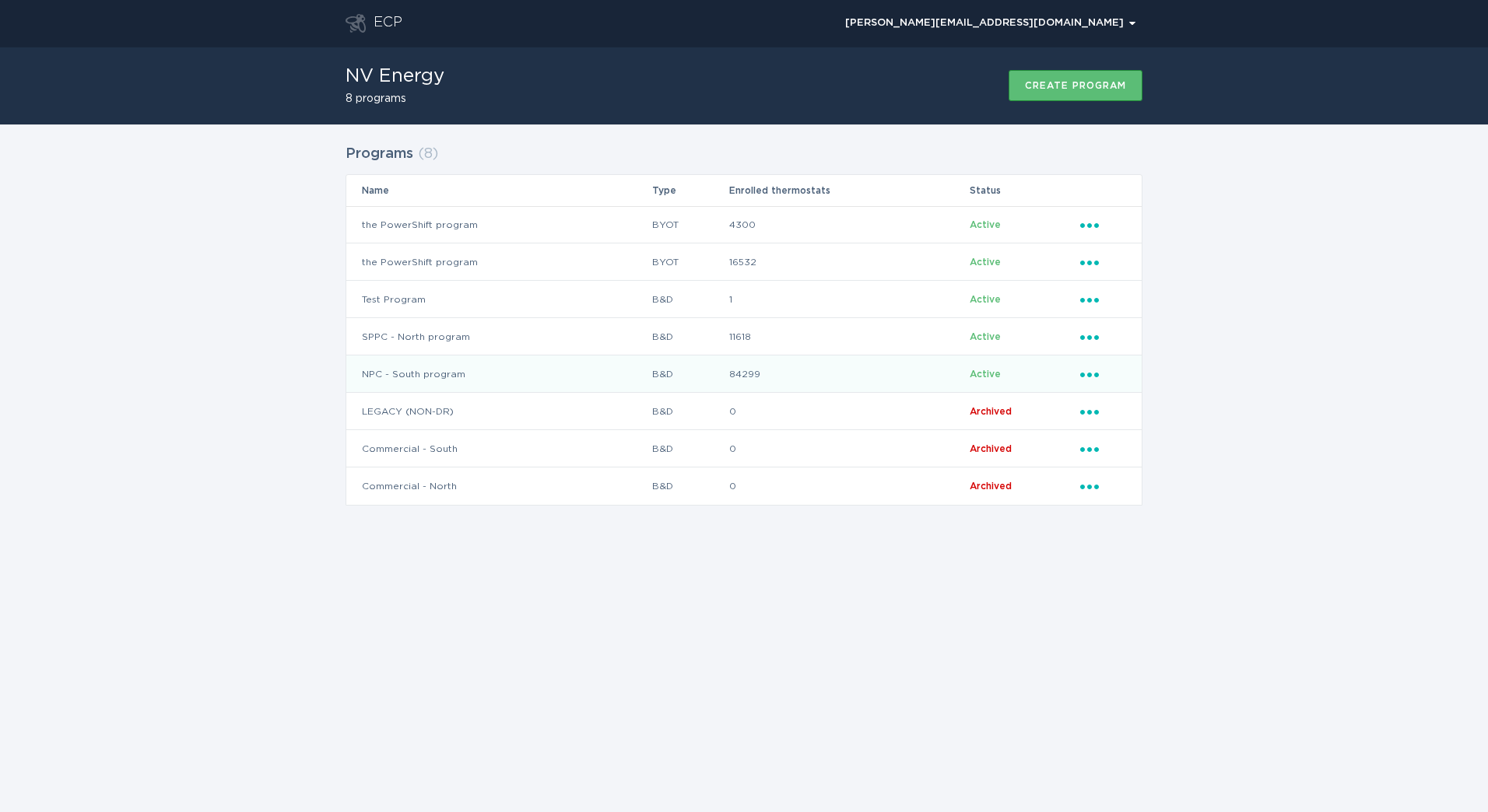
click at [504, 378] on td "NPC - South program" at bounding box center [498, 374] width 305 height 38
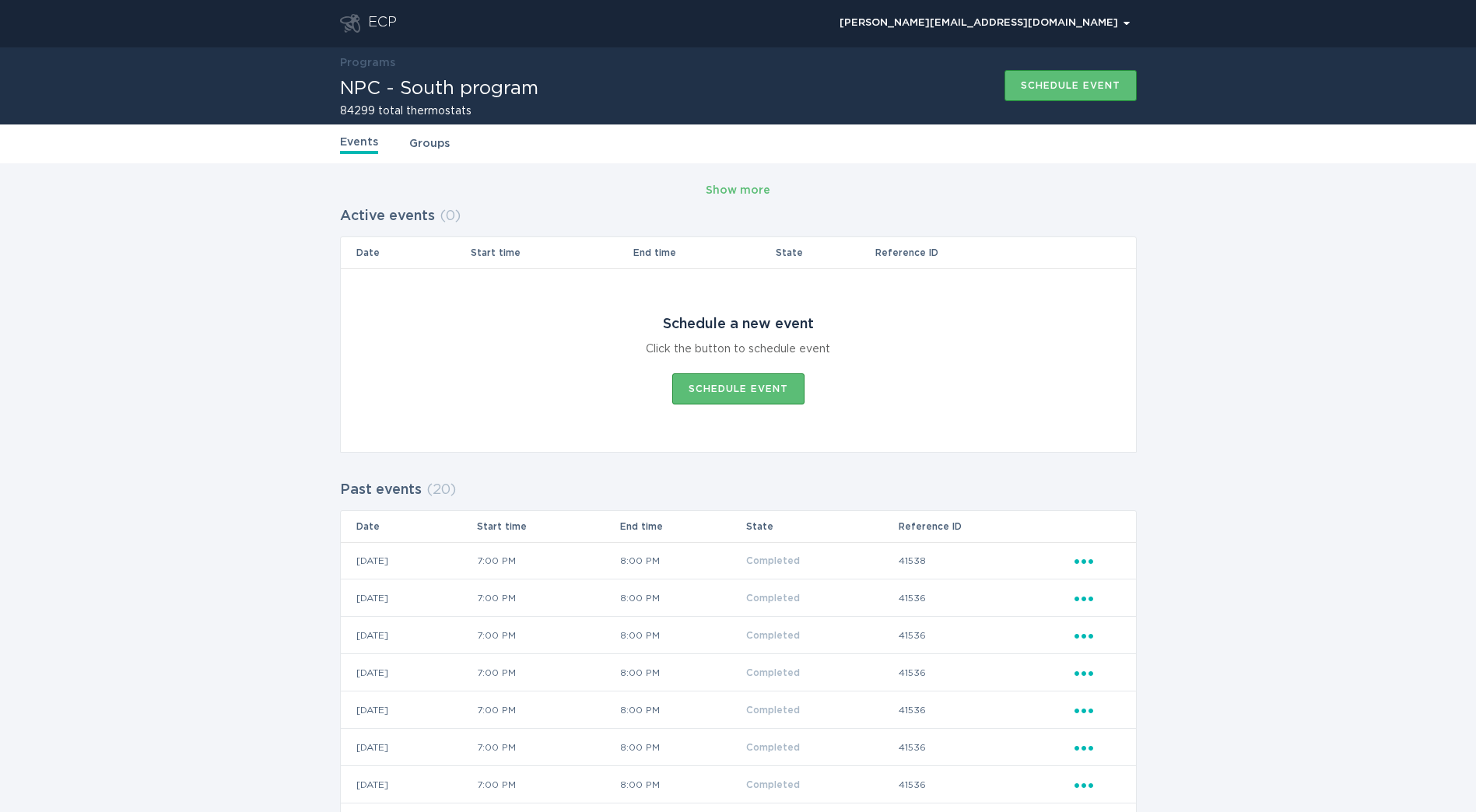
click at [354, 24] on icon "Go to dashboard" at bounding box center [350, 23] width 20 height 19
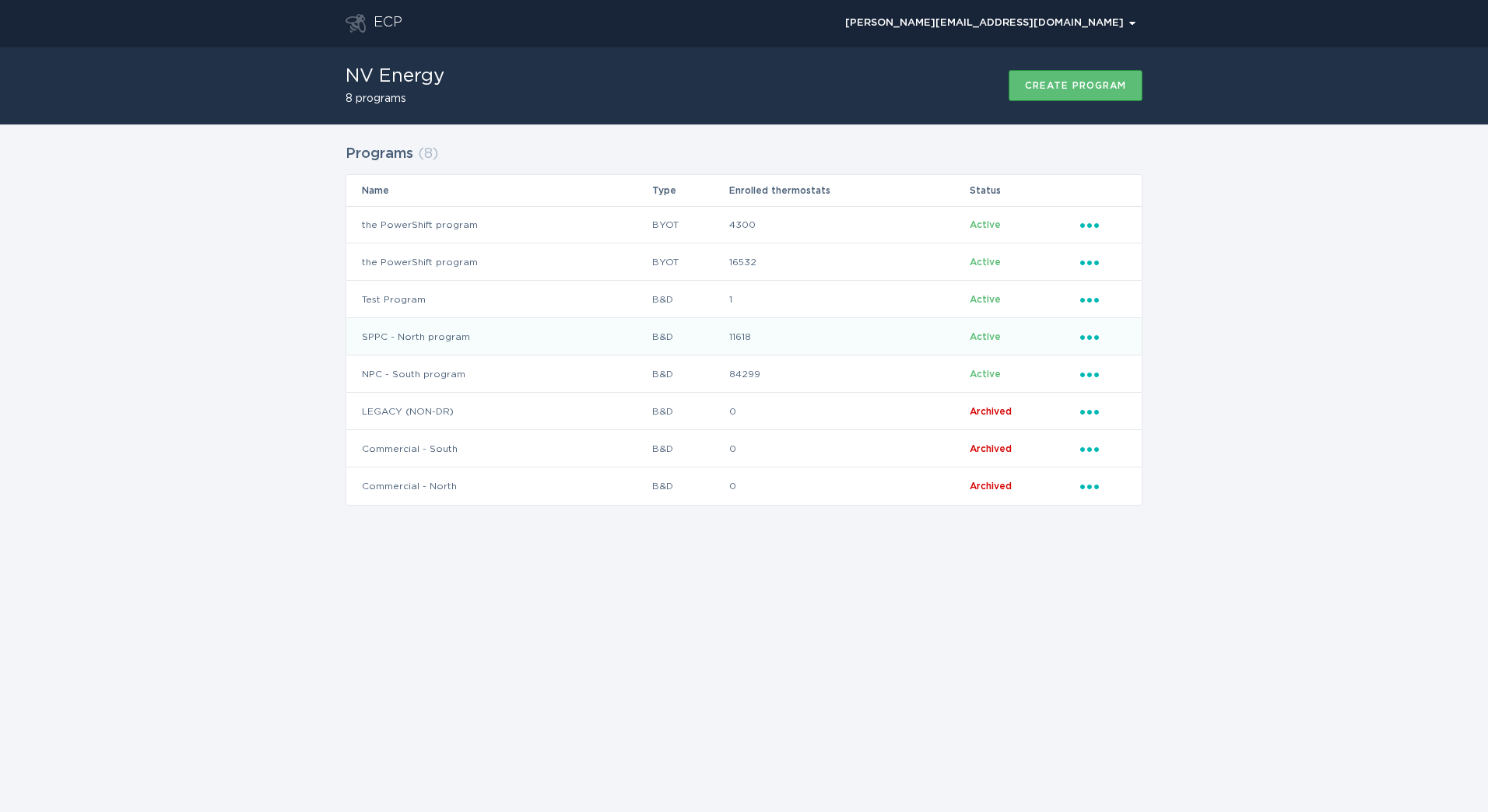
click at [468, 336] on td "SPPC - North program" at bounding box center [498, 337] width 305 height 38
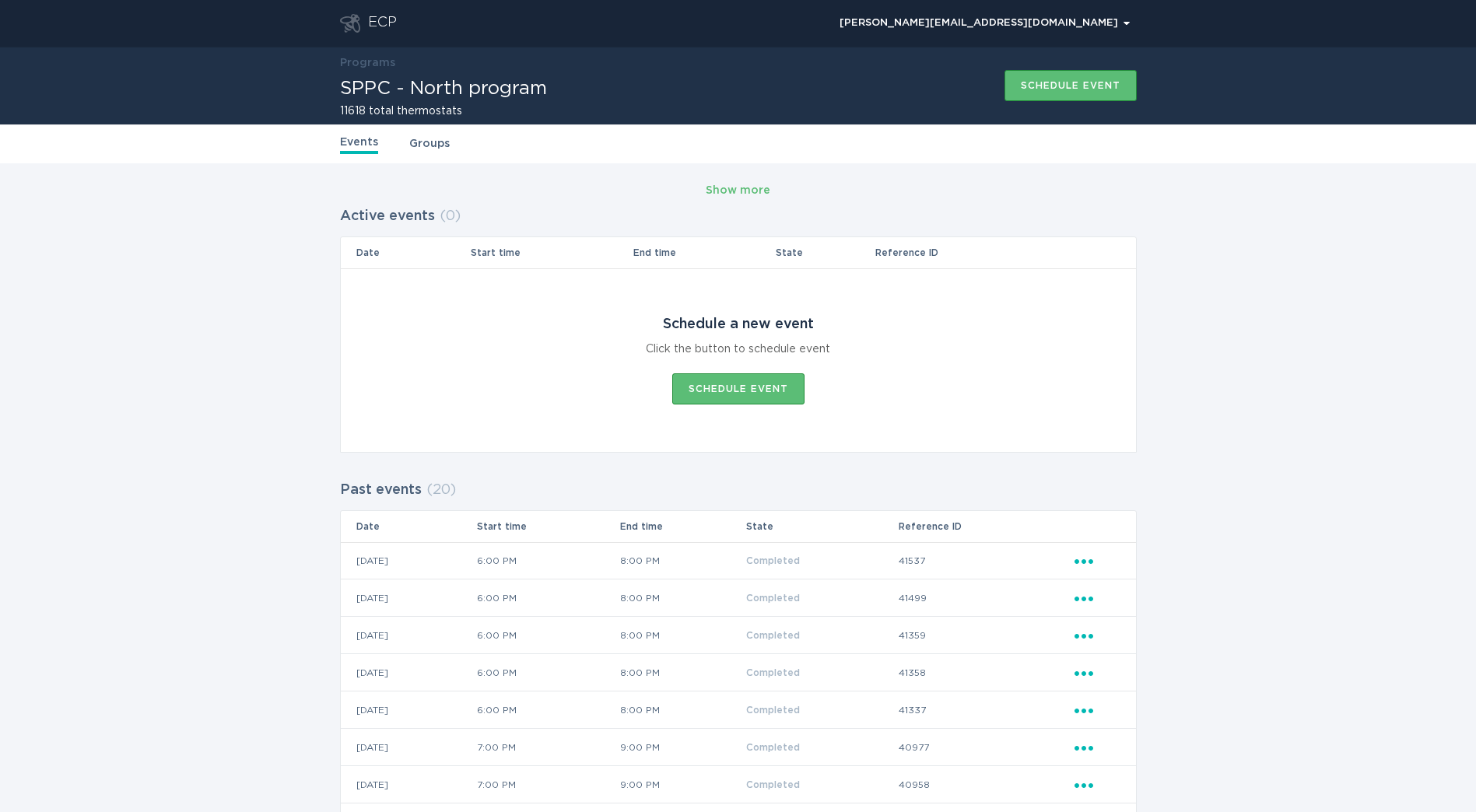
click at [384, 13] on header "ECP [PERSON_NAME][EMAIL_ADDRESS][DOMAIN_NAME] Chevron" at bounding box center [738, 23] width 797 height 47
click at [366, 20] on div "ECP" at bounding box center [368, 23] width 57 height 19
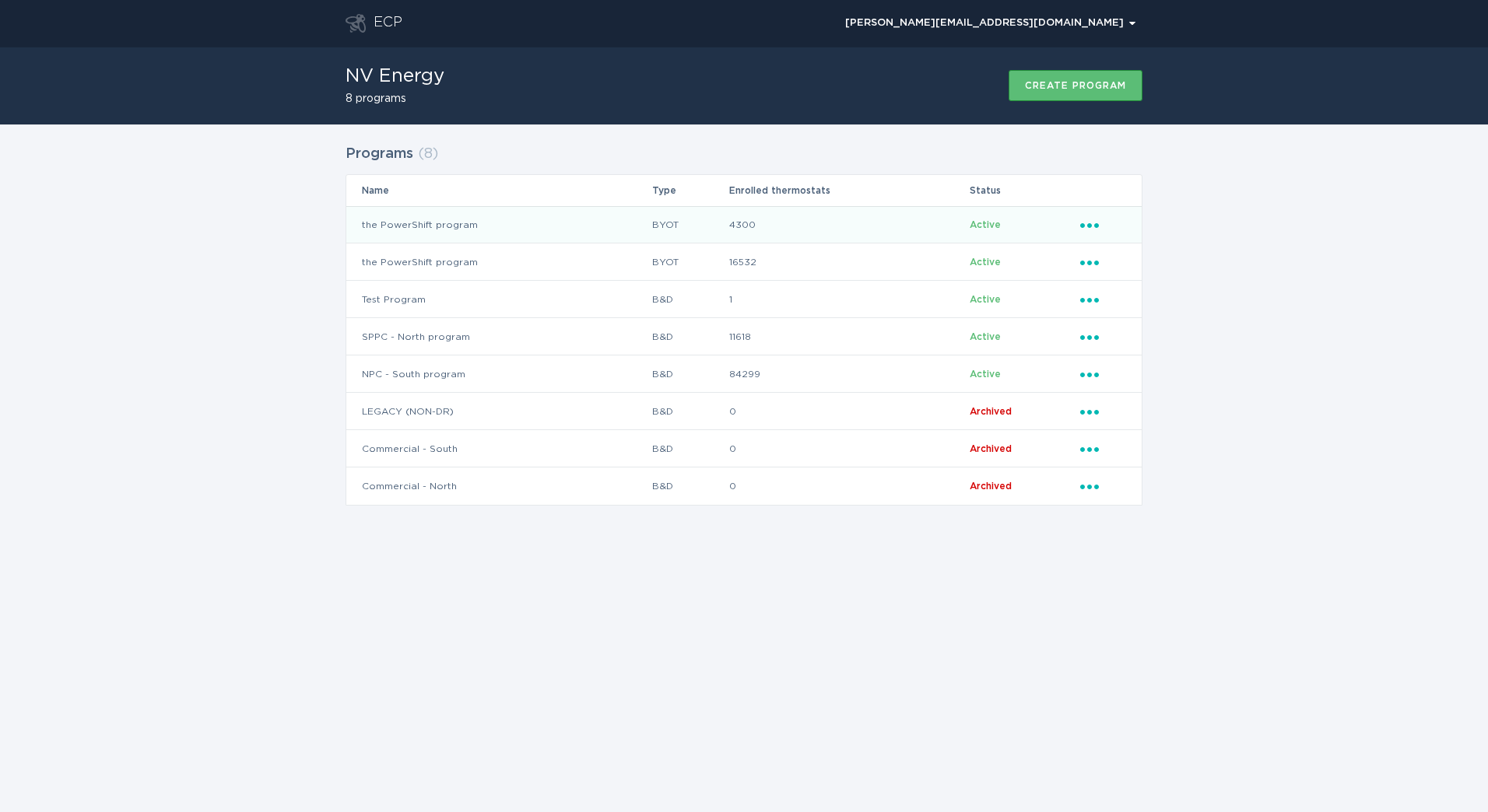
click at [542, 213] on td "the PowerShift program" at bounding box center [498, 225] width 305 height 38
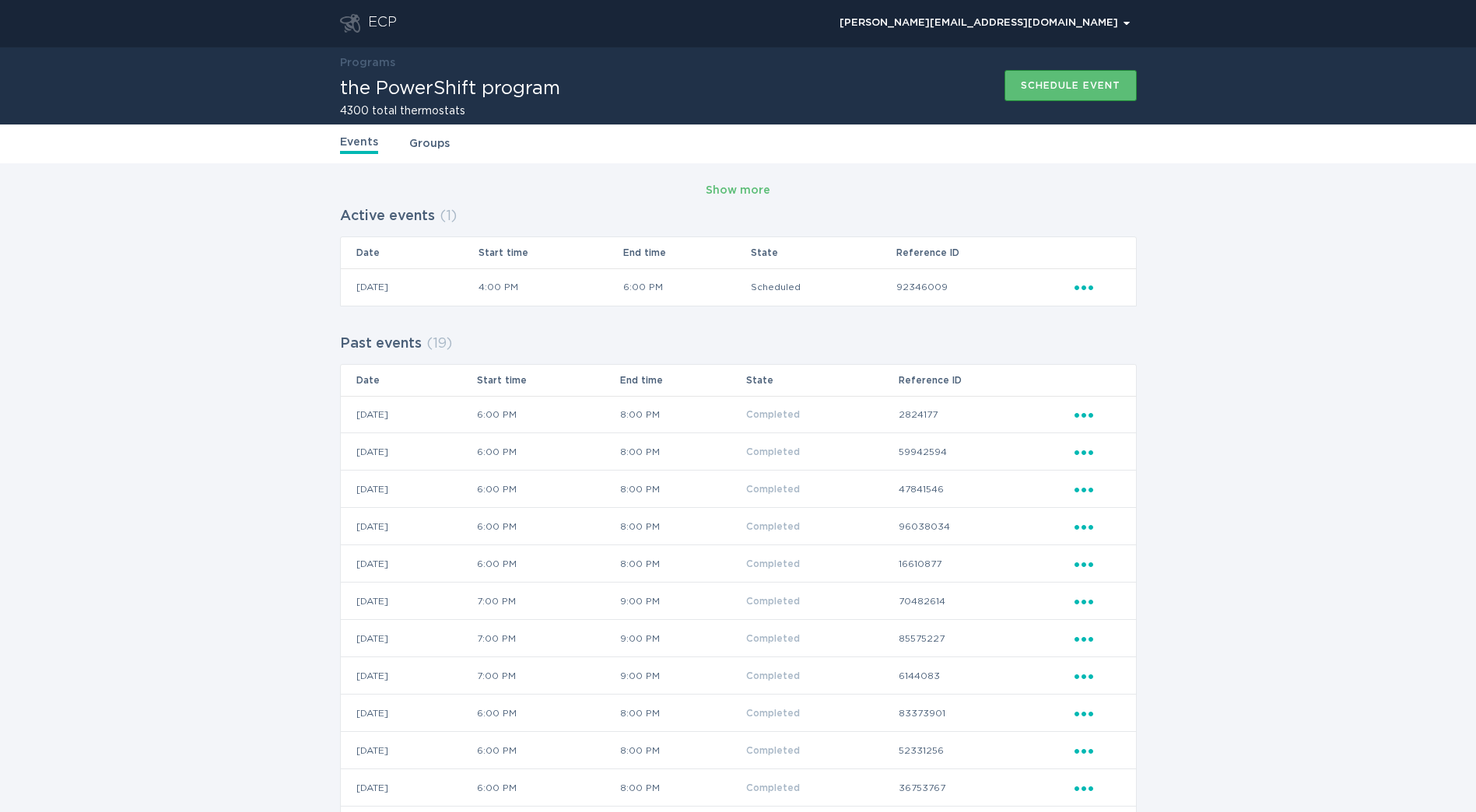
click at [381, 34] on header "ECP [PERSON_NAME][EMAIL_ADDRESS][DOMAIN_NAME] Chevron" at bounding box center [738, 23] width 797 height 47
click at [372, 20] on div "ECP" at bounding box center [383, 23] width 29 height 19
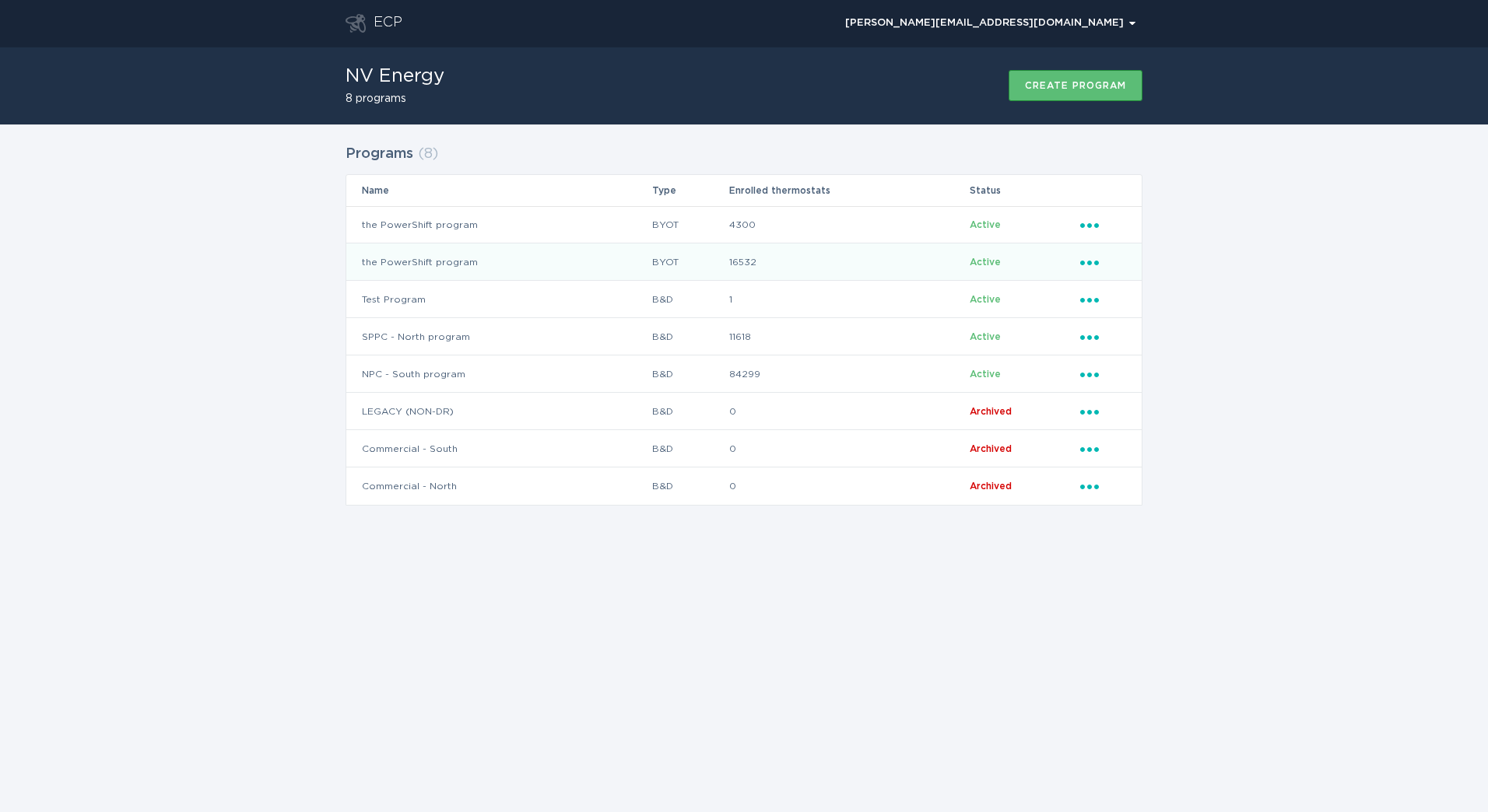
click at [557, 272] on td "the PowerShift program" at bounding box center [498, 262] width 305 height 38
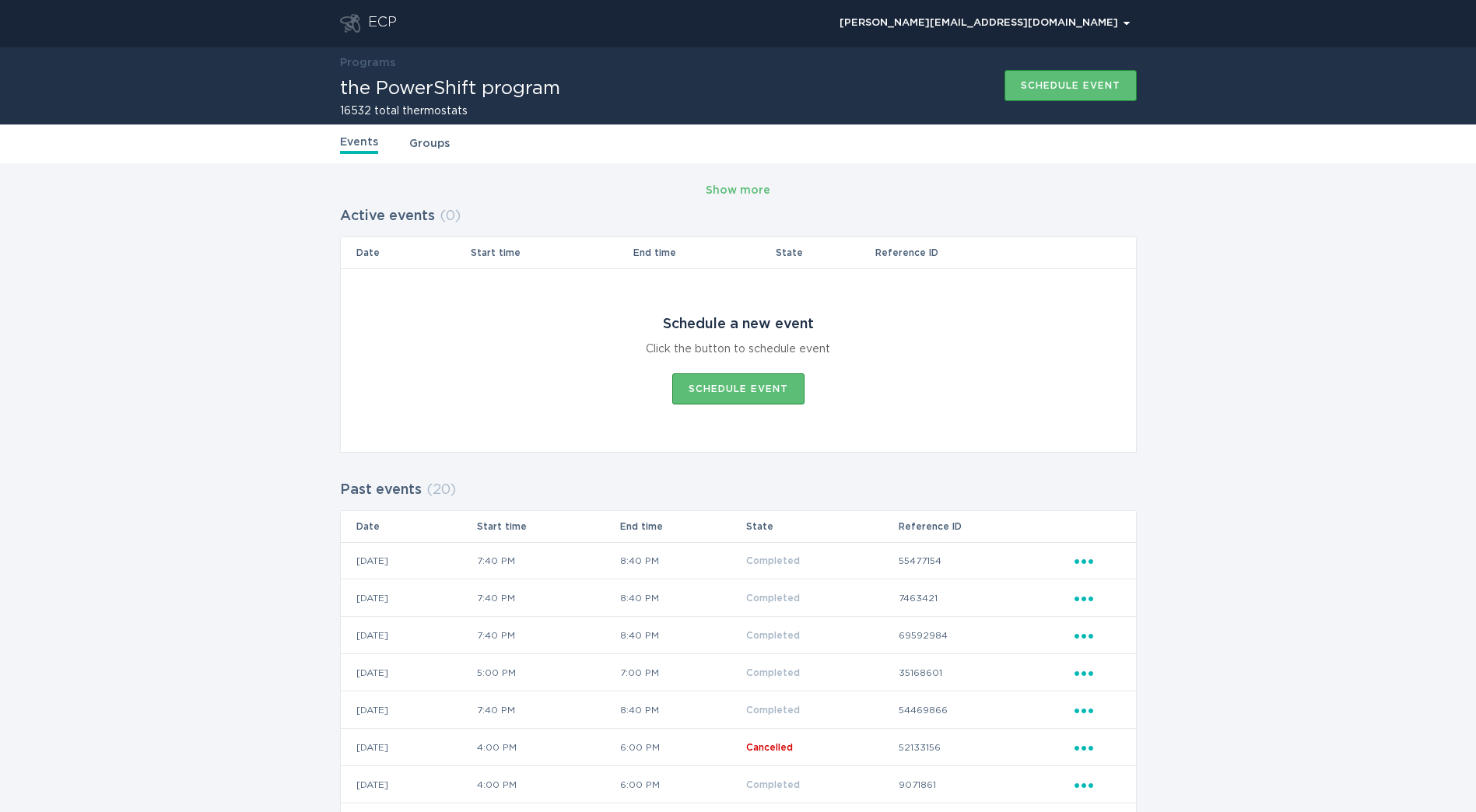
click at [362, 14] on div "ECP" at bounding box center [368, 23] width 57 height 19
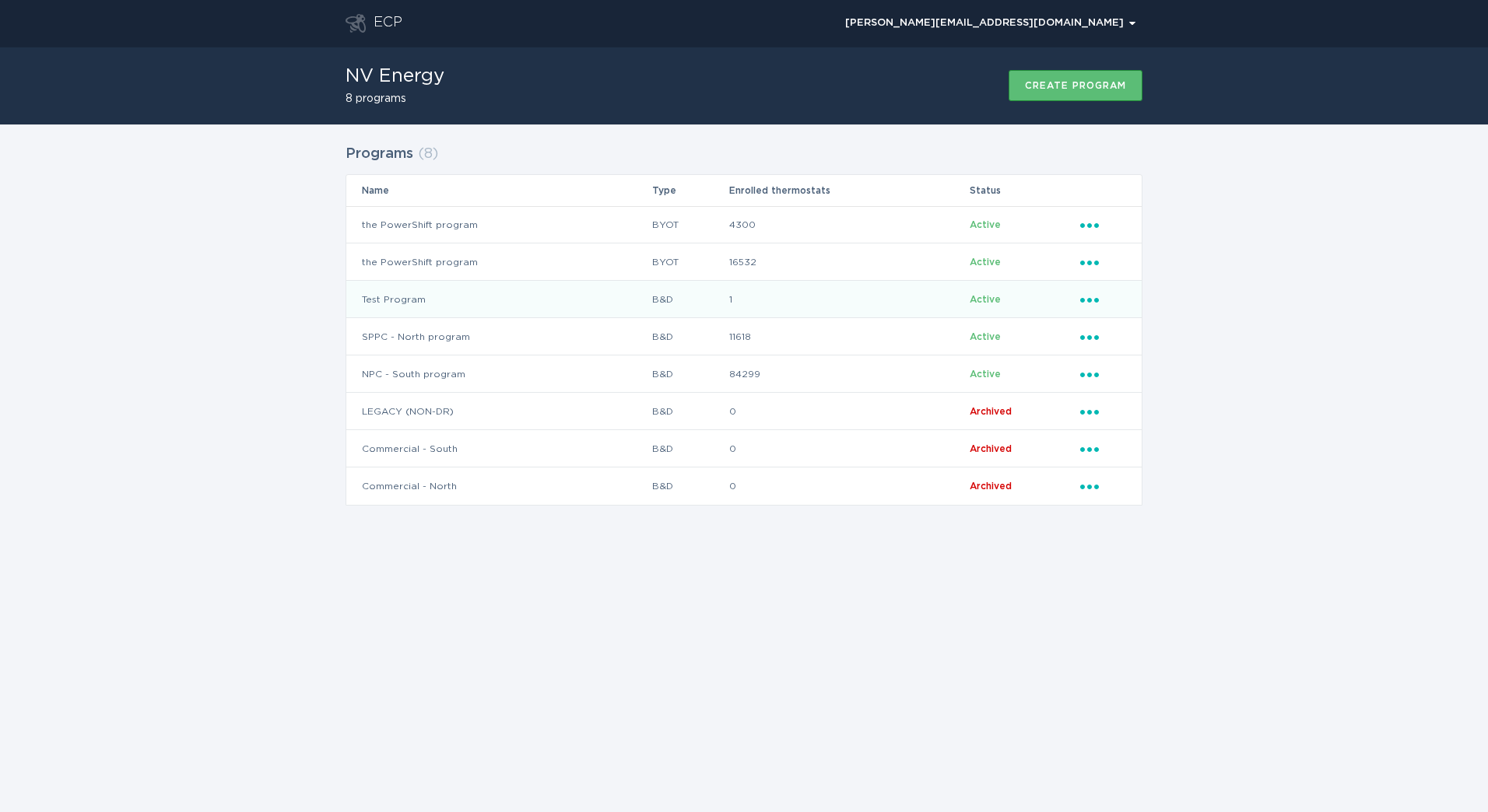
click at [613, 307] on td "Test Program" at bounding box center [498, 300] width 305 height 38
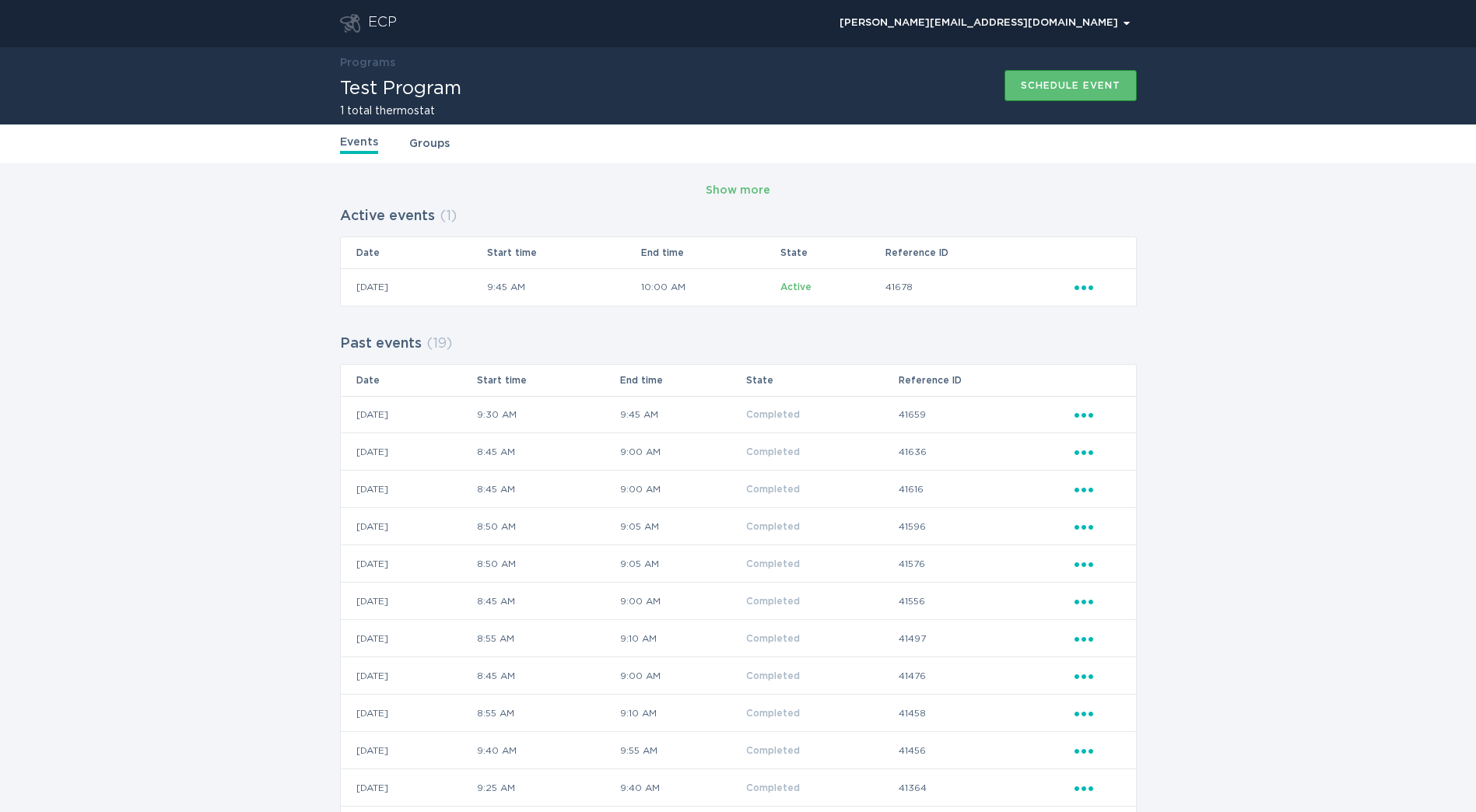
click at [354, 32] on icon "Go to dashboard" at bounding box center [350, 23] width 20 height 19
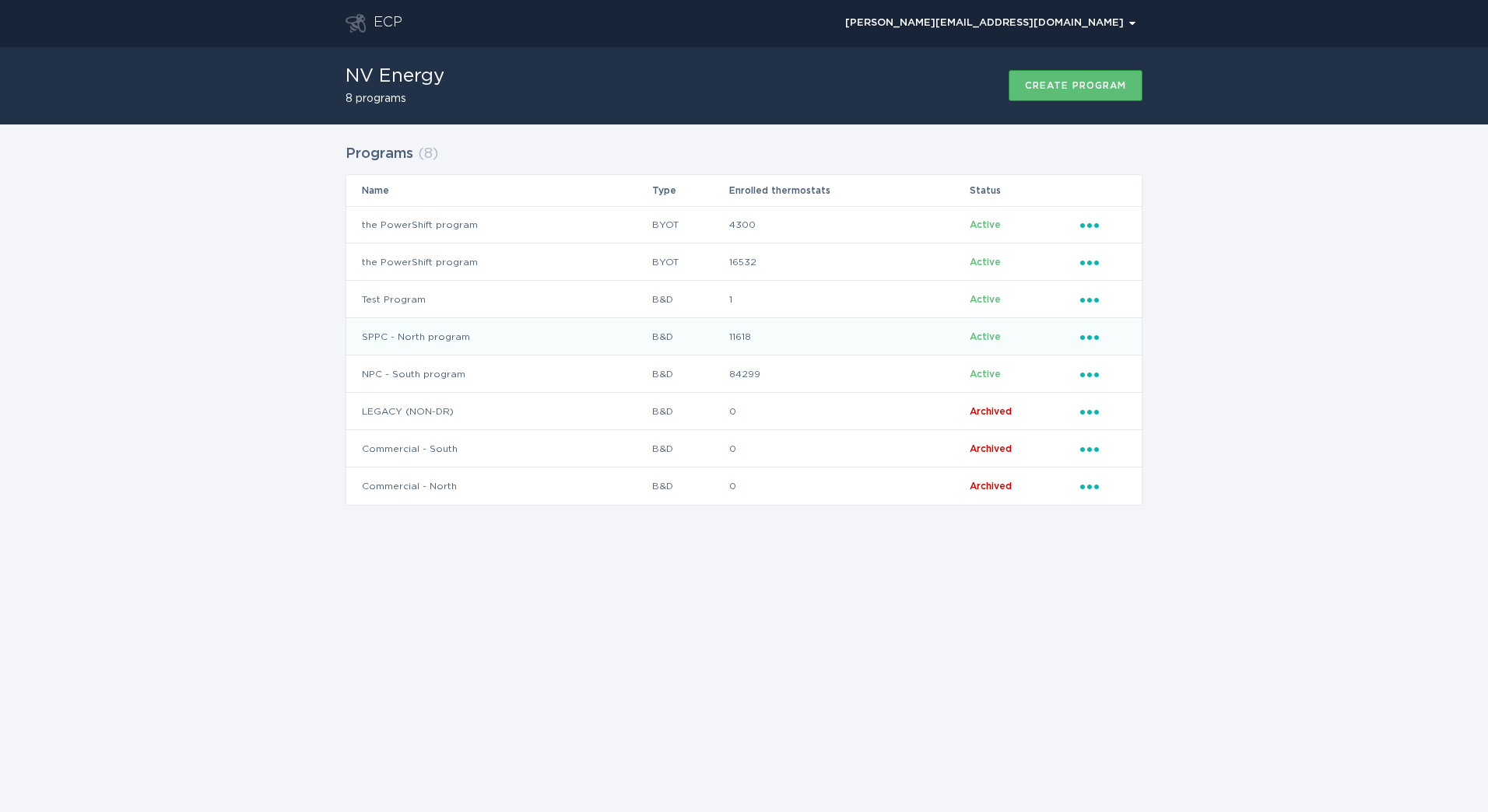
click at [582, 347] on td "SPPC - North program" at bounding box center [498, 337] width 305 height 38
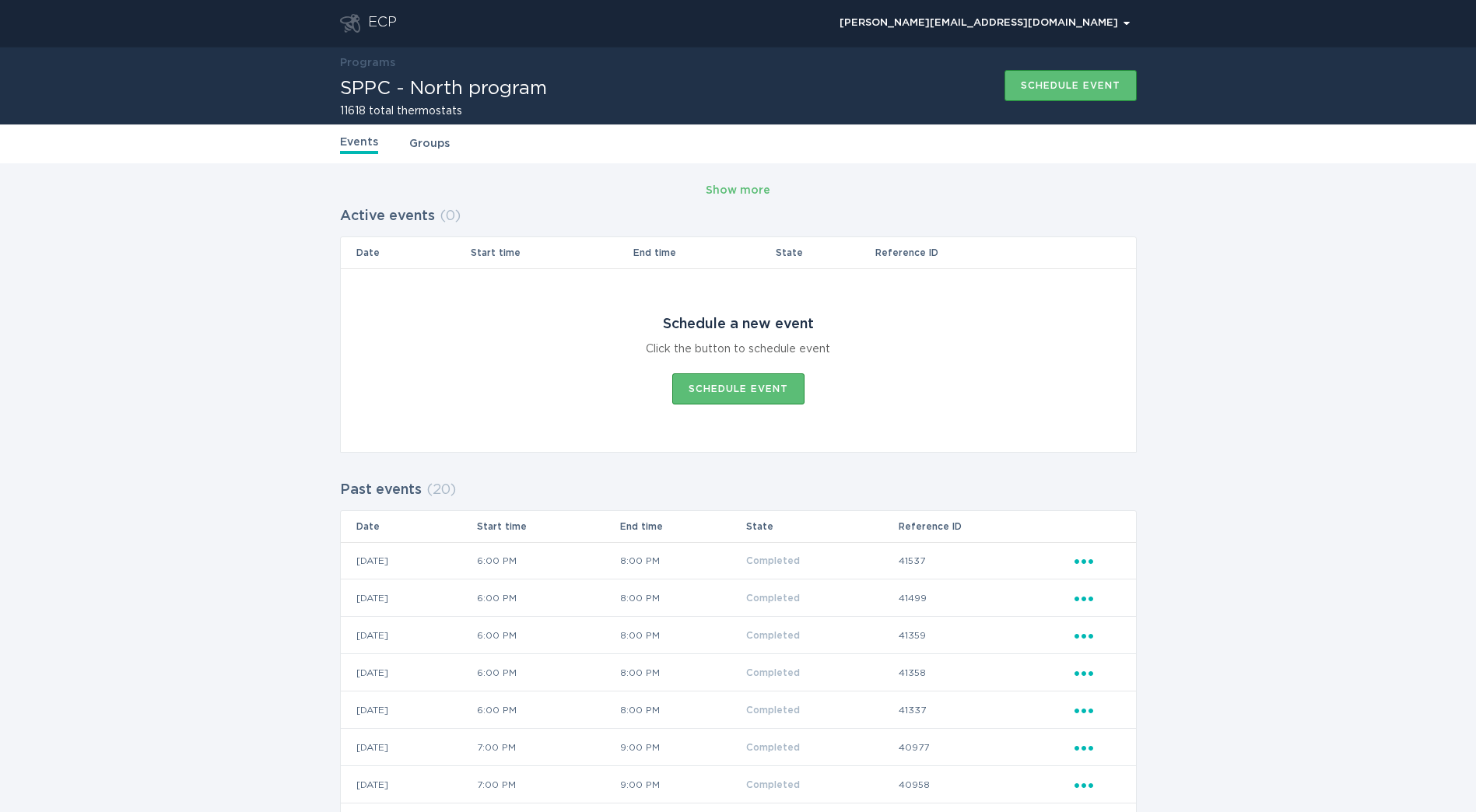
click at [368, 30] on div "ECP" at bounding box center [383, 23] width 29 height 19
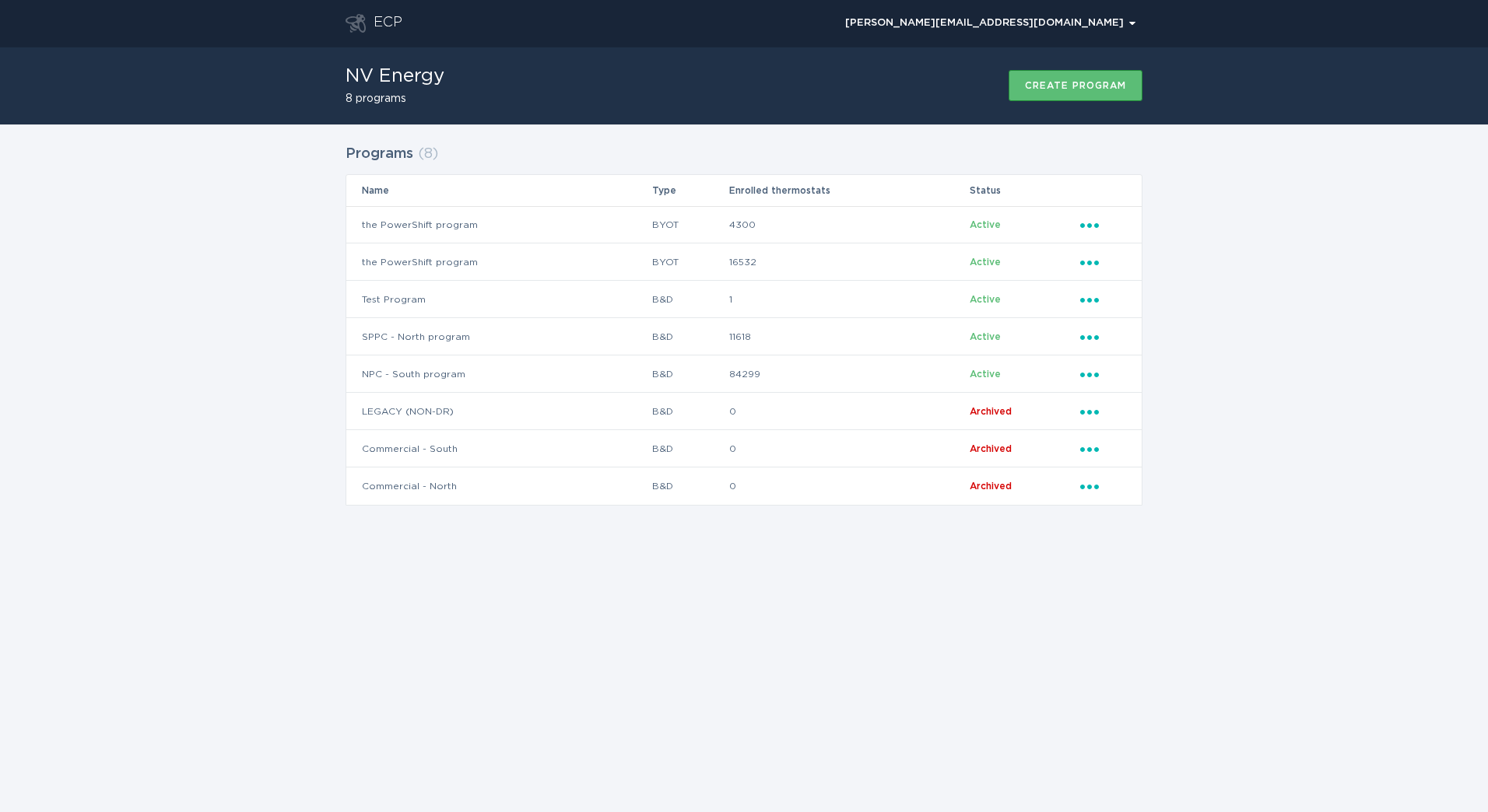
click at [1224, 314] on div "Programs ( 8 ) Name Type Enrolled thermostats Status the PowerShift program BYO…" at bounding box center [744, 335] width 1488 height 420
click at [182, 353] on div "Programs ( 8 ) Name Type Enrolled thermostats Status the PowerShift program BYO…" at bounding box center [744, 335] width 1488 height 420
click at [812, 397] on td "0" at bounding box center [849, 412] width 241 height 38
click at [811, 374] on td "84299" at bounding box center [849, 374] width 241 height 38
click at [817, 346] on td "11618" at bounding box center [849, 337] width 241 height 38
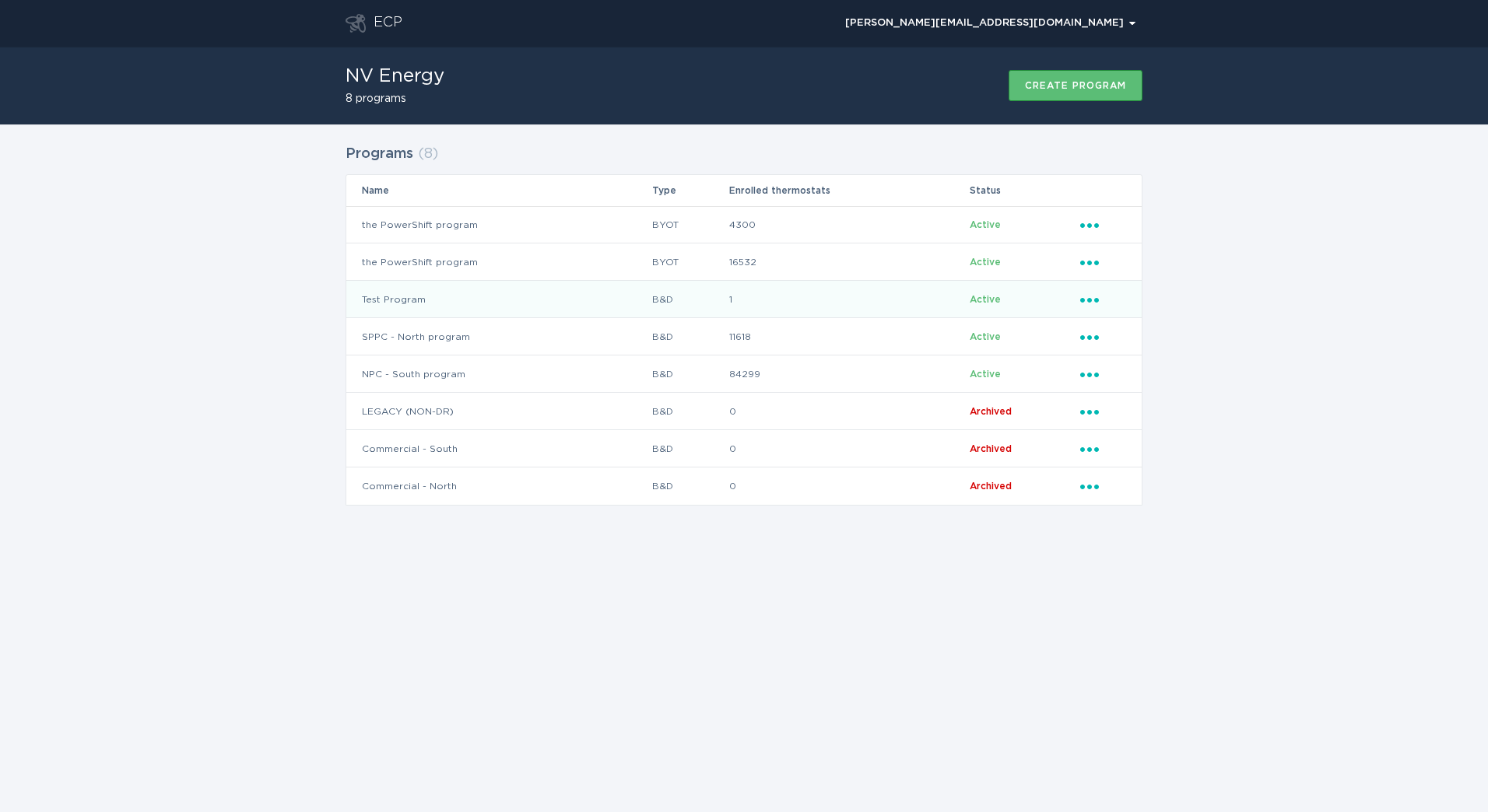
click at [704, 299] on td "B&D" at bounding box center [690, 300] width 77 height 38
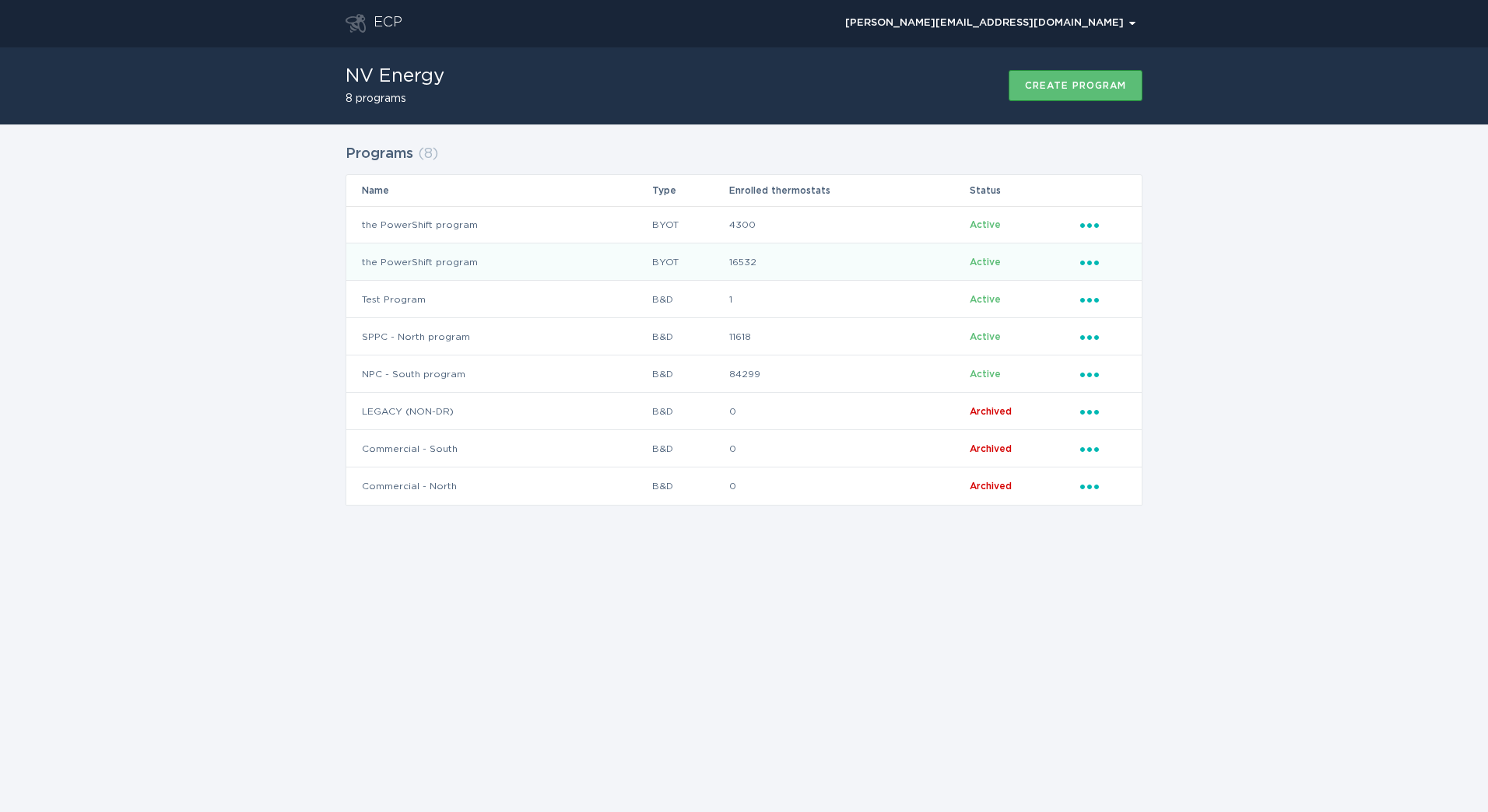
click at [729, 257] on td "16532" at bounding box center [849, 262] width 241 height 38
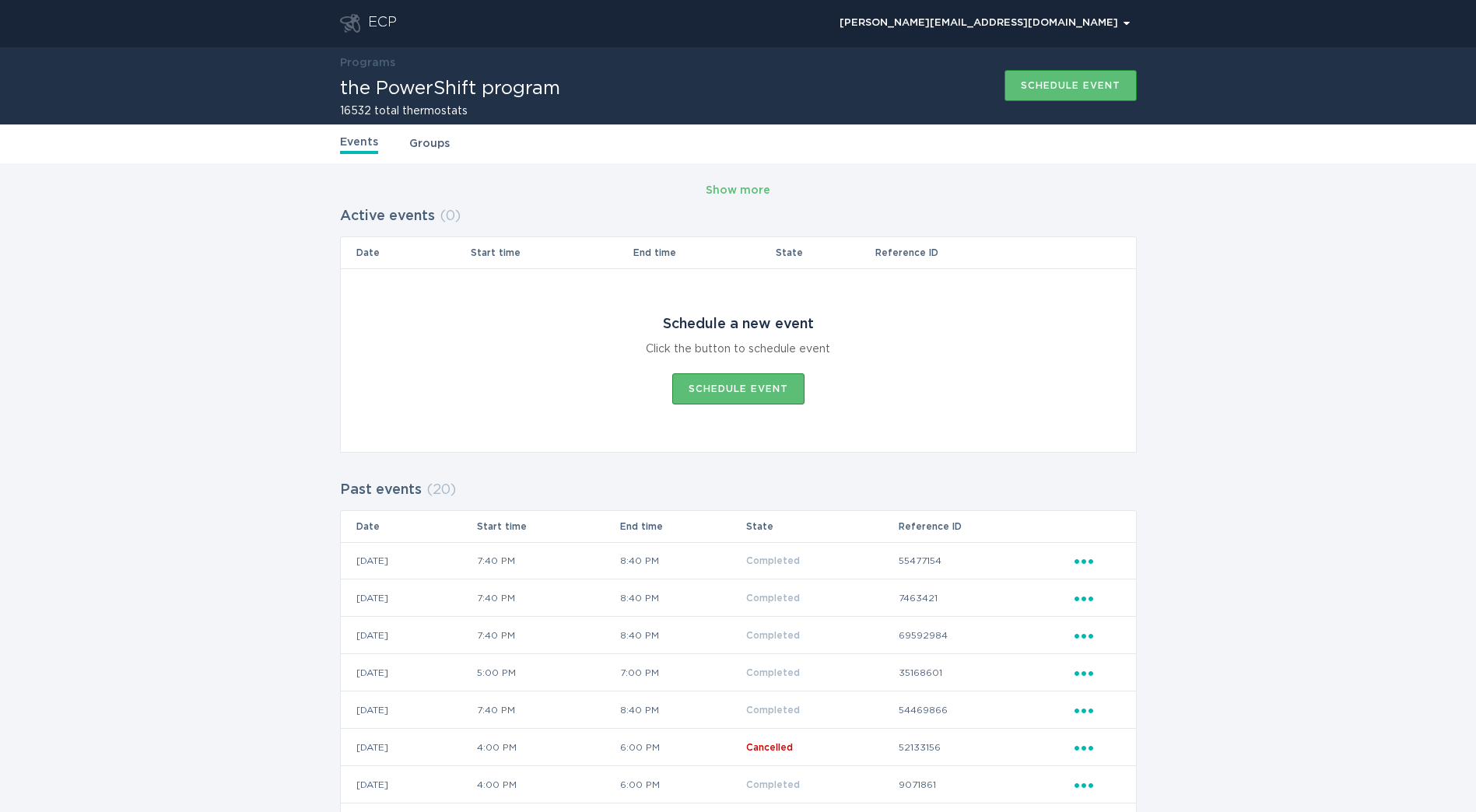
click at [364, 13] on header "ECP [PERSON_NAME][EMAIL_ADDRESS][DOMAIN_NAME] Chevron" at bounding box center [738, 23] width 797 height 47
click at [363, 25] on div "ECP" at bounding box center [368, 23] width 57 height 19
click at [291, 489] on div "Show more Active events ( 0 ) Date Start time End time State Reference ID Sched…" at bounding box center [738, 745] width 1476 height 1165
drag, startPoint x: 1222, startPoint y: 521, endPoint x: 964, endPoint y: 335, distance: 318.1
click at [1223, 521] on div "Show more Active events ( 0 ) Date Start time End time State Reference ID Sched…" at bounding box center [738, 745] width 1476 height 1165
